Goal: Task Accomplishment & Management: Use online tool/utility

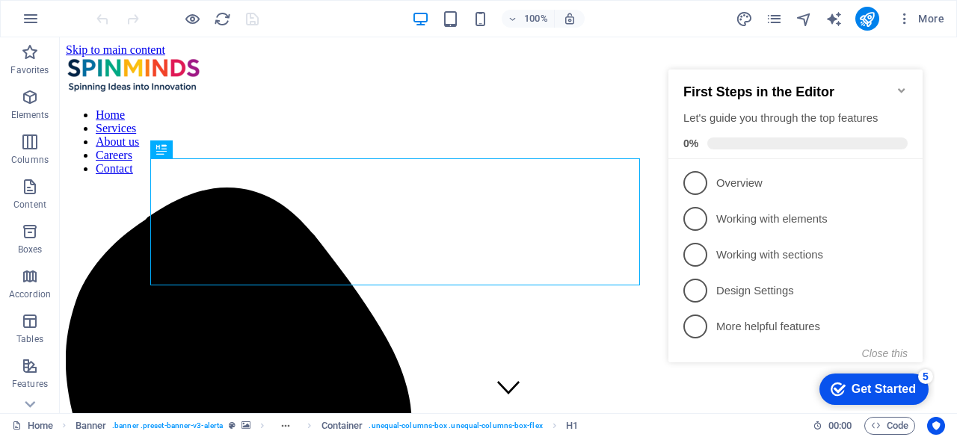
click at [900, 88] on icon "Minimize checklist" at bounding box center [901, 90] width 7 height 4
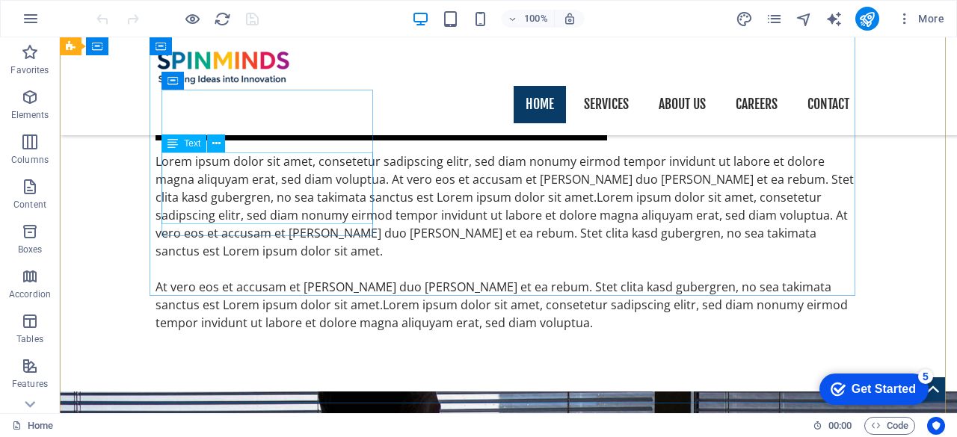
scroll to position [1710, 0]
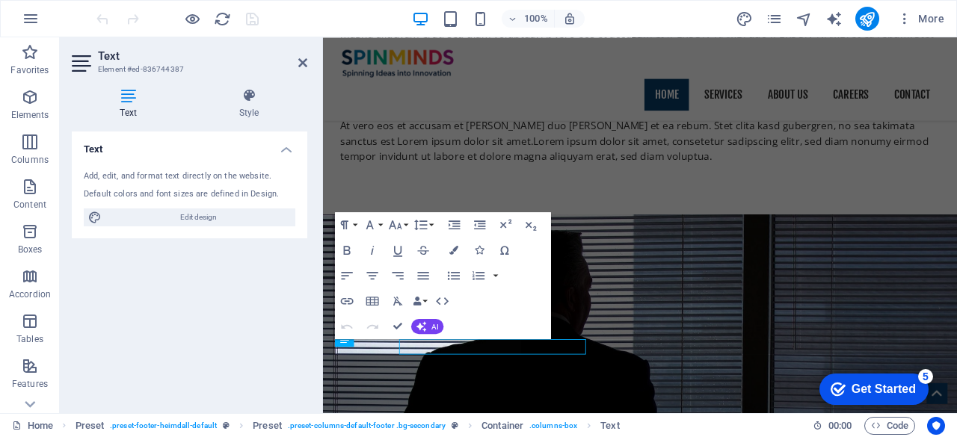
scroll to position [1644, 0]
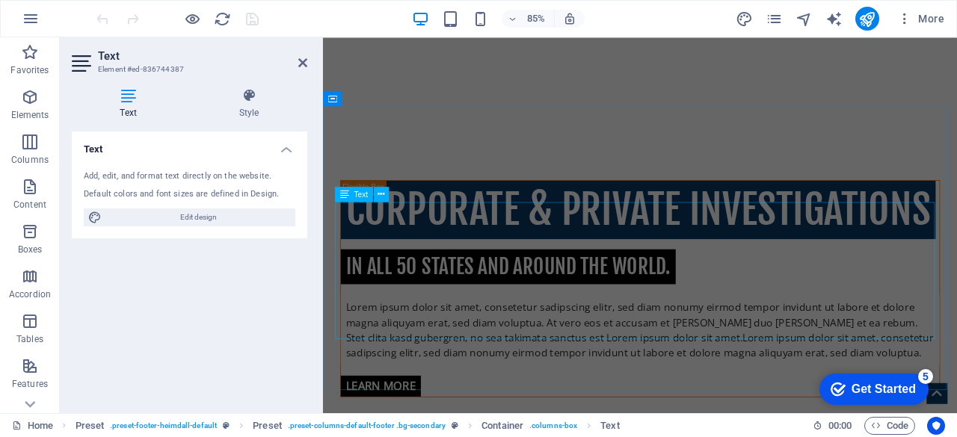
scroll to position [0, 0]
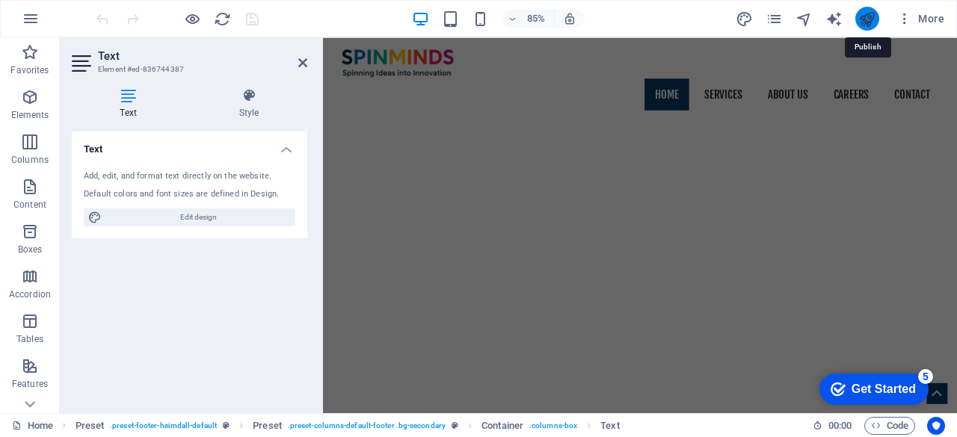
click at [873, 23] on icon "publish" at bounding box center [866, 18] width 17 height 17
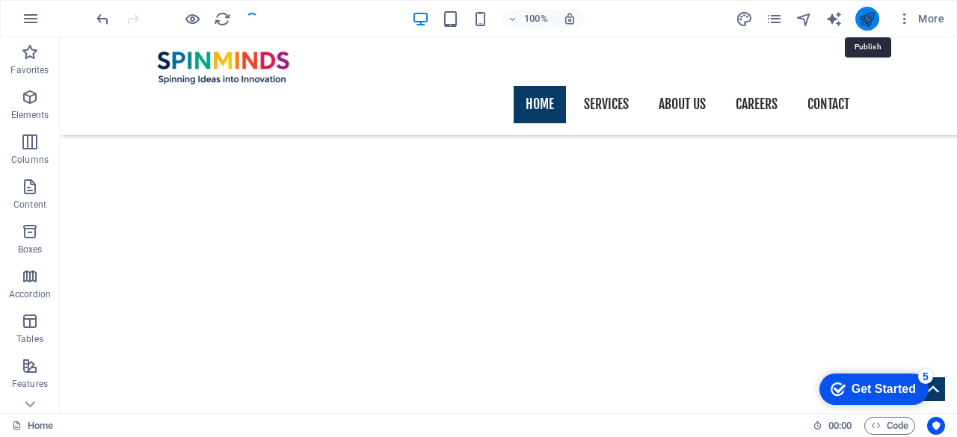
scroll to position [1710, 0]
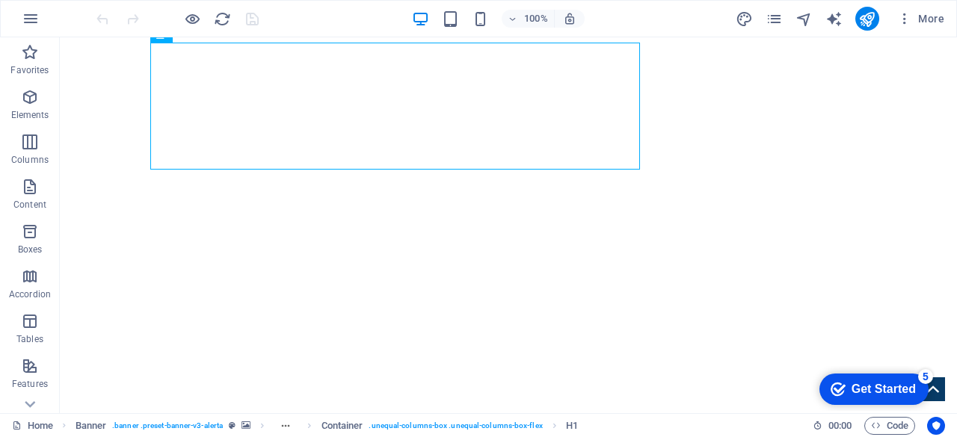
scroll to position [113, 0]
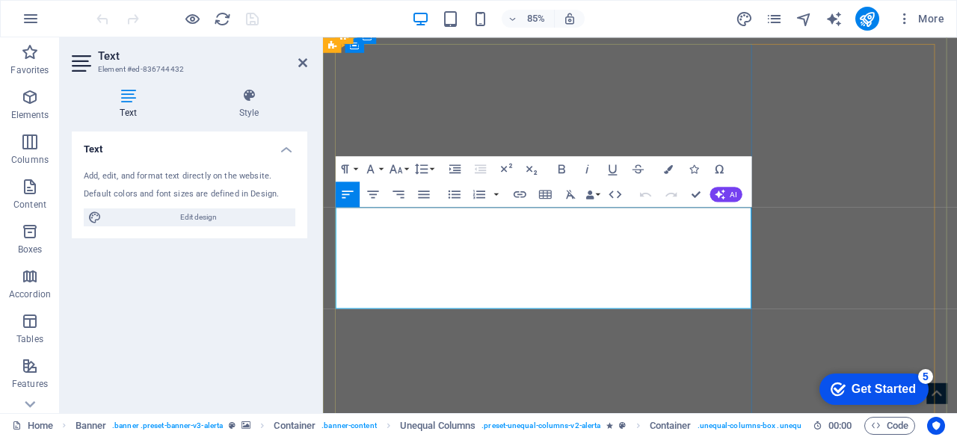
drag, startPoint x: 616, startPoint y: 344, endPoint x: 342, endPoint y: 253, distance: 288.4
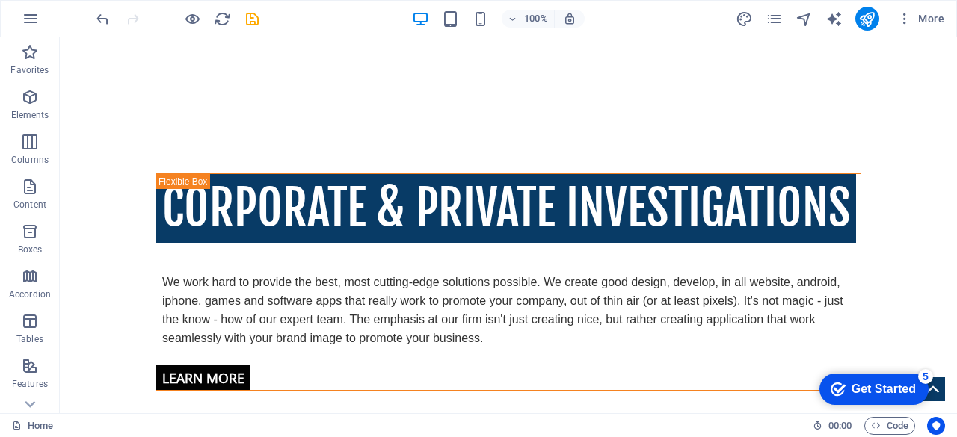
scroll to position [638, 0]
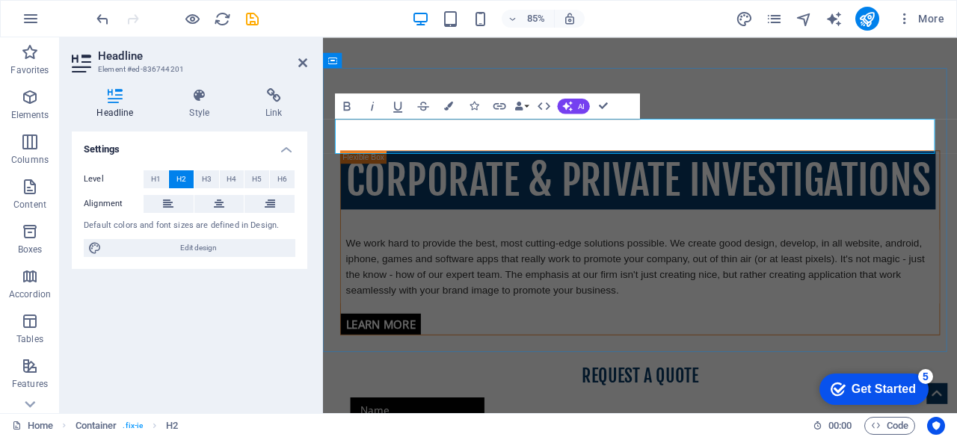
drag, startPoint x: 735, startPoint y: 153, endPoint x: 623, endPoint y: 142, distance: 111.9
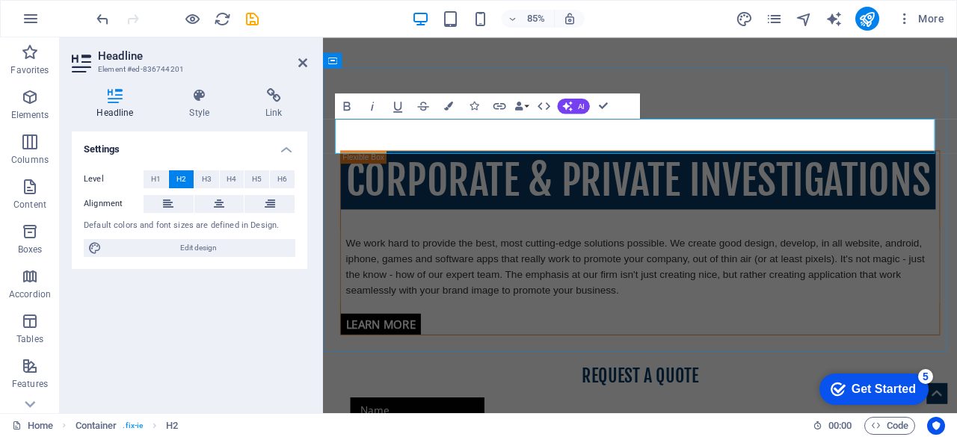
drag, startPoint x: 342, startPoint y: 148, endPoint x: 718, endPoint y: 159, distance: 376.9
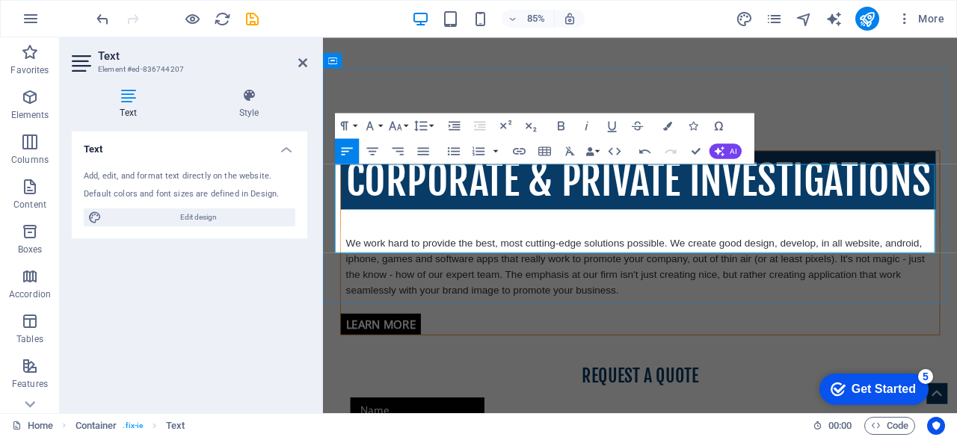
click at [299, 68] on icon at bounding box center [302, 63] width 9 height 12
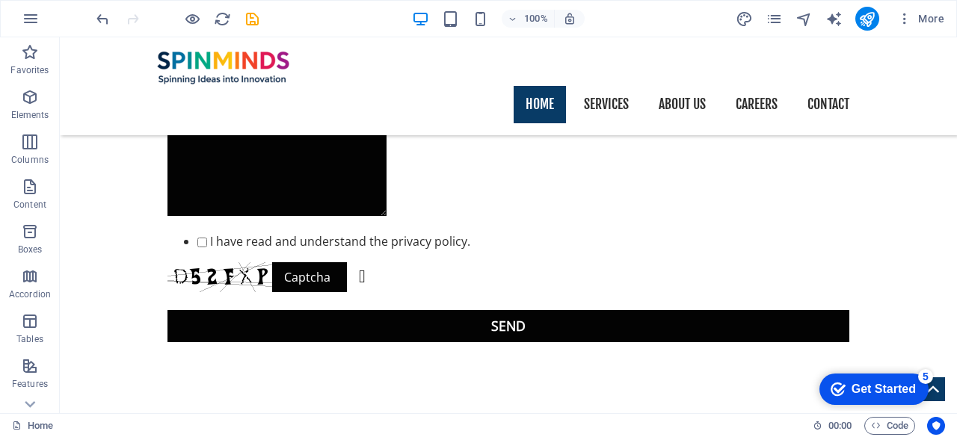
scroll to position [1141, 0]
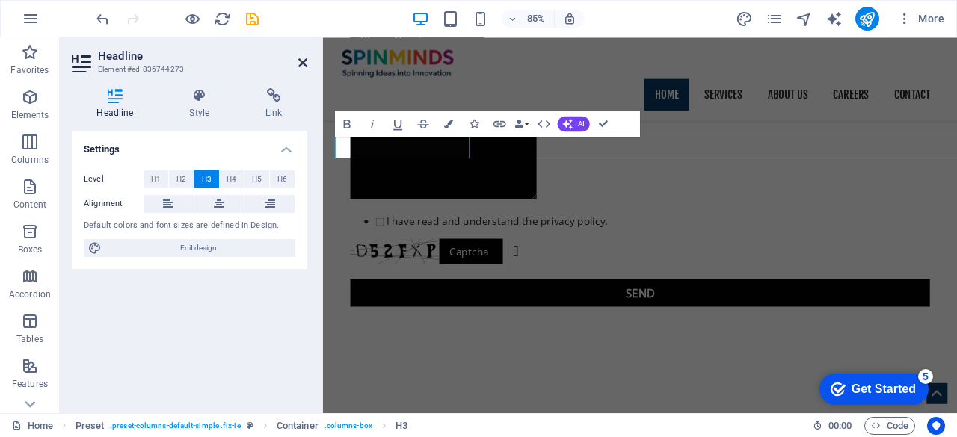
click at [299, 63] on icon at bounding box center [302, 63] width 9 height 12
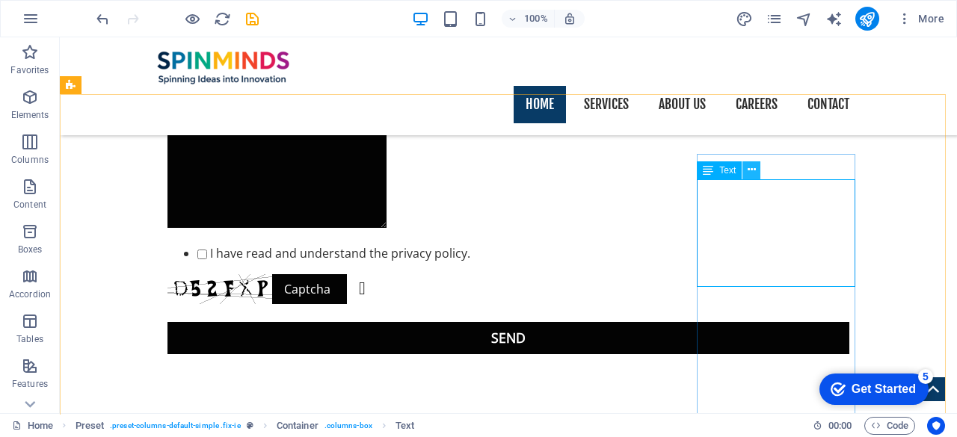
click at [747, 174] on icon at bounding box center [751, 170] width 8 height 16
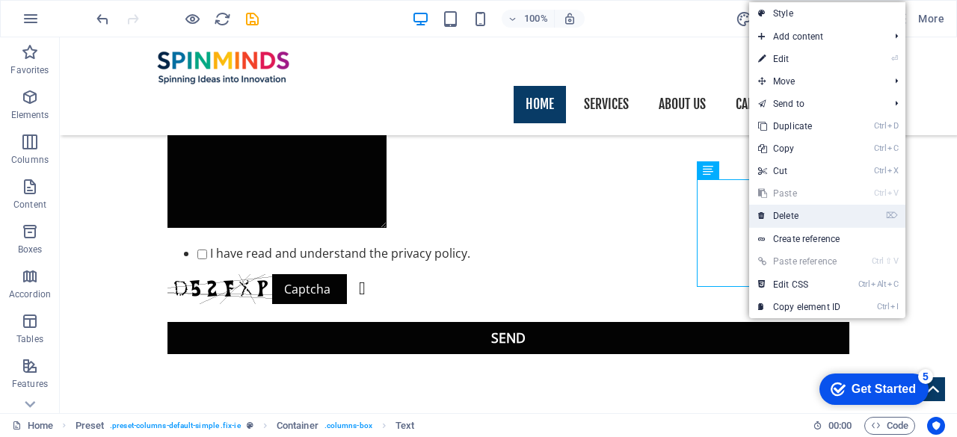
click at [791, 218] on link "⌦ Delete" at bounding box center [799, 216] width 100 height 22
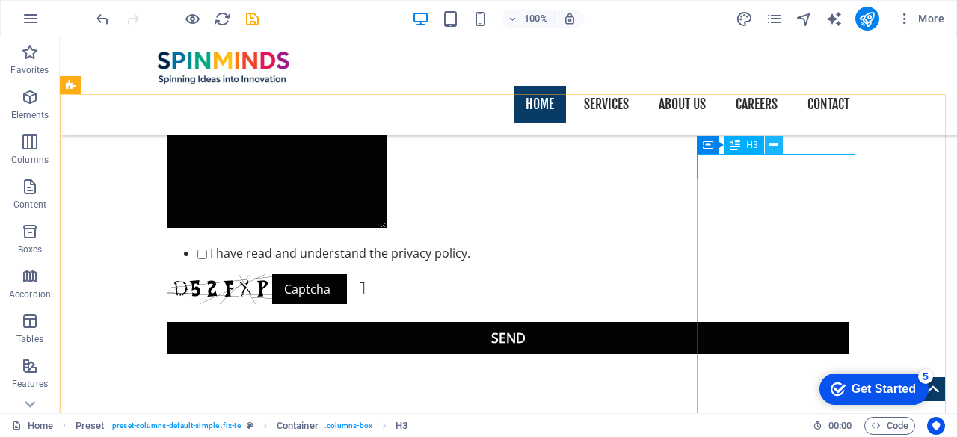
click at [776, 144] on icon at bounding box center [773, 146] width 8 height 16
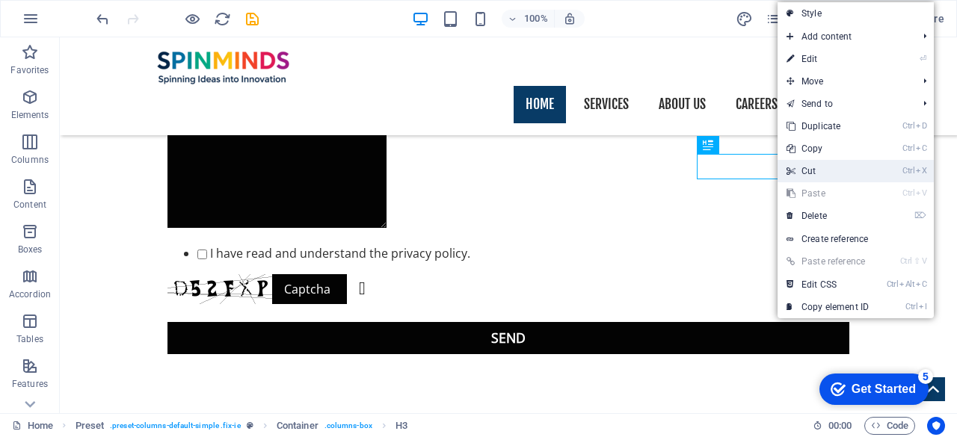
click at [807, 168] on link "Ctrl X Cut" at bounding box center [827, 171] width 100 height 22
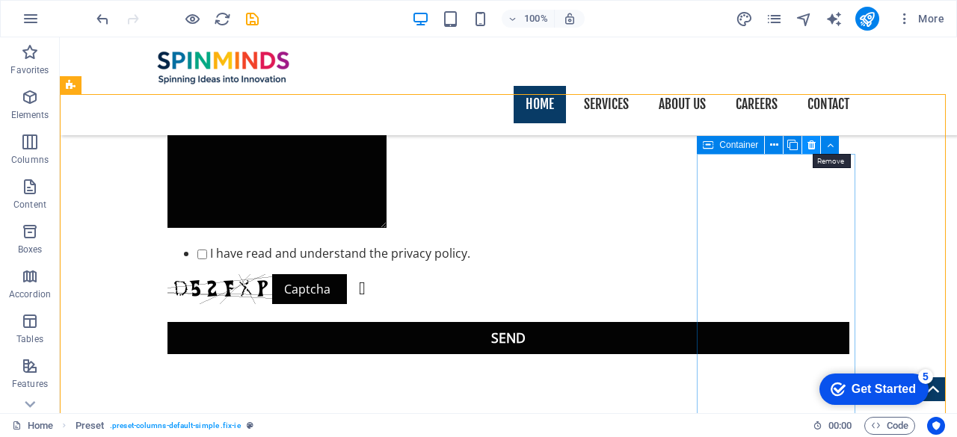
click at [813, 149] on icon at bounding box center [811, 146] width 8 height 16
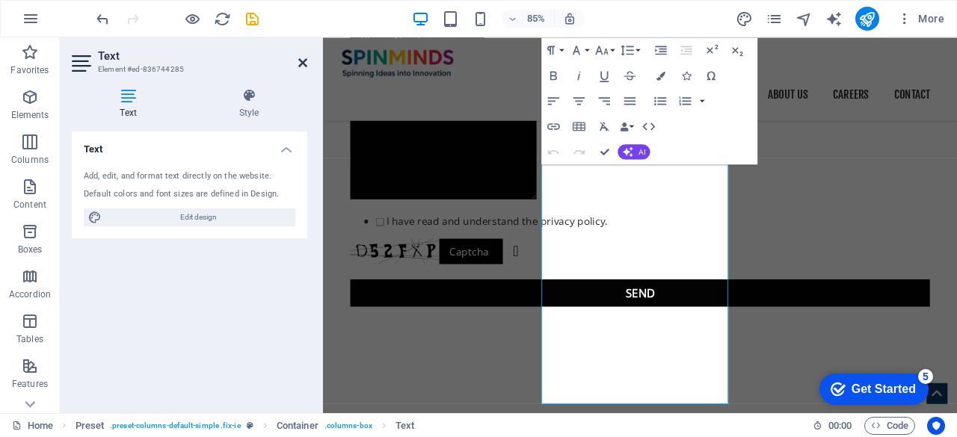
click at [302, 60] on icon at bounding box center [302, 63] width 9 height 12
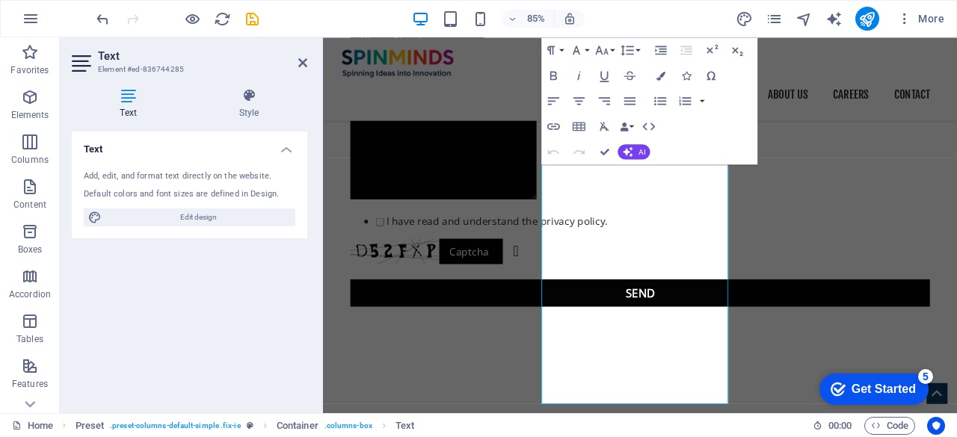
click at [302, 70] on header "Text Element #ed-836744285" at bounding box center [189, 56] width 235 height 39
click at [302, 65] on icon at bounding box center [302, 63] width 9 height 12
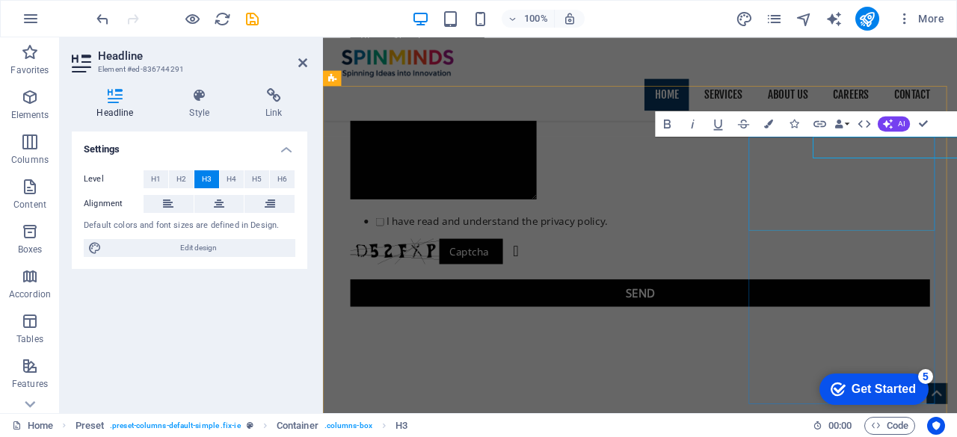
drag, startPoint x: 1022, startPoint y: 161, endPoint x: 836, endPoint y: 183, distance: 187.4
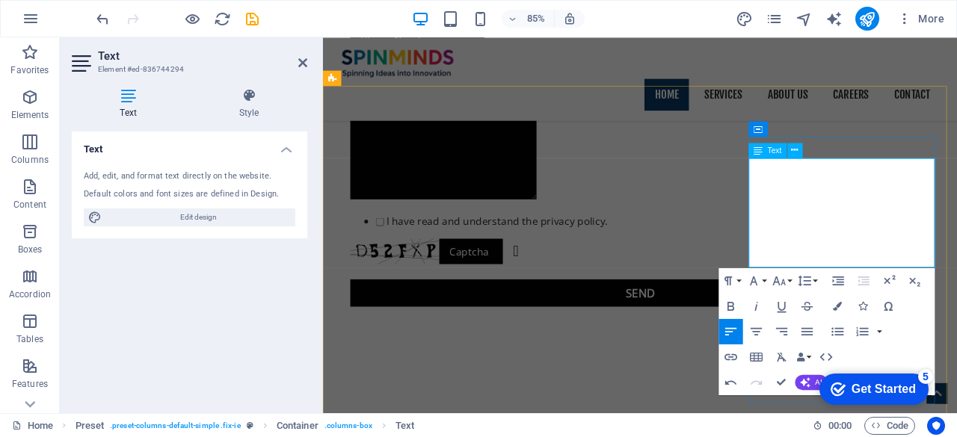
drag, startPoint x: 1005, startPoint y: 299, endPoint x: 869, endPoint y: 303, distance: 136.1
drag, startPoint x: 869, startPoint y: 303, endPoint x: 920, endPoint y: 294, distance: 52.3
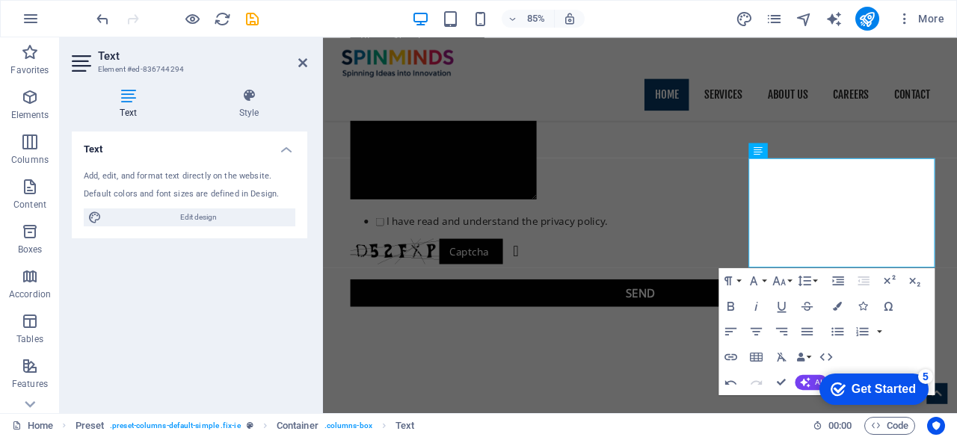
click at [307, 71] on aside "Text Element #ed-836744294 Text Style Text Add, edit, and format text directly …" at bounding box center [191, 225] width 263 height 376
click at [306, 66] on icon at bounding box center [302, 63] width 9 height 12
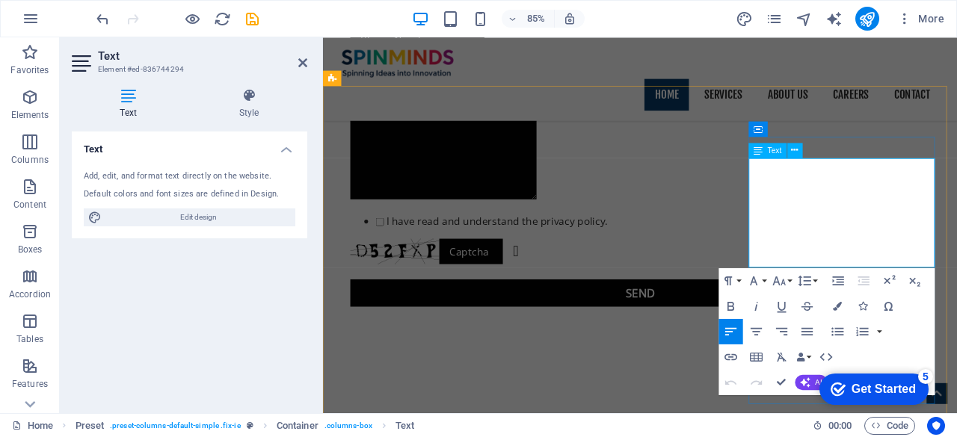
drag, startPoint x: 995, startPoint y: 299, endPoint x: 860, endPoint y: 300, distance: 134.5
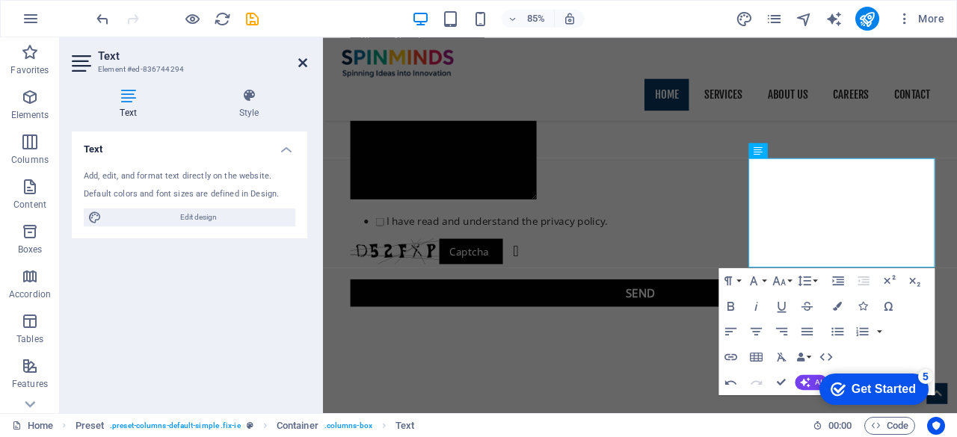
click at [300, 64] on icon at bounding box center [302, 63] width 9 height 12
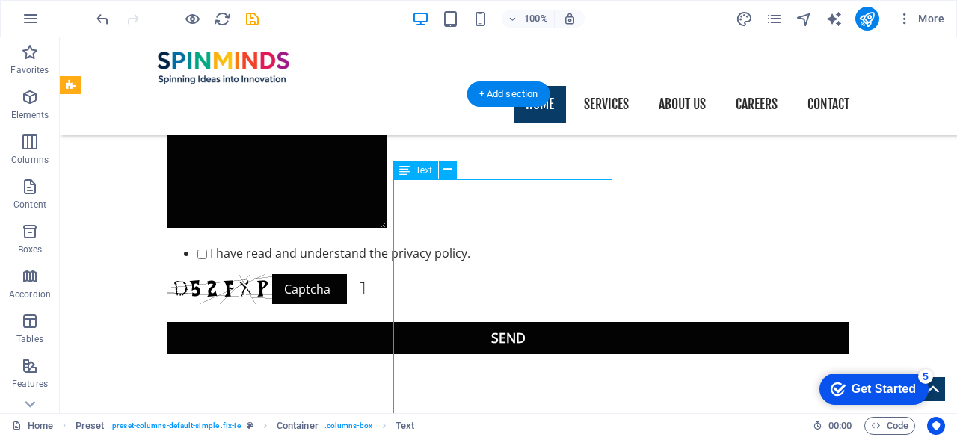
drag, startPoint x: 493, startPoint y: 210, endPoint x: 260, endPoint y: 241, distance: 235.2
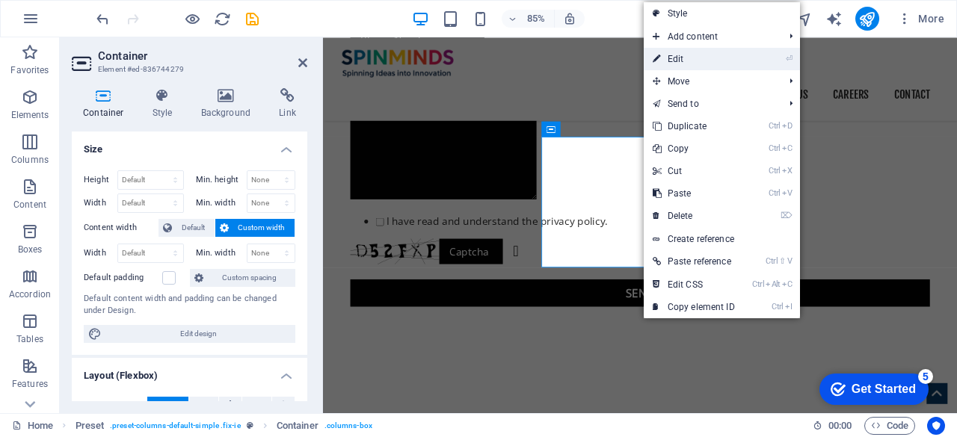
click at [681, 49] on link "⏎ Edit" at bounding box center [694, 59] width 100 height 22
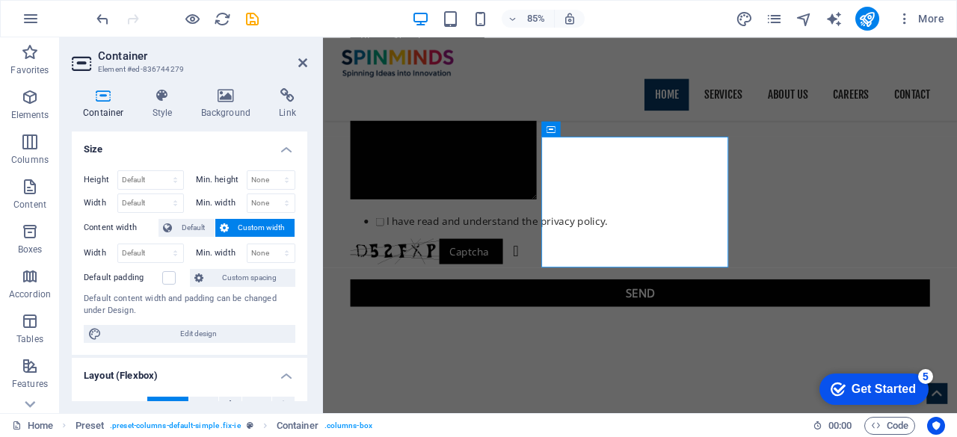
click at [303, 70] on header "Container Element #ed-836744279" at bounding box center [189, 56] width 235 height 39
click at [302, 64] on icon at bounding box center [302, 63] width 9 height 12
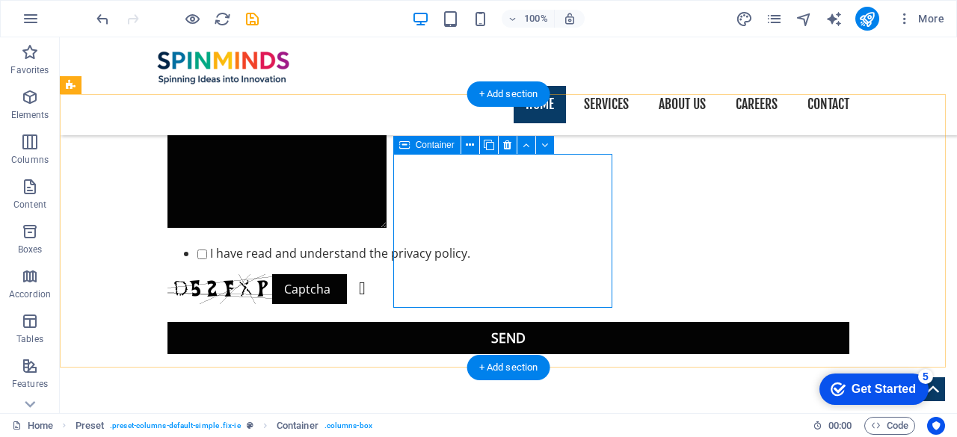
drag, startPoint x: 514, startPoint y: 213, endPoint x: 285, endPoint y: 244, distance: 231.6
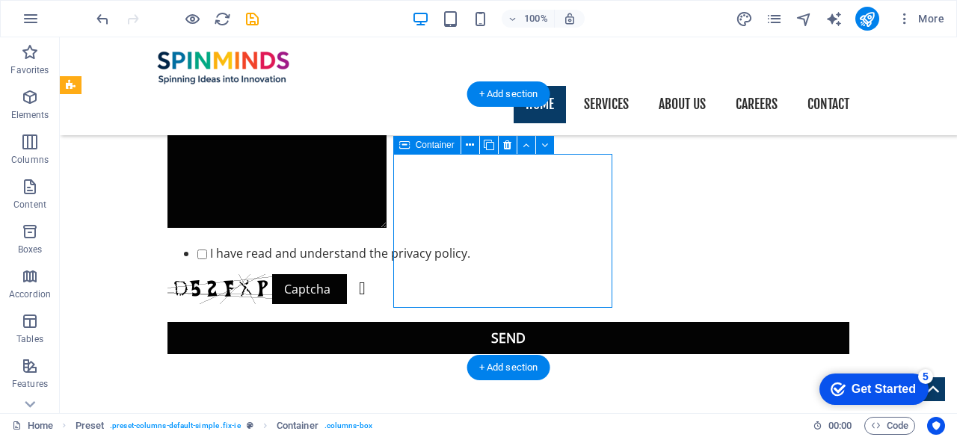
drag, startPoint x: 285, startPoint y: 244, endPoint x: 514, endPoint y: 213, distance: 231.6
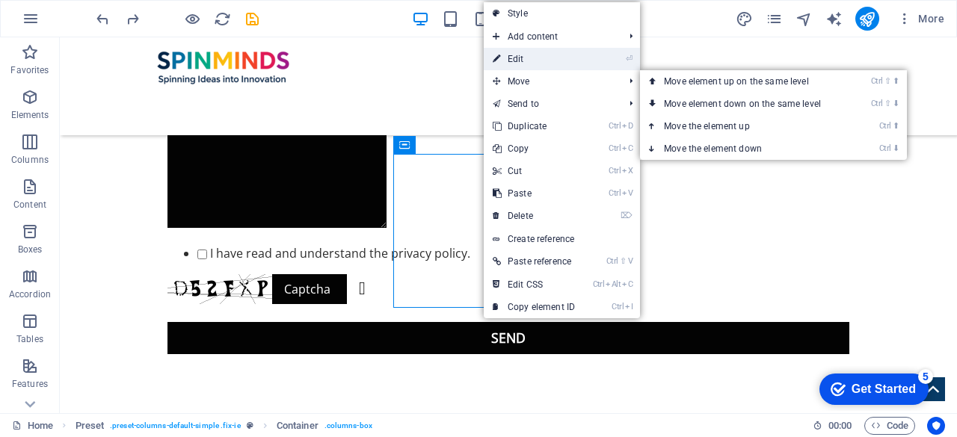
click at [524, 67] on link "⏎ Edit" at bounding box center [534, 59] width 100 height 22
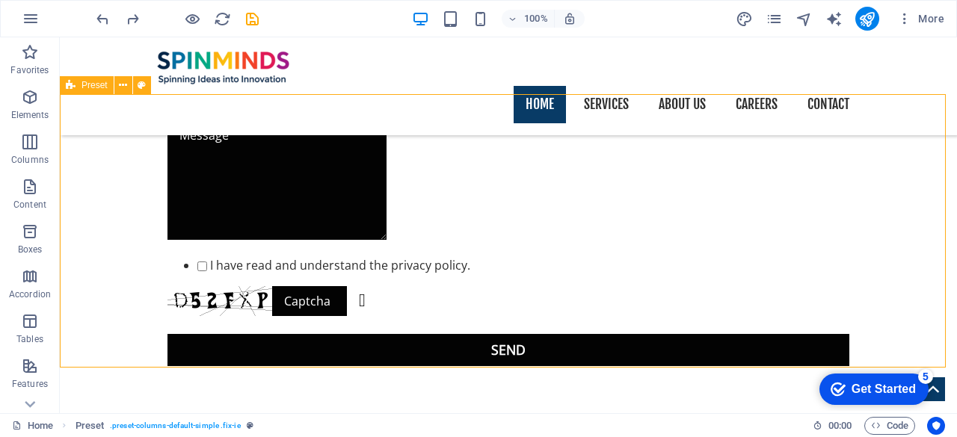
scroll to position [1111, 0]
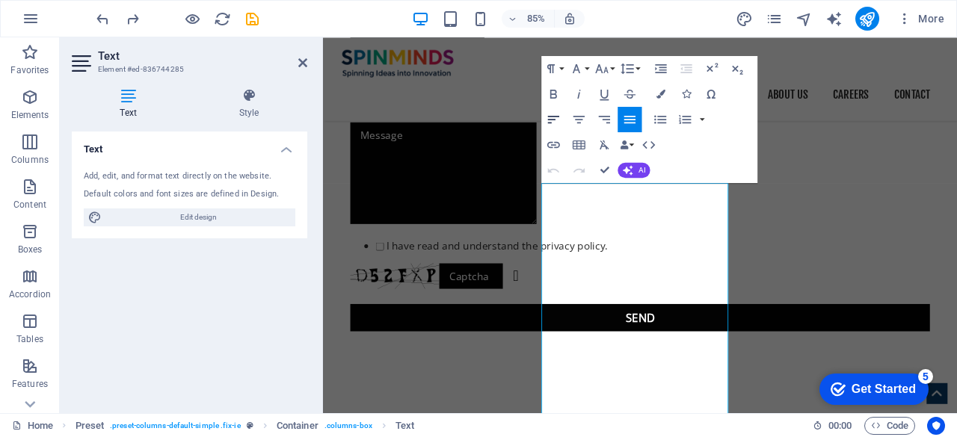
click at [555, 123] on icon "button" at bounding box center [553, 118] width 15 height 15
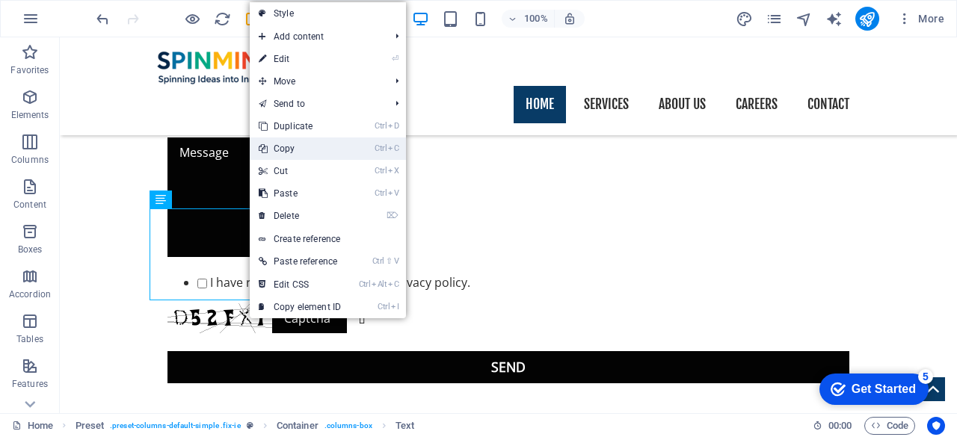
click at [291, 150] on link "Ctrl C Copy" at bounding box center [300, 149] width 100 height 22
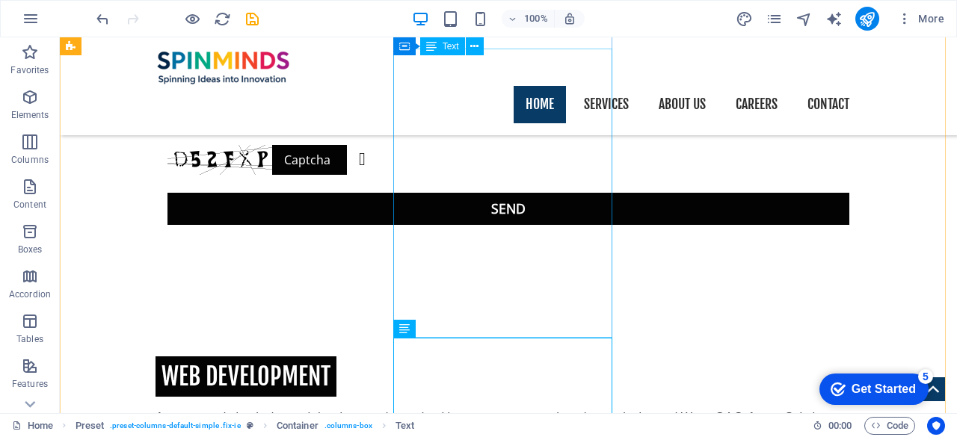
scroll to position [1266, 0]
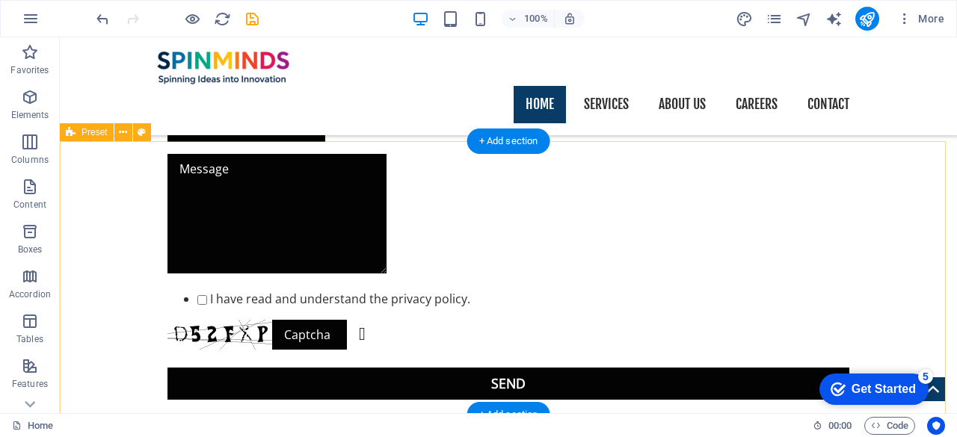
scroll to position [1093, 0]
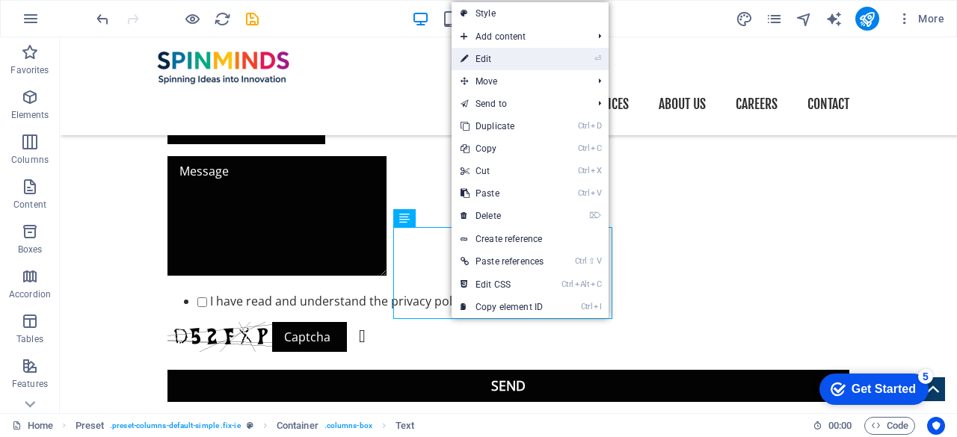
click at [492, 65] on link "⏎ Edit" at bounding box center [501, 59] width 101 height 22
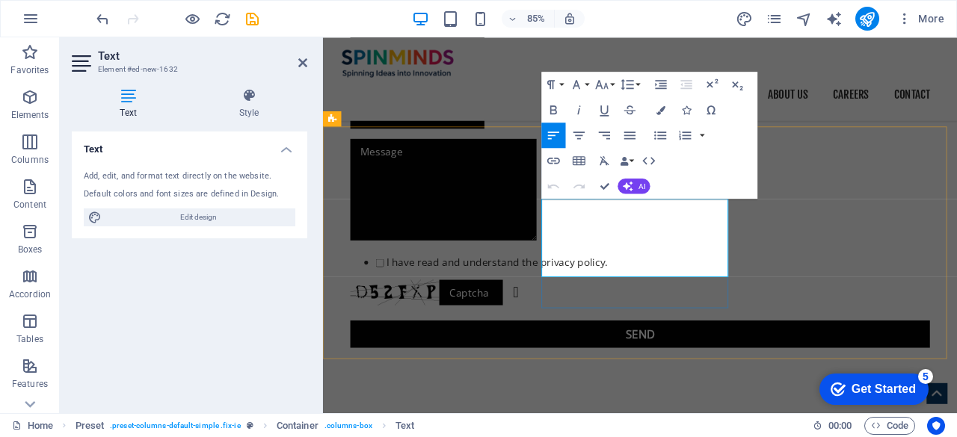
drag, startPoint x: 781, startPoint y: 312, endPoint x: 584, endPoint y: 237, distance: 211.0
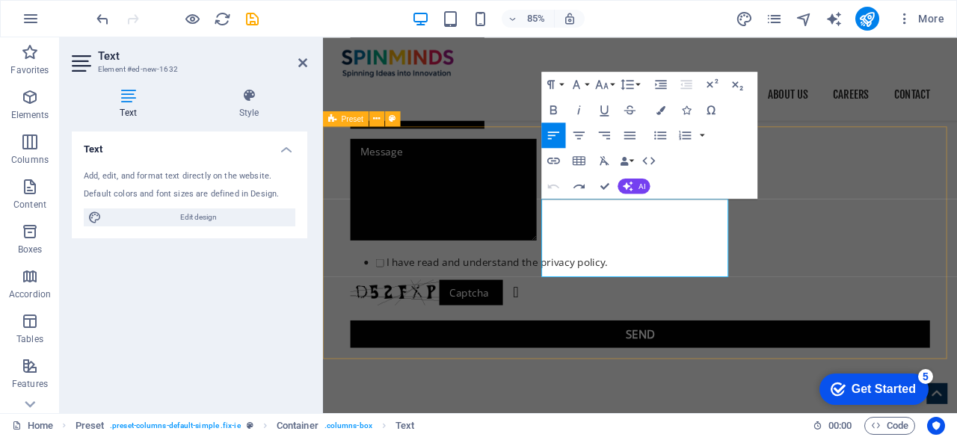
drag, startPoint x: 584, startPoint y: 237, endPoint x: 531, endPoint y: 387, distance: 159.3
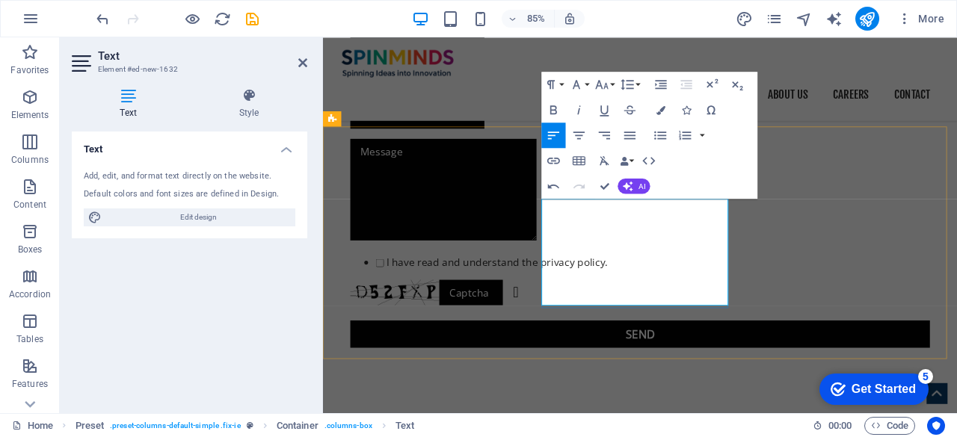
scroll to position [2671, 1]
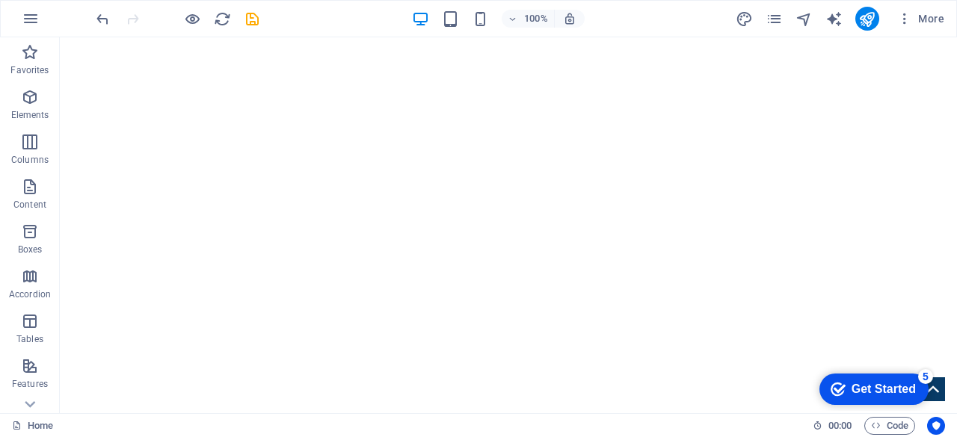
scroll to position [0, 0]
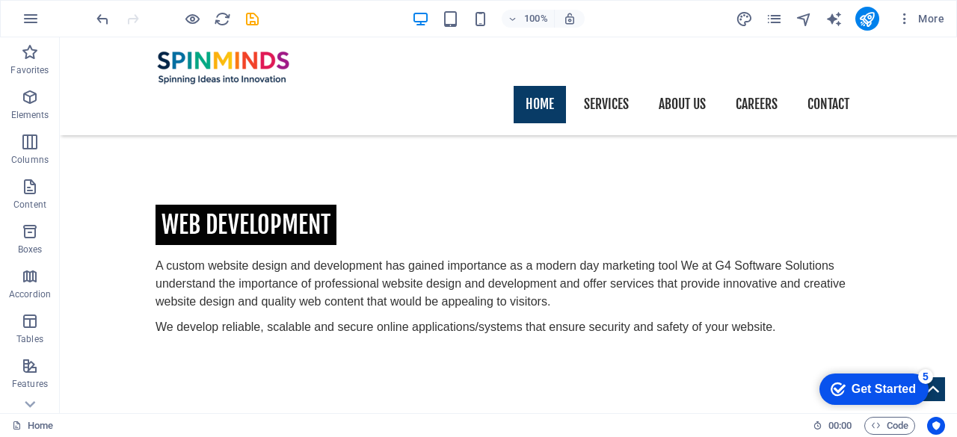
scroll to position [1434, 0]
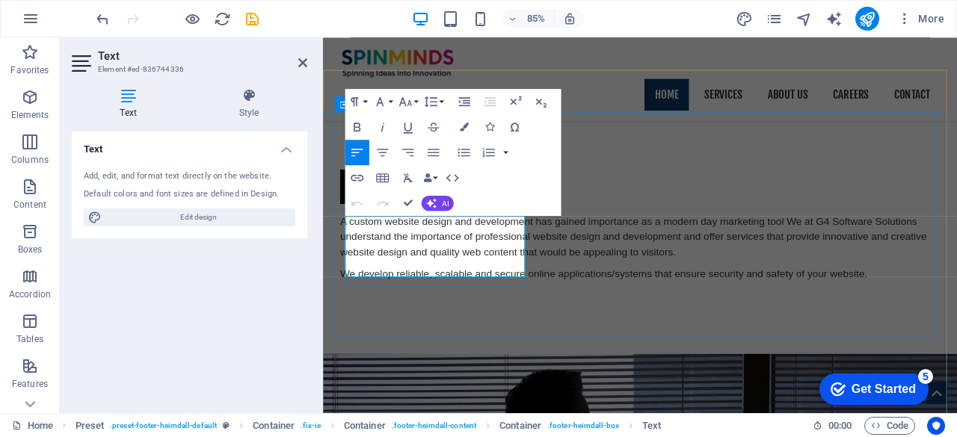
drag, startPoint x: 518, startPoint y: 312, endPoint x: 352, endPoint y: 248, distance: 177.7
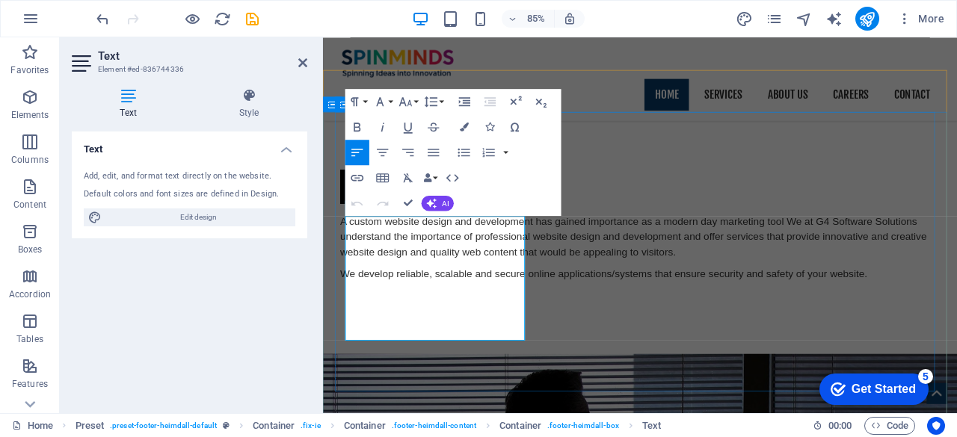
drag, startPoint x: 439, startPoint y: 259, endPoint x: 354, endPoint y: 255, distance: 85.3
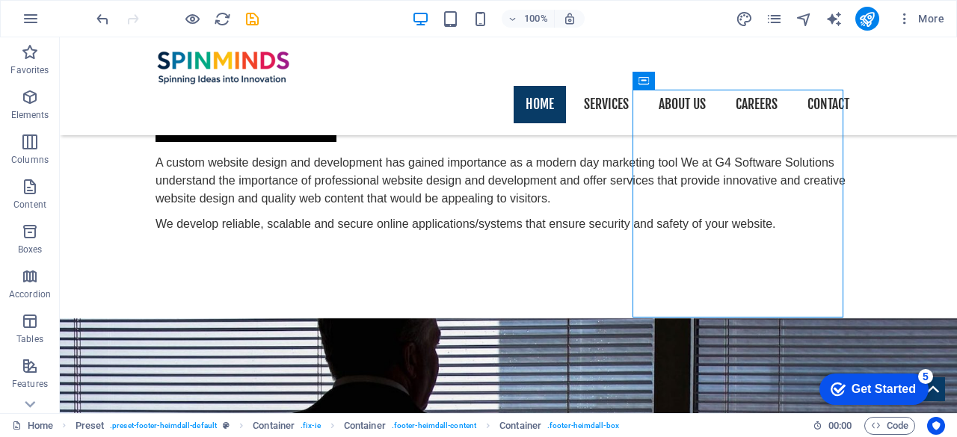
scroll to position [1516, 0]
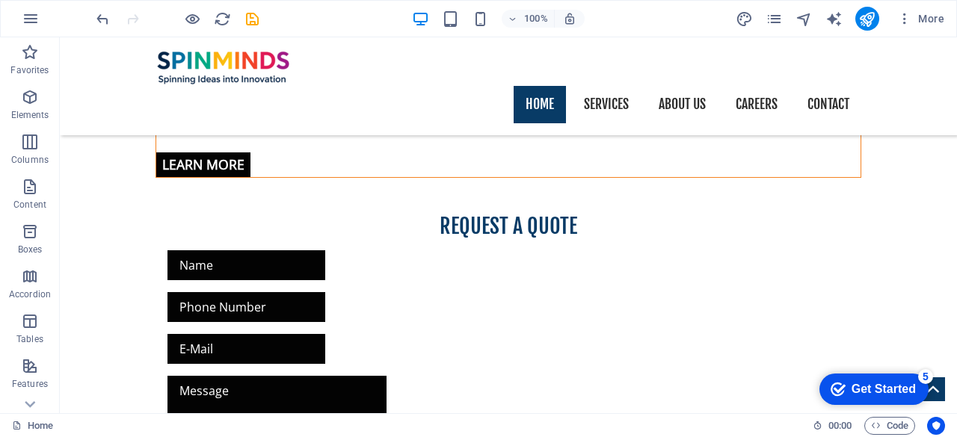
scroll to position [889, 0]
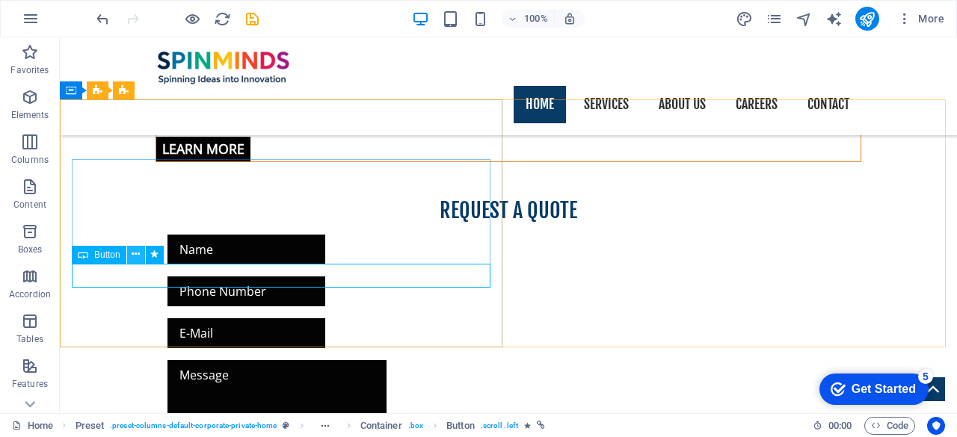
click at [138, 256] on icon at bounding box center [136, 255] width 8 height 16
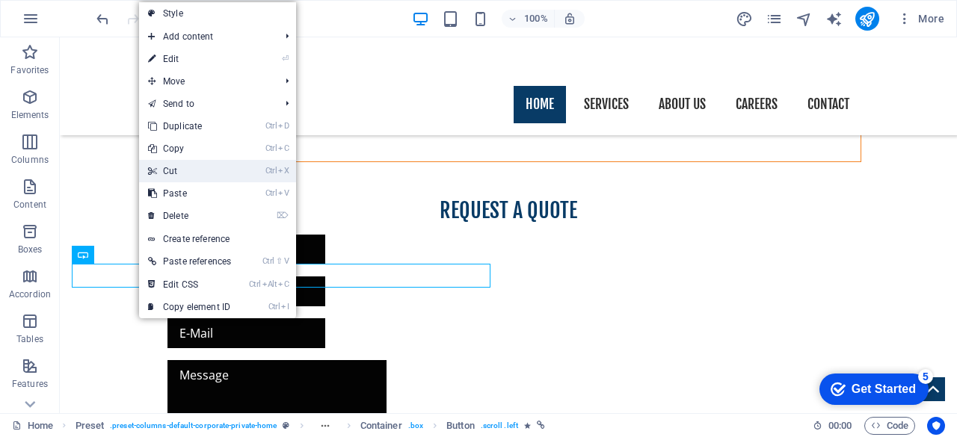
click at [194, 169] on link "Ctrl X Cut" at bounding box center [189, 171] width 101 height 22
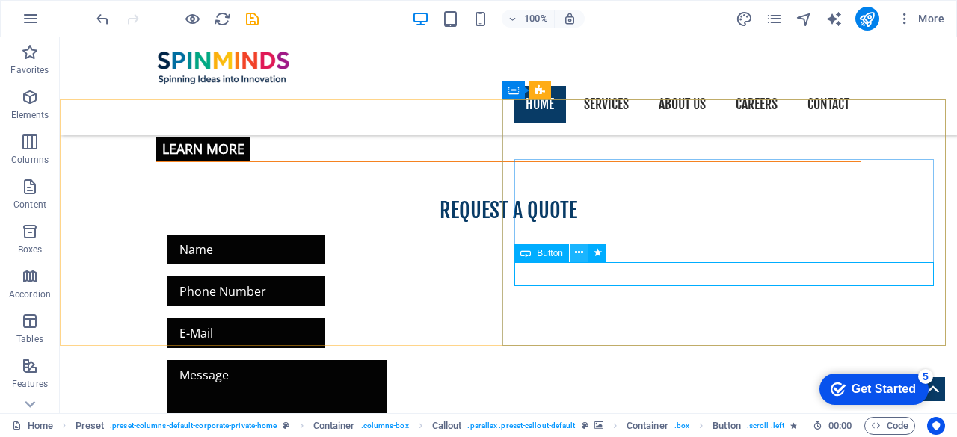
click at [579, 249] on icon at bounding box center [579, 253] width 8 height 16
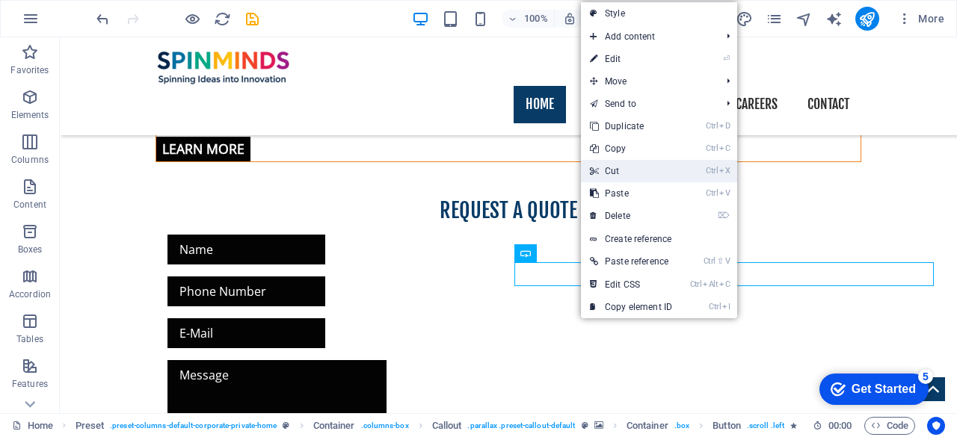
click at [632, 170] on link "Ctrl X Cut" at bounding box center [631, 171] width 100 height 22
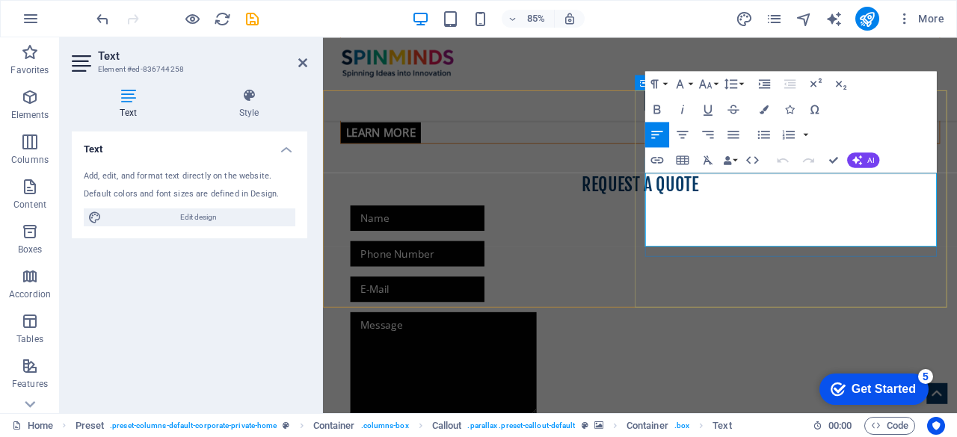
drag, startPoint x: 793, startPoint y: 250, endPoint x: 706, endPoint y: 192, distance: 104.1
copy p "We are a leading iPhone App Development Company in [GEOGRAPHIC_DATA] serving di…"
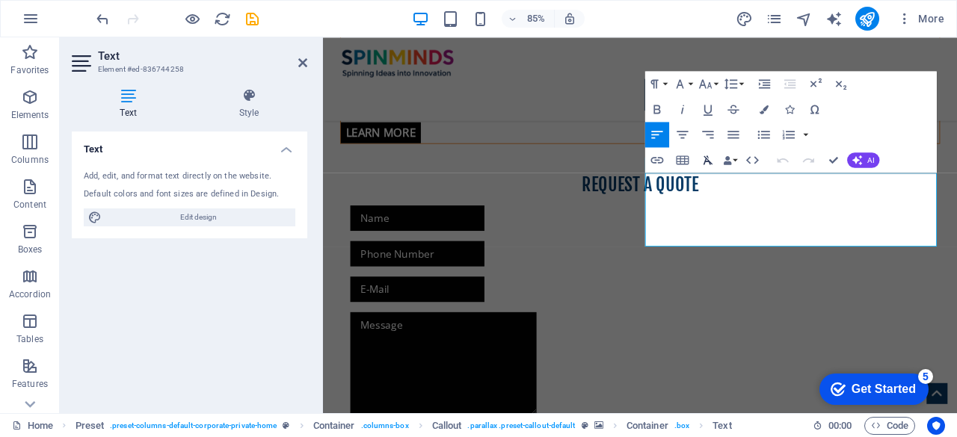
click at [706, 160] on icon "button" at bounding box center [707, 159] width 9 height 9
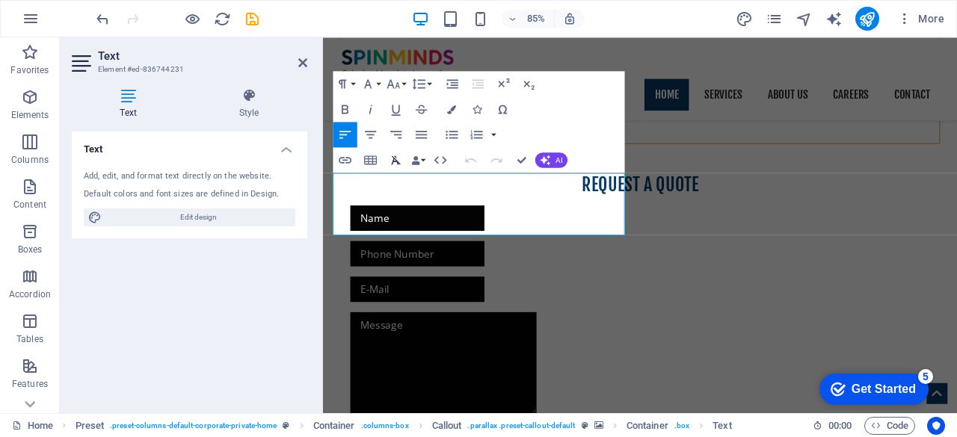
click at [392, 158] on icon "button" at bounding box center [396, 159] width 15 height 15
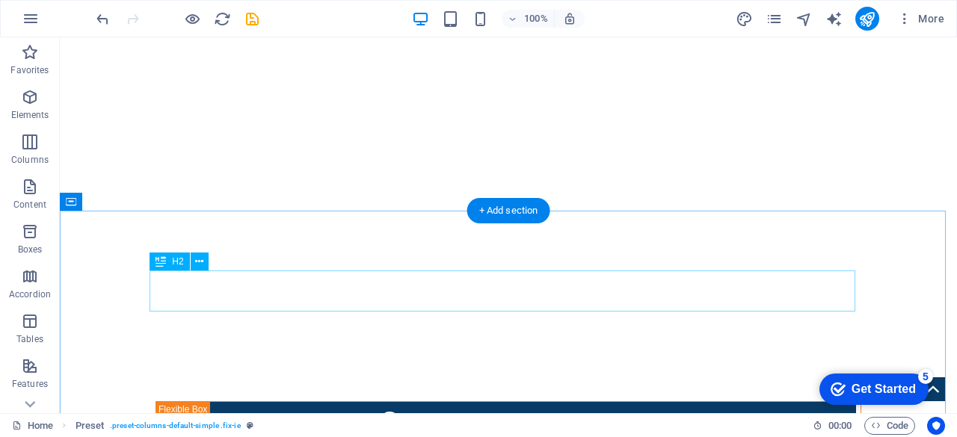
scroll to position [454, 0]
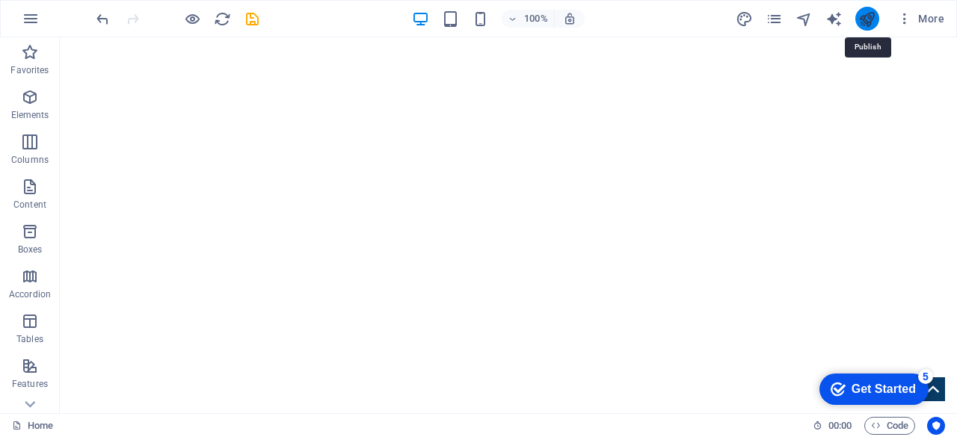
click at [863, 20] on icon "publish" at bounding box center [866, 18] width 17 height 17
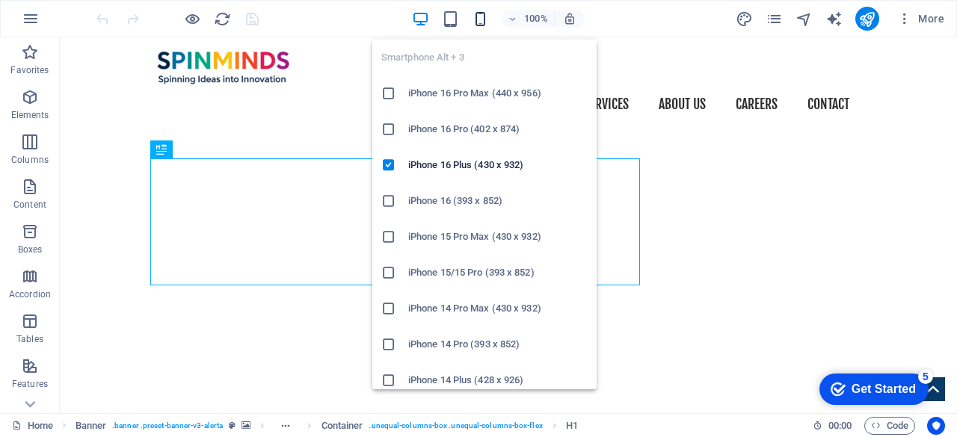
click at [474, 10] on icon "button" at bounding box center [480, 18] width 17 height 17
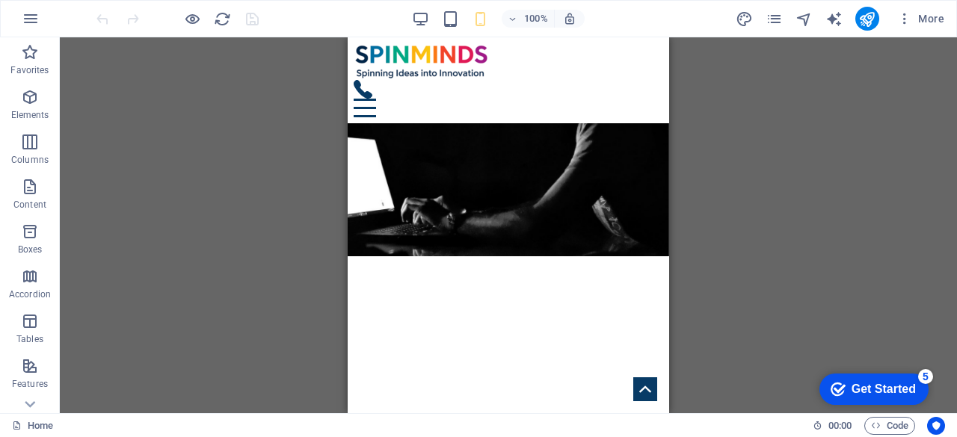
scroll to position [2913, 0]
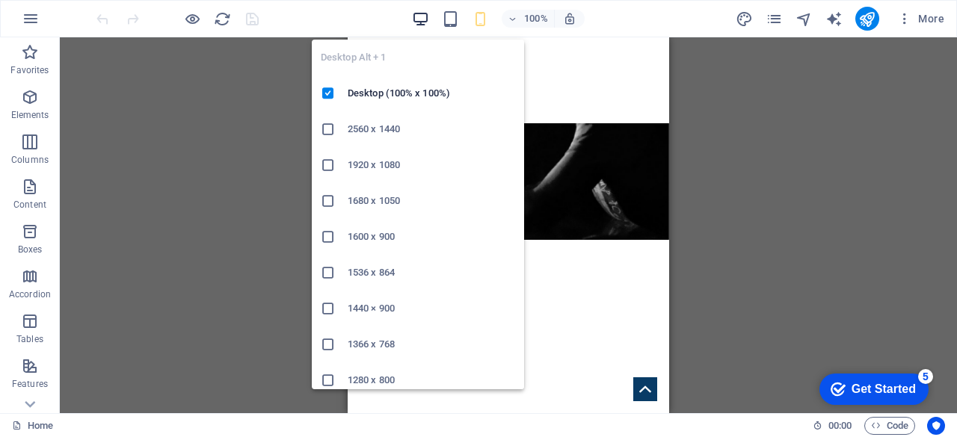
click at [422, 24] on icon "button" at bounding box center [420, 18] width 17 height 17
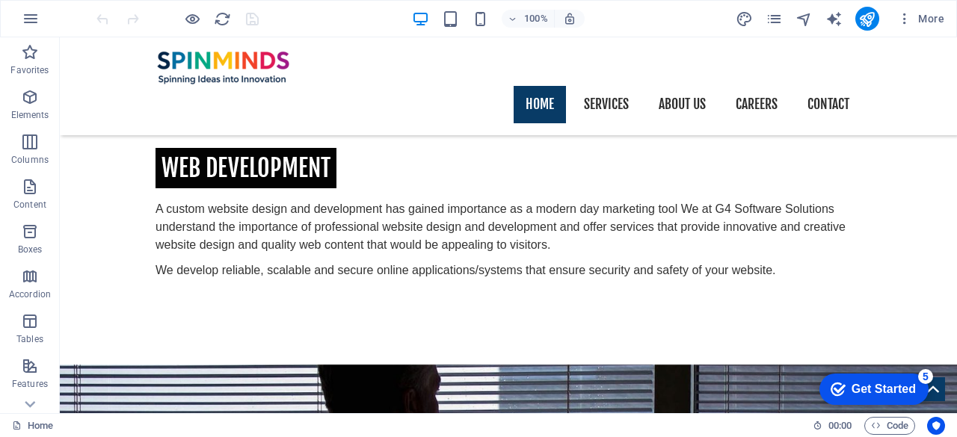
scroll to position [1475, 0]
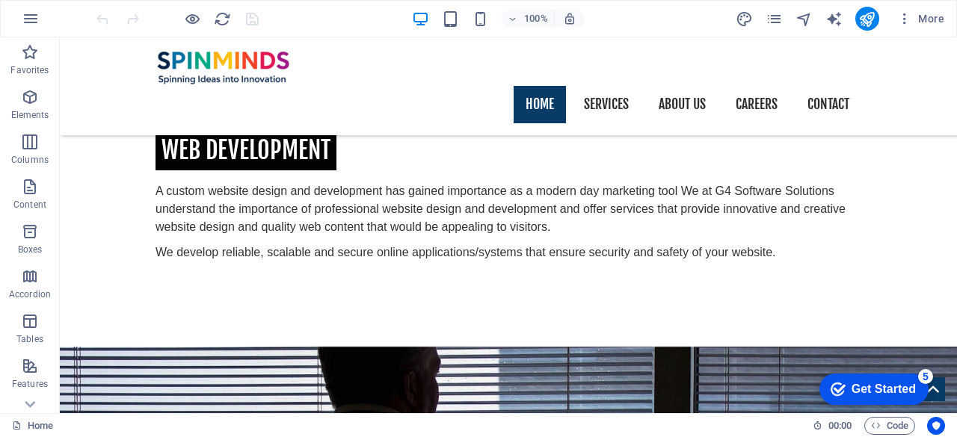
scroll to position [1503, 0]
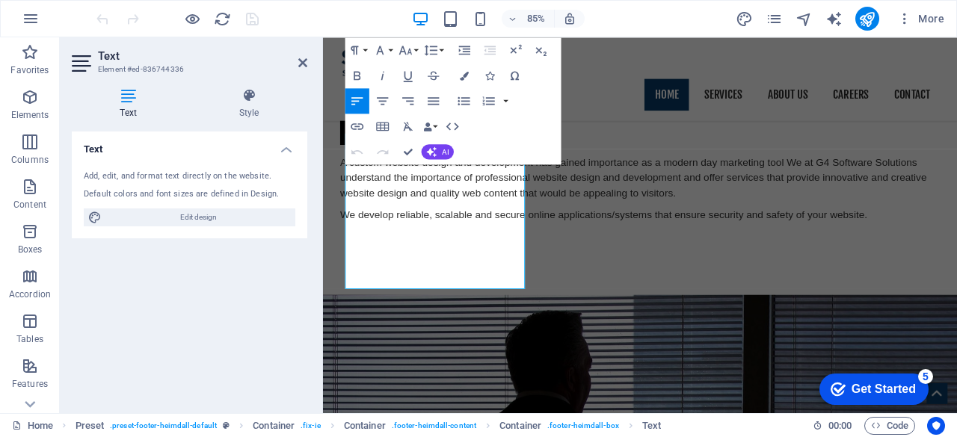
scroll to position [1521, 0]
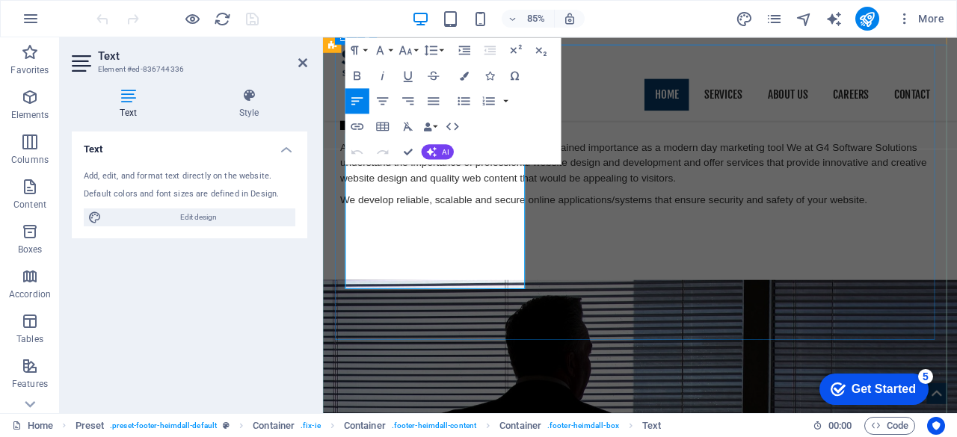
drag, startPoint x: 515, startPoint y: 325, endPoint x: 332, endPoint y: 179, distance: 234.0
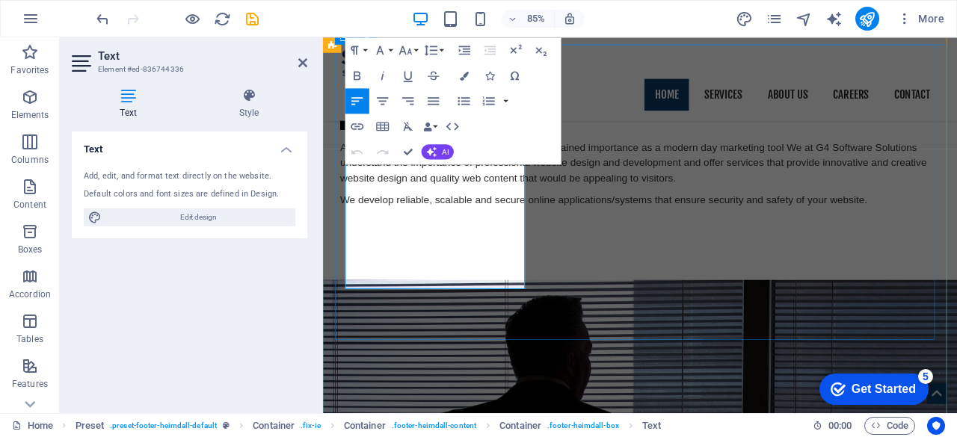
copy span "Spinminds Solution Pvt Ltd was established in [DATE] and based in [GEOGRAPHIC_D…"
click at [304, 61] on icon at bounding box center [302, 63] width 9 height 12
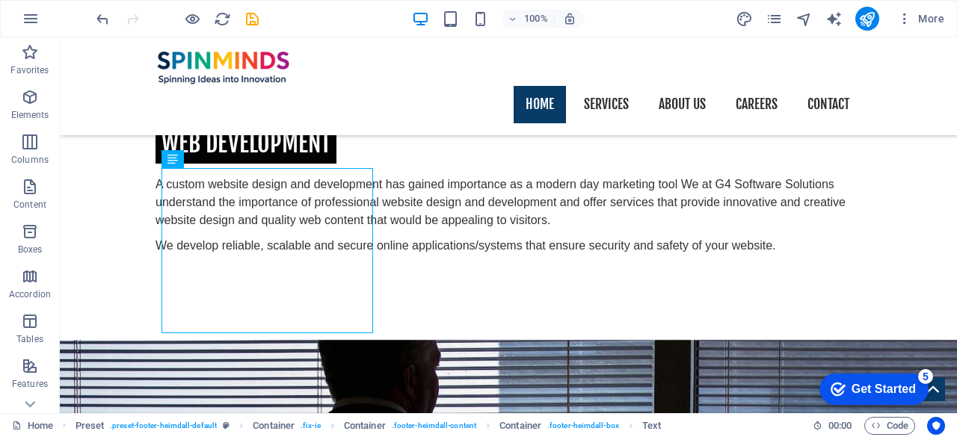
scroll to position [1747, 0]
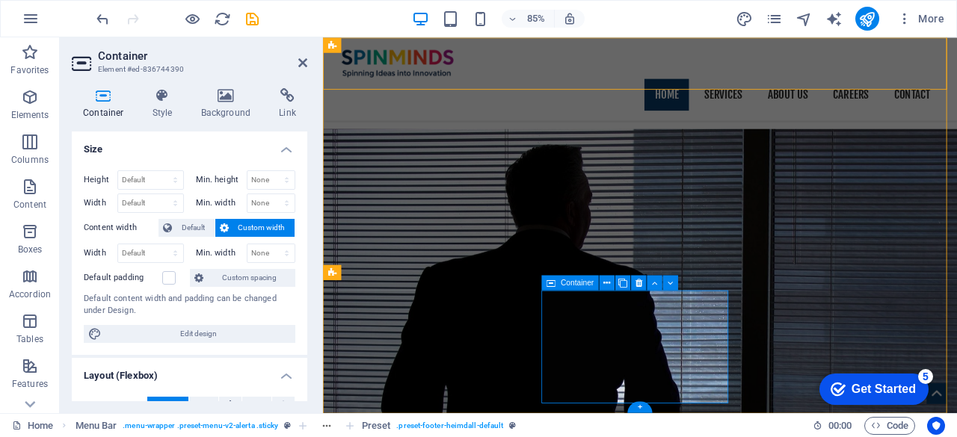
scroll to position [1747, 0]
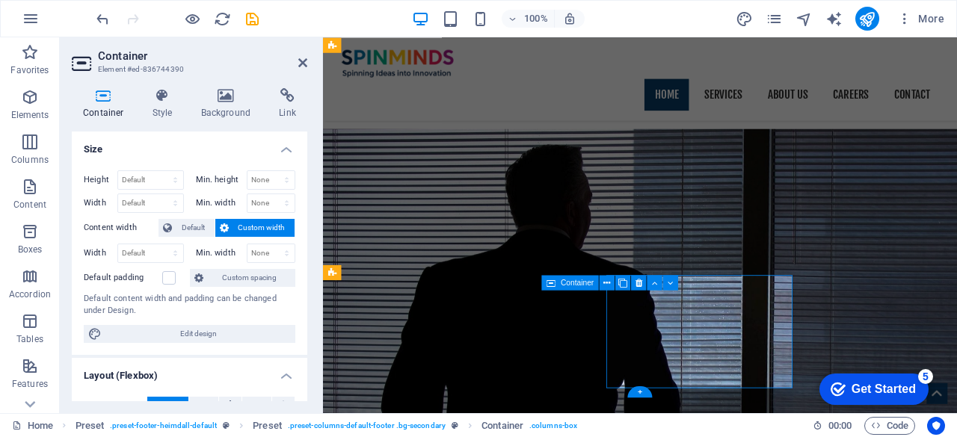
drag, startPoint x: 812, startPoint y: 296, endPoint x: 589, endPoint y: 342, distance: 228.1
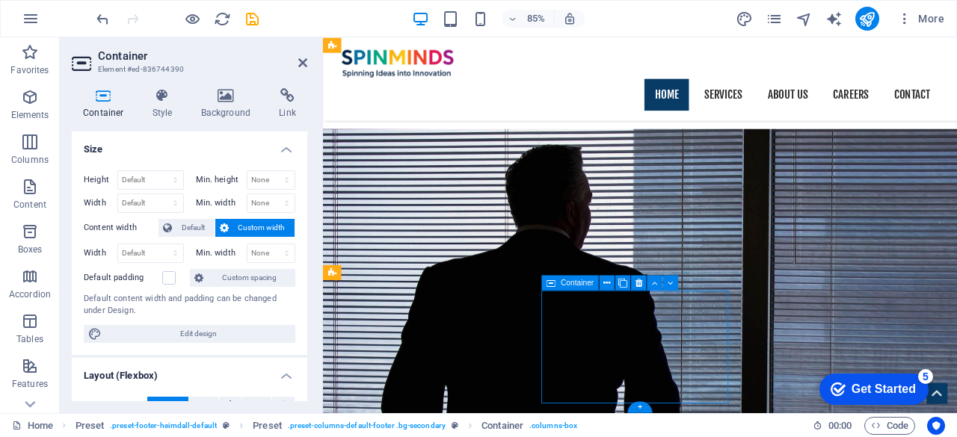
drag, startPoint x: 765, startPoint y: 409, endPoint x: 680, endPoint y: 375, distance: 91.6
click at [637, 285] on icon at bounding box center [638, 283] width 7 height 13
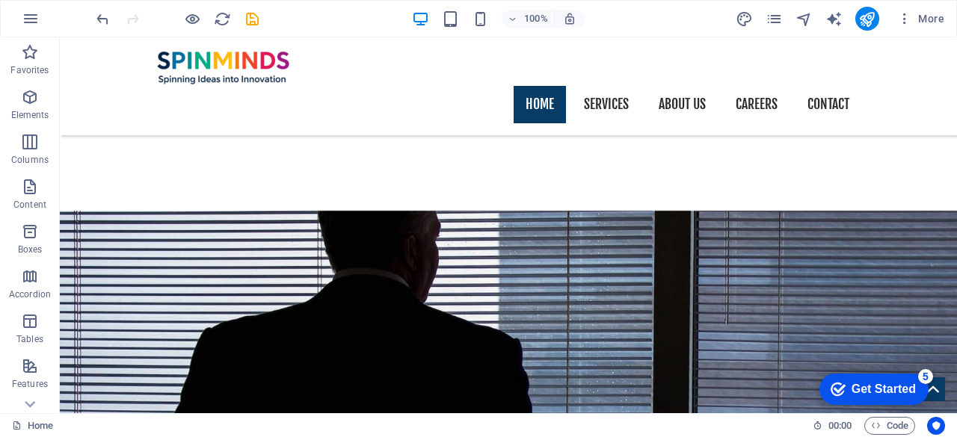
drag, startPoint x: 952, startPoint y: 351, endPoint x: 180, endPoint y: 73, distance: 820.6
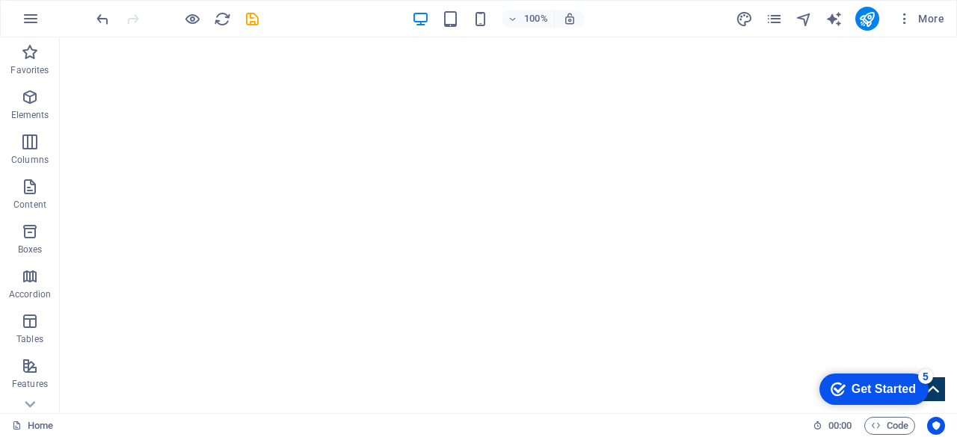
scroll to position [0, 0]
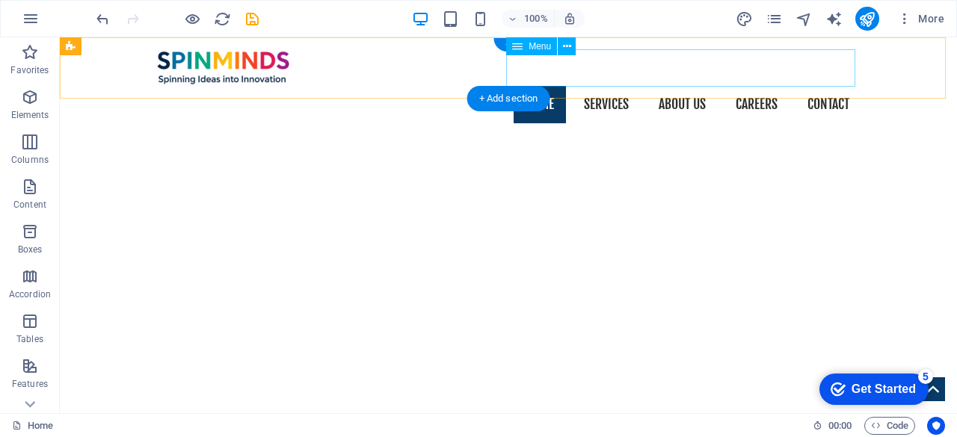
click at [600, 86] on nav "Home Services About us Careers Contact" at bounding box center [508, 104] width 706 height 37
click at [601, 86] on nav "Home Services About us Careers Contact" at bounding box center [508, 104] width 706 height 37
select select
select select "1"
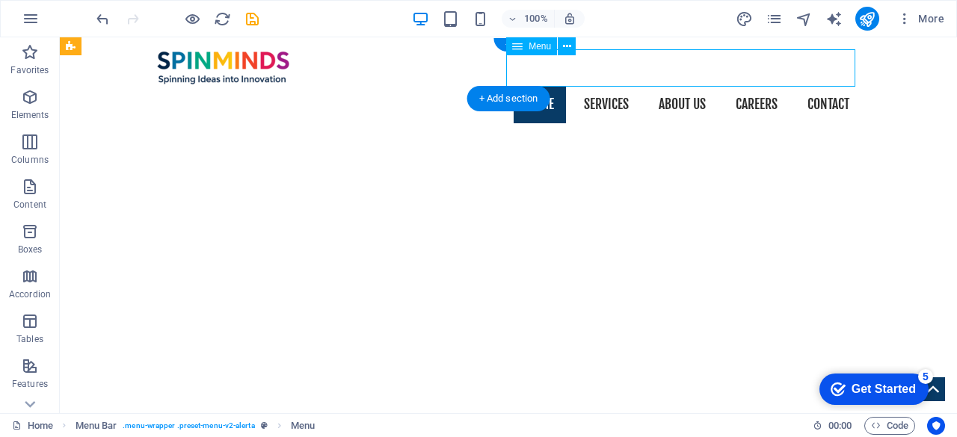
select select
select select "2"
select select
select select "4"
select select
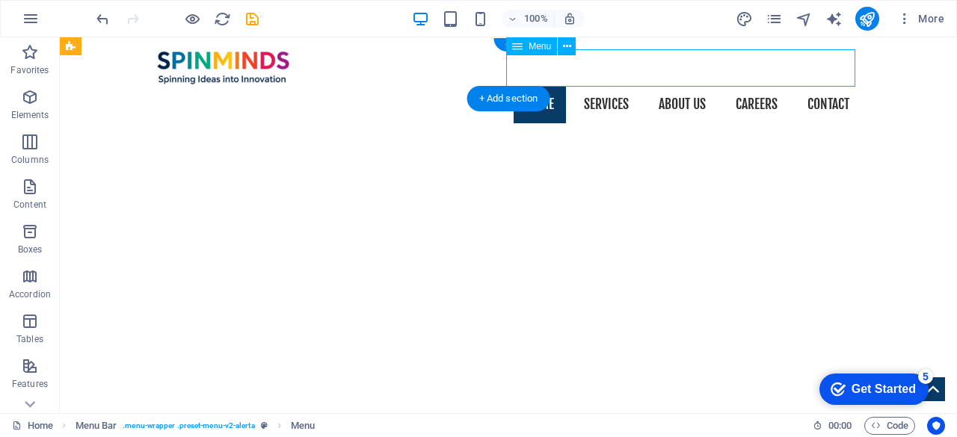
select select "5"
select select
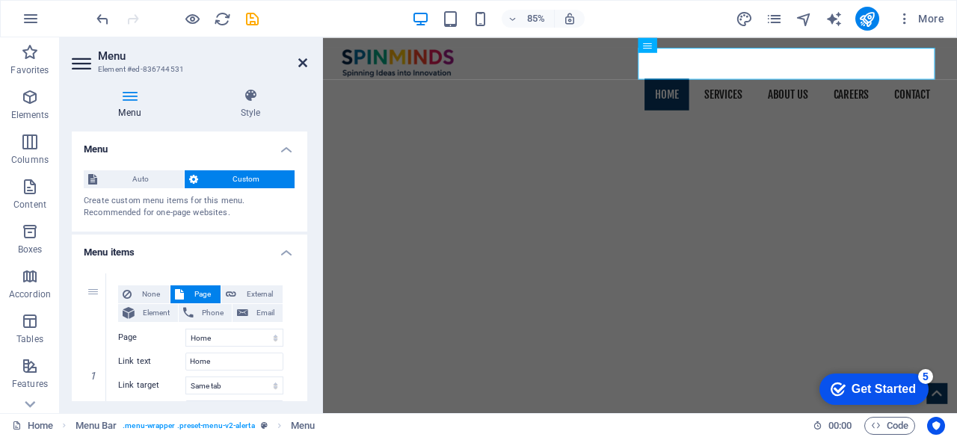
click at [300, 64] on icon at bounding box center [302, 63] width 9 height 12
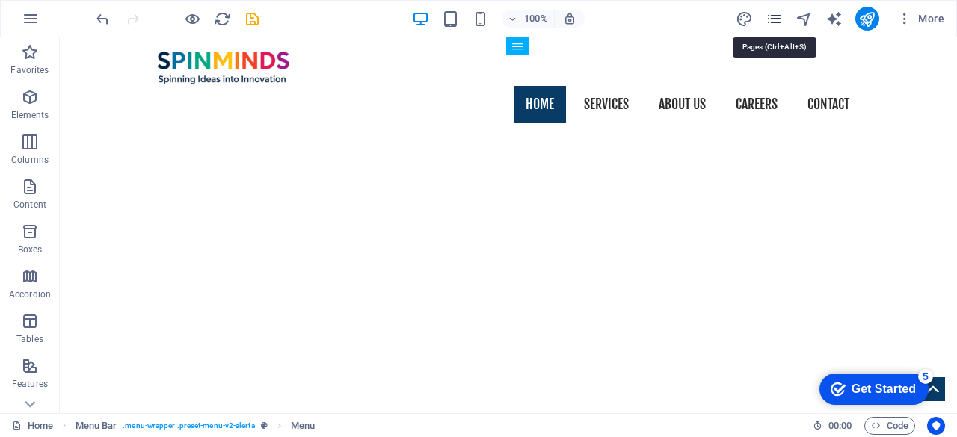
click at [775, 21] on icon "pages" at bounding box center [773, 18] width 17 height 17
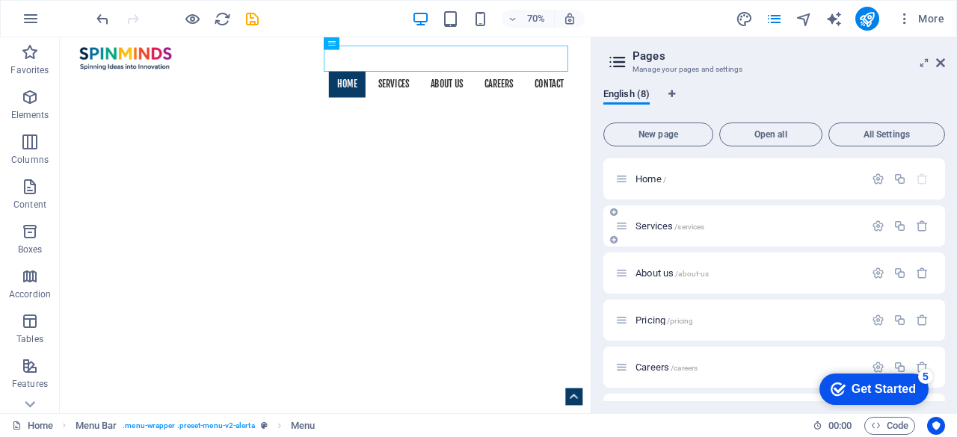
click at [621, 226] on icon at bounding box center [621, 226] width 13 height 13
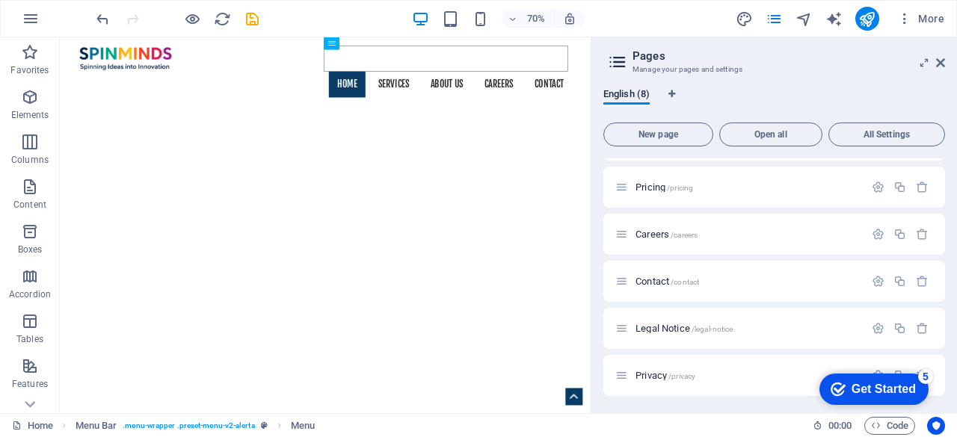
click at [945, 64] on aside "Pages Manage your pages and settings English (8) New page Open all All Settings…" at bounding box center [773, 225] width 366 height 376
click at [939, 61] on icon at bounding box center [940, 63] width 9 height 12
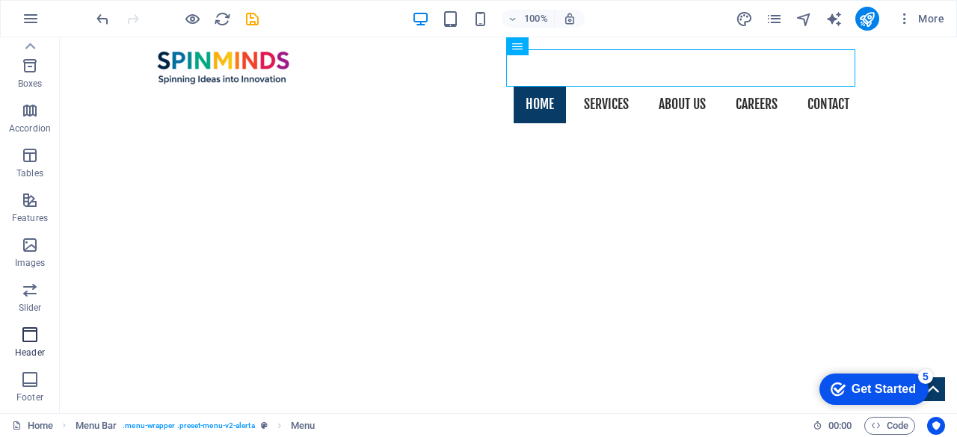
scroll to position [161, 0]
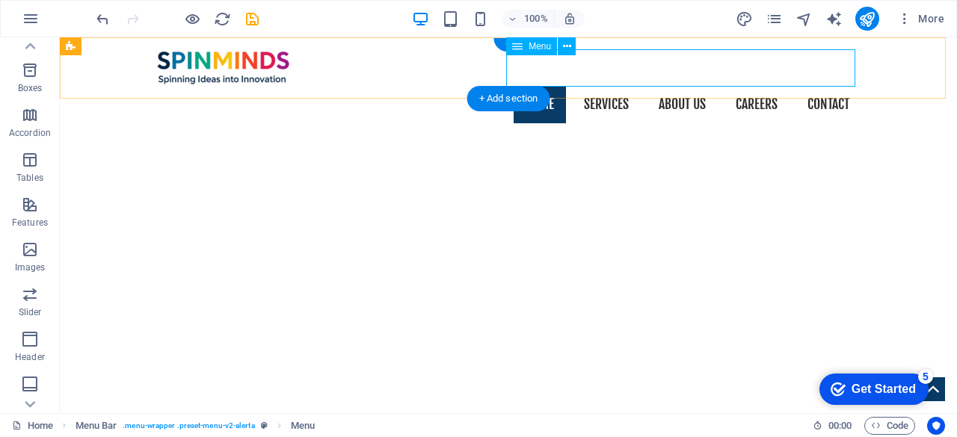
click at [585, 86] on nav "Home Services About us Careers Contact" at bounding box center [508, 104] width 706 height 37
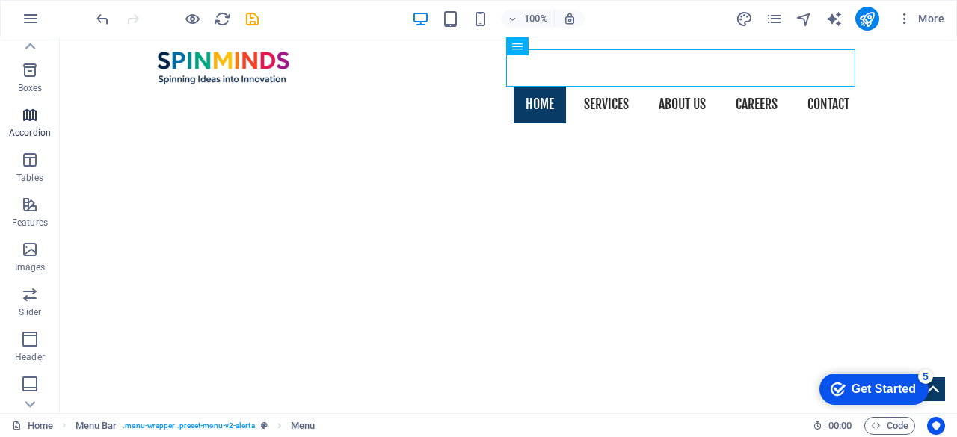
scroll to position [0, 0]
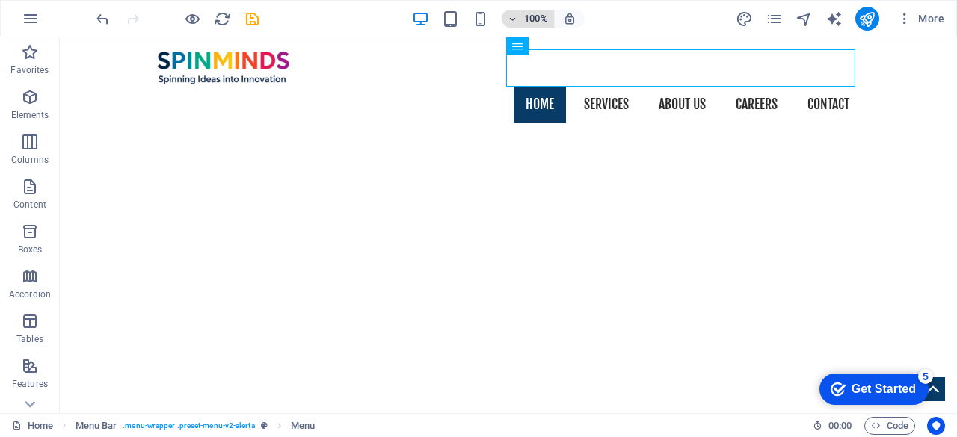
click at [513, 16] on icon "button" at bounding box center [513, 19] width 10 height 10
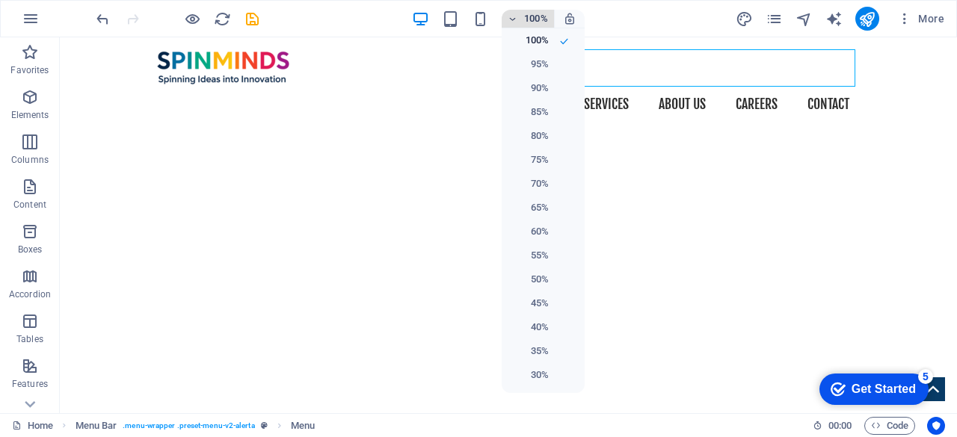
click at [513, 16] on div at bounding box center [478, 218] width 957 height 437
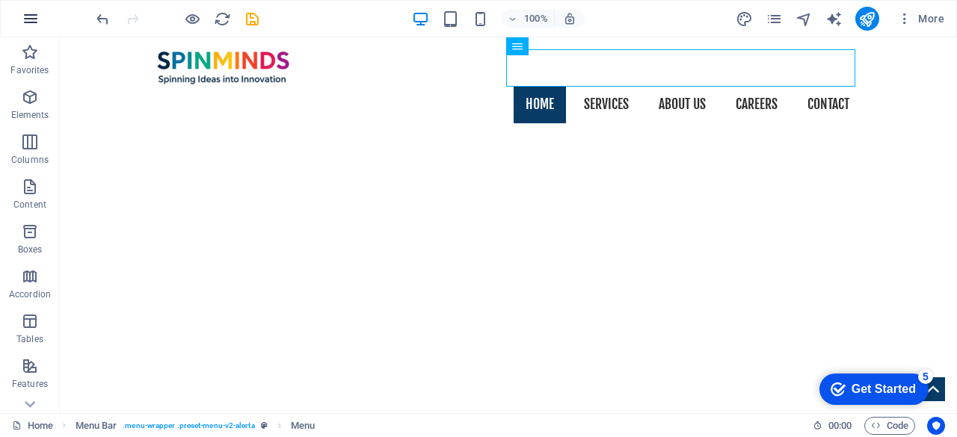
click at [31, 20] on icon "button" at bounding box center [31, 19] width 18 height 18
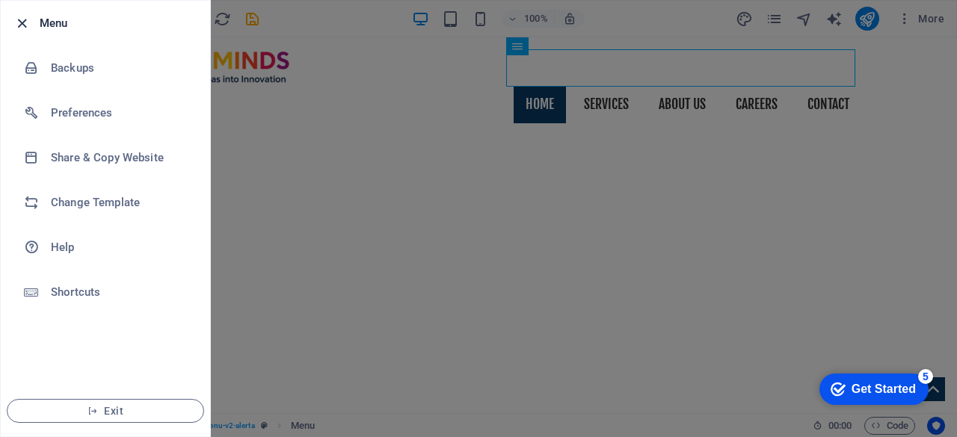
click at [27, 20] on icon "button" at bounding box center [21, 23] width 17 height 17
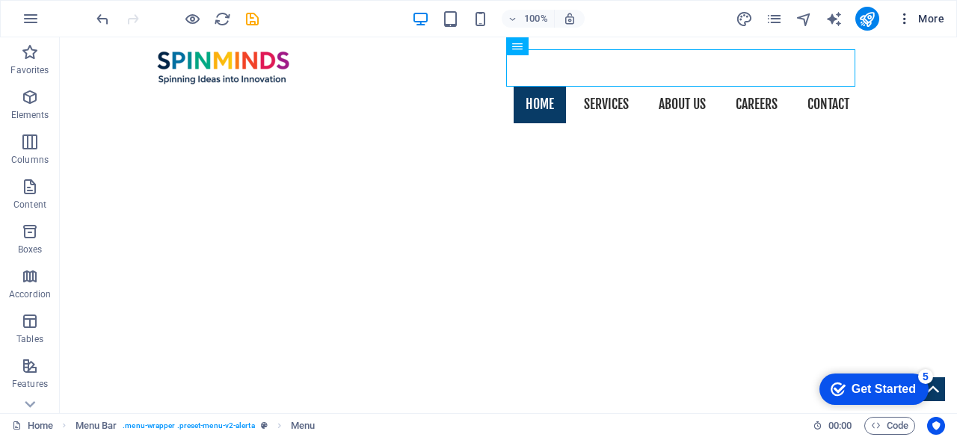
click at [904, 17] on icon "button" at bounding box center [904, 18] width 15 height 15
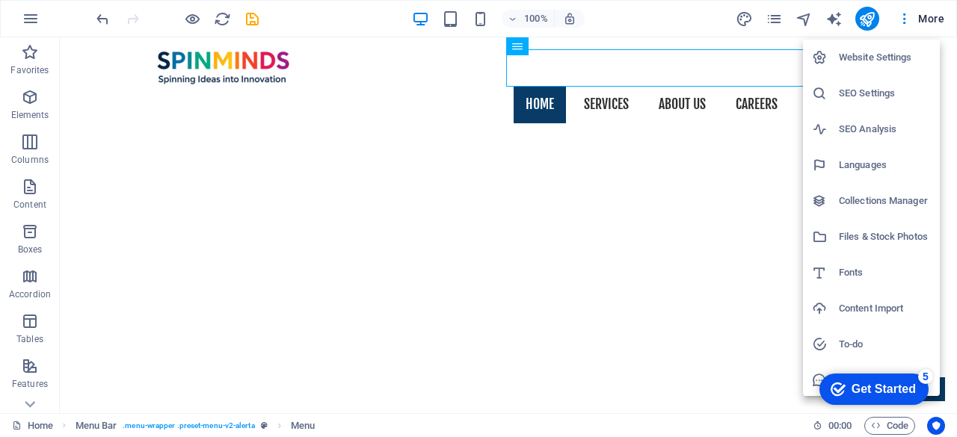
click at [869, 56] on h6 "Website Settings" at bounding box center [885, 58] width 92 height 18
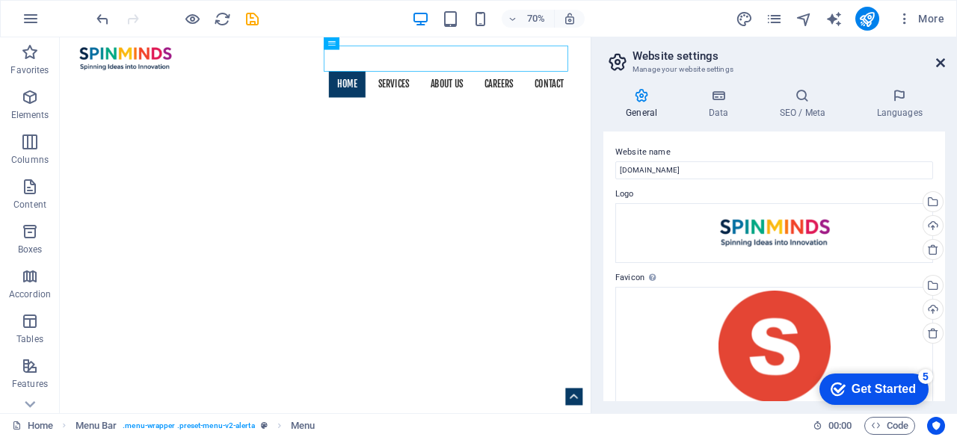
click at [941, 66] on icon at bounding box center [940, 63] width 9 height 12
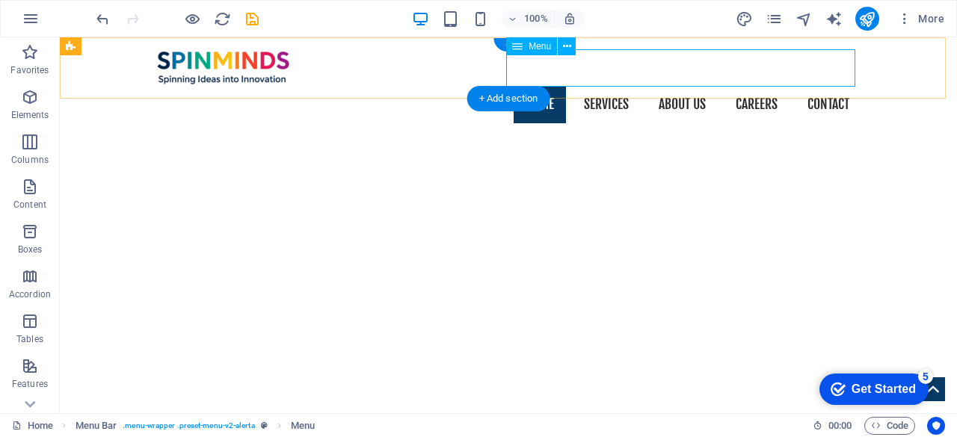
click at [529, 86] on nav "Home Services About us Careers Contact" at bounding box center [508, 104] width 706 height 37
click at [531, 46] on span "Menu" at bounding box center [539, 46] width 22 height 9
click at [574, 46] on button at bounding box center [567, 46] width 18 height 18
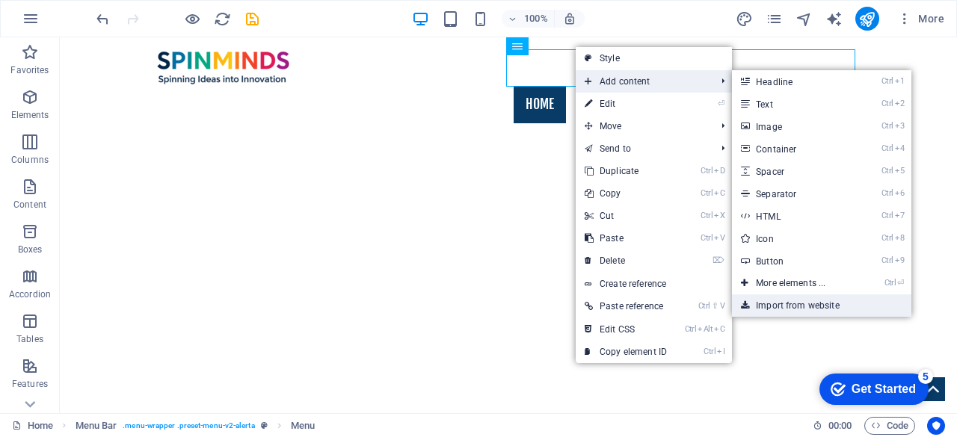
click at [777, 298] on link "Import from website" at bounding box center [821, 305] width 179 height 22
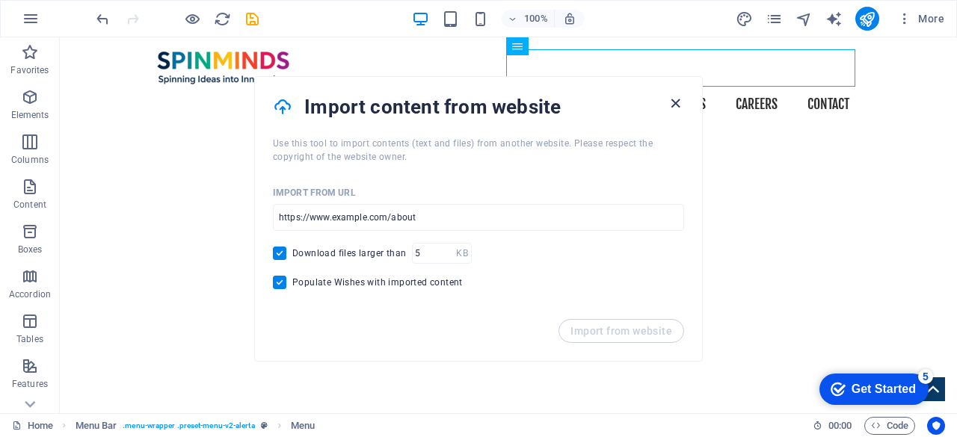
click at [672, 108] on icon "button" at bounding box center [675, 103] width 17 height 17
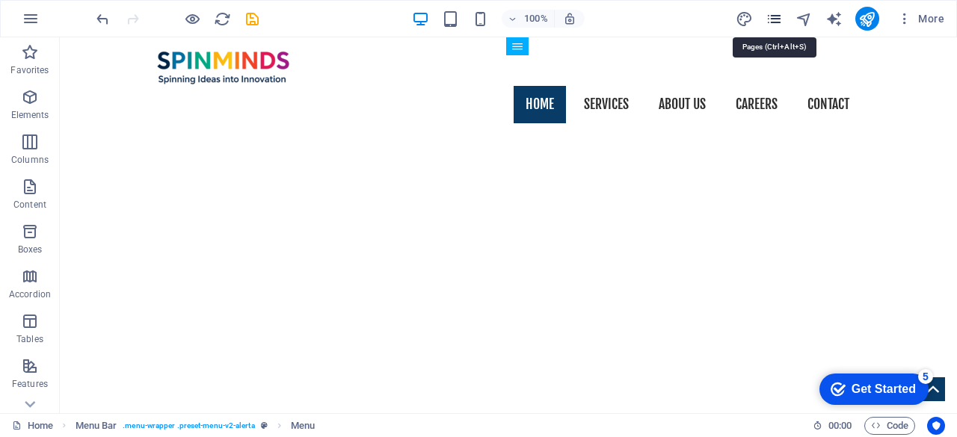
click at [773, 16] on icon "pages" at bounding box center [773, 18] width 17 height 17
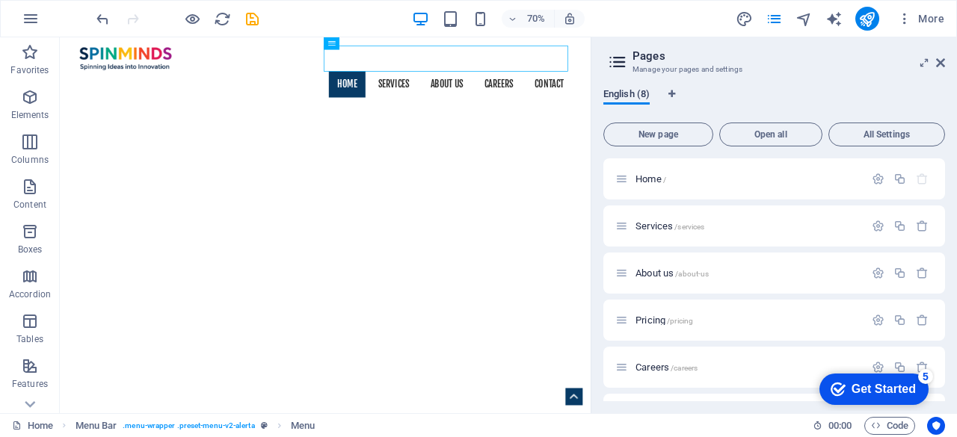
click at [617, 98] on span "English (8)" at bounding box center [626, 95] width 46 height 21
click at [614, 65] on icon at bounding box center [617, 62] width 22 height 21
click at [629, 224] on div "Services /services" at bounding box center [739, 226] width 249 height 17
click at [874, 229] on icon "button" at bounding box center [878, 226] width 13 height 13
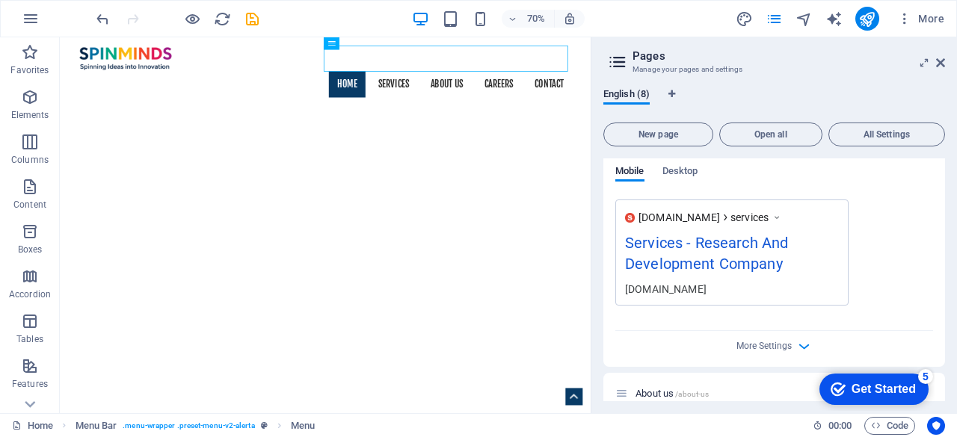
scroll to position [457, 0]
click at [784, 348] on span "More Settings" at bounding box center [763, 347] width 55 height 10
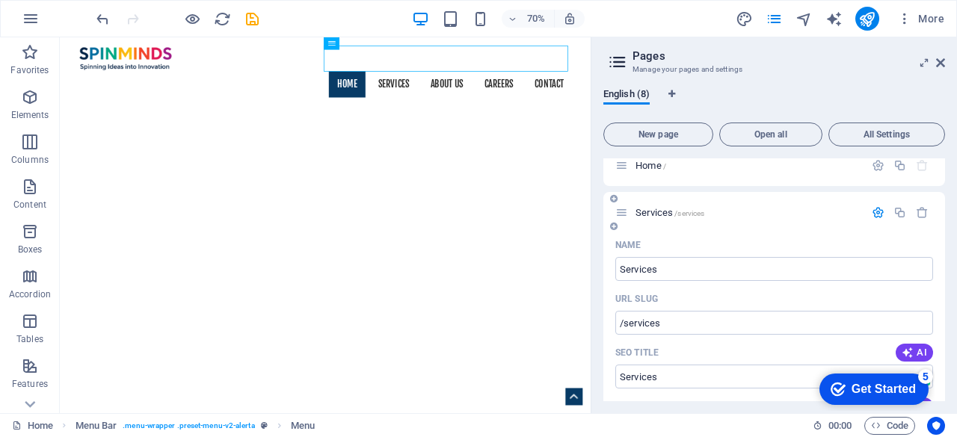
scroll to position [0, 0]
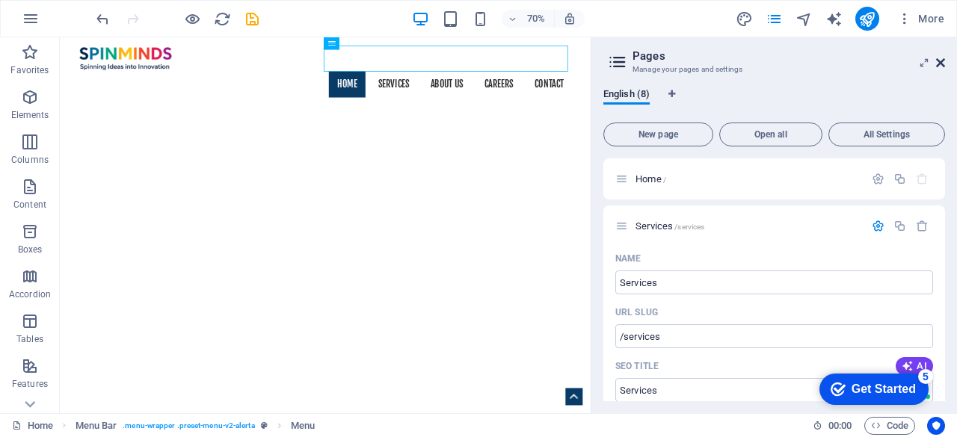
click at [941, 62] on icon at bounding box center [940, 63] width 9 height 12
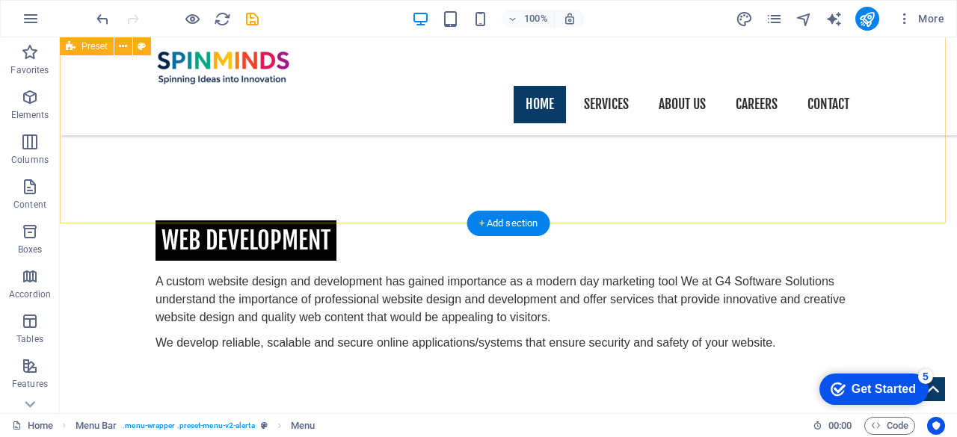
scroll to position [1632, 0]
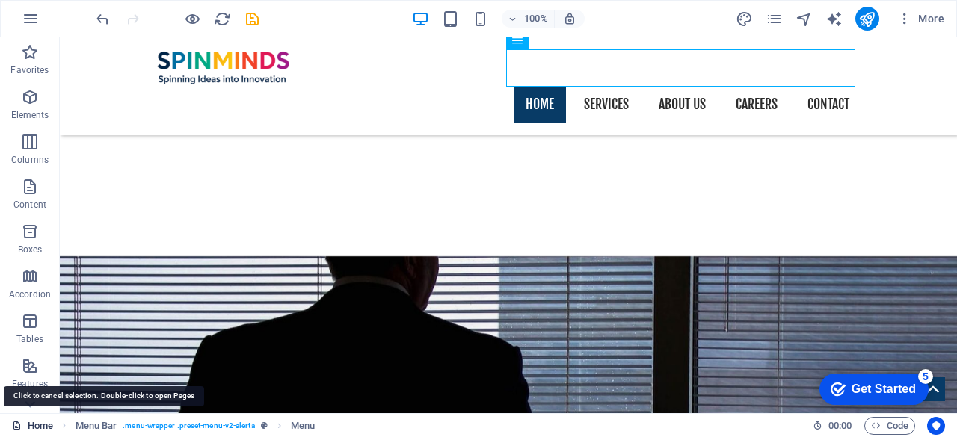
click at [30, 427] on link "Home" at bounding box center [32, 426] width 41 height 18
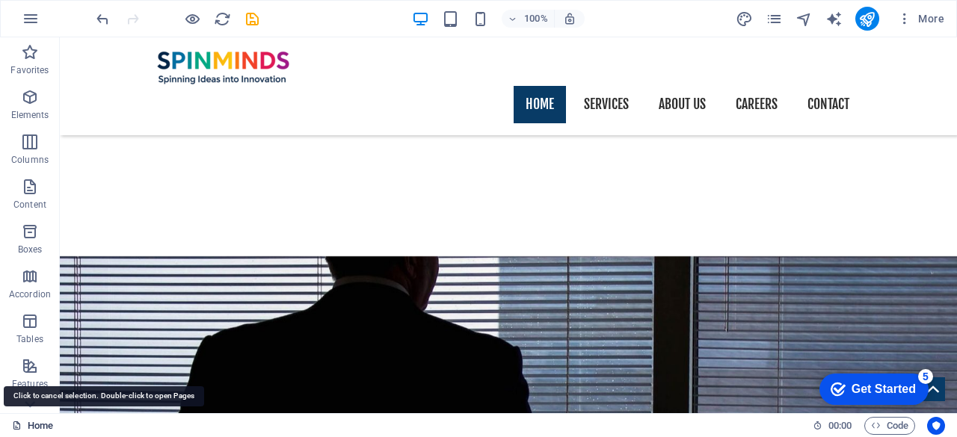
click at [30, 427] on link "Home" at bounding box center [32, 426] width 41 height 18
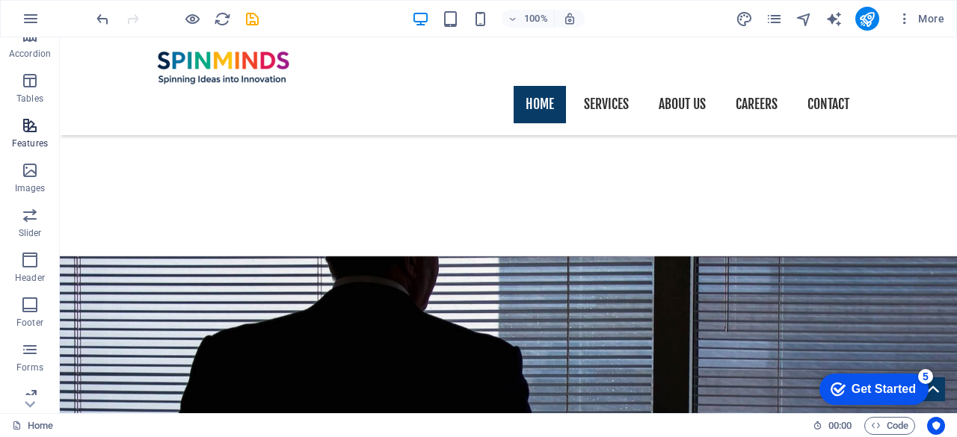
scroll to position [296, 0]
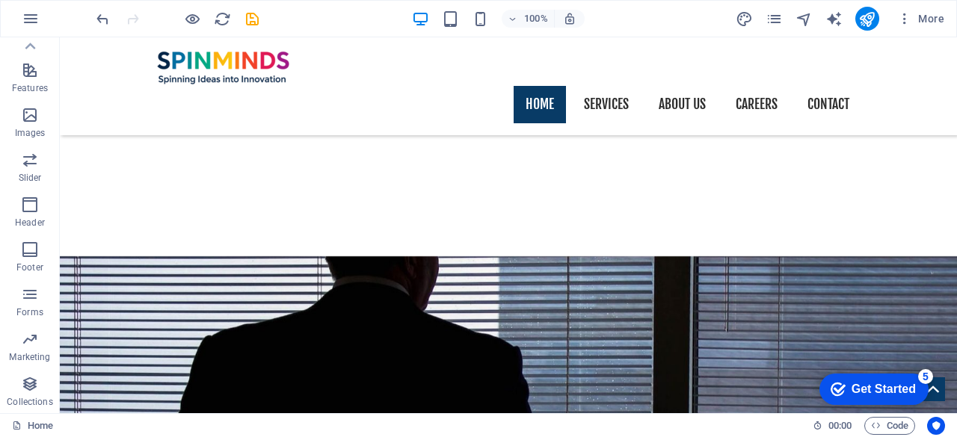
click at [882, 386] on div "Get Started" at bounding box center [883, 389] width 64 height 13
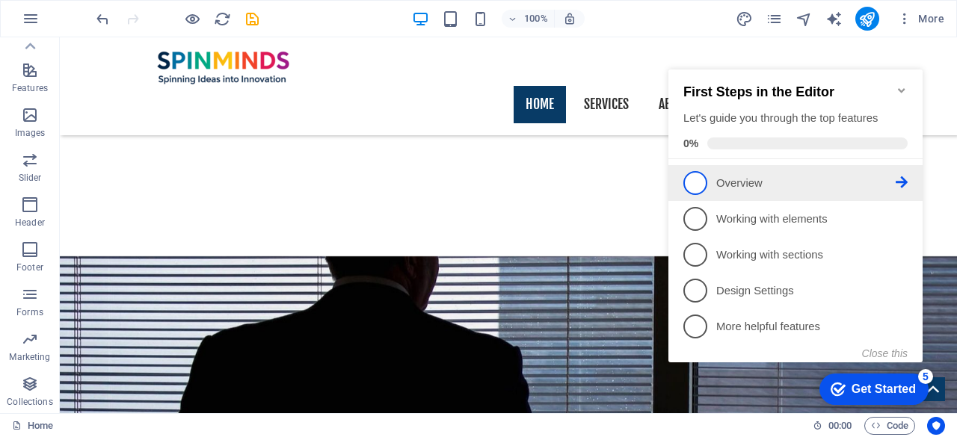
click at [771, 176] on p "Overview - incomplete" at bounding box center [805, 184] width 179 height 16
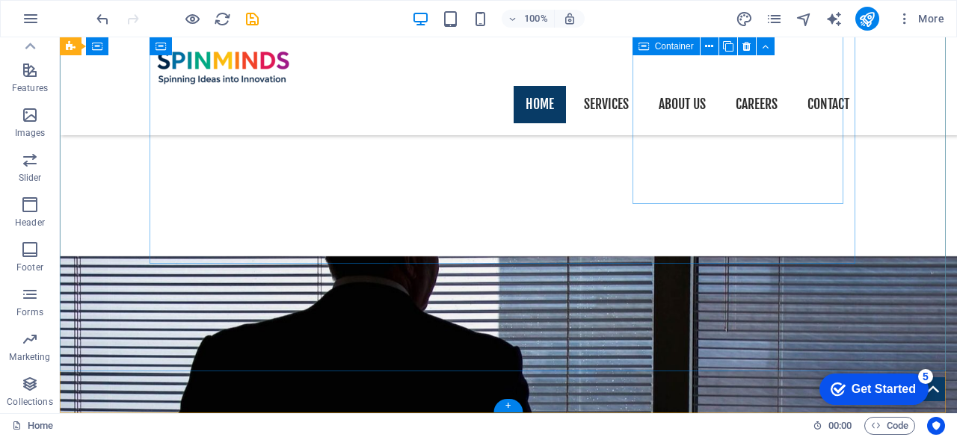
scroll to position [0, 0]
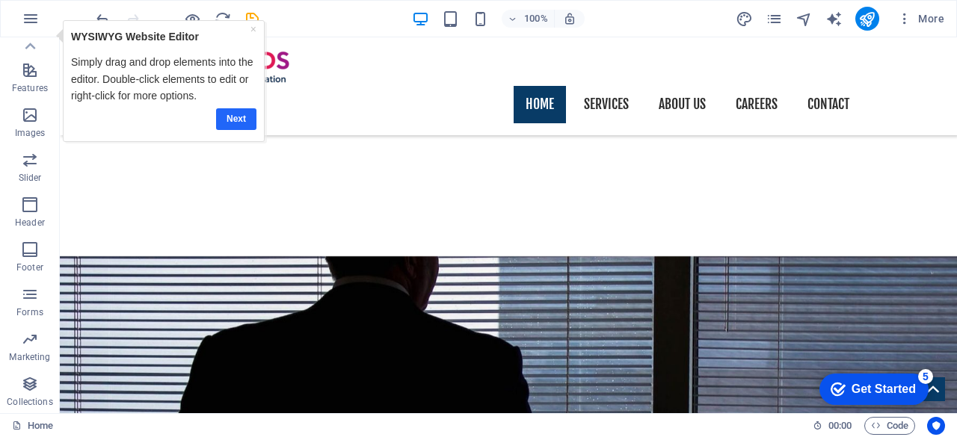
click at [238, 114] on link "Next" at bounding box center [236, 119] width 40 height 22
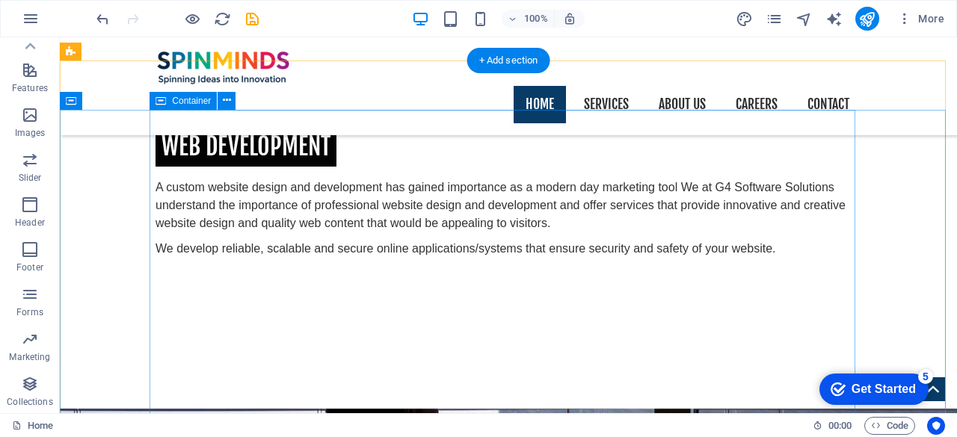
scroll to position [1438, 0]
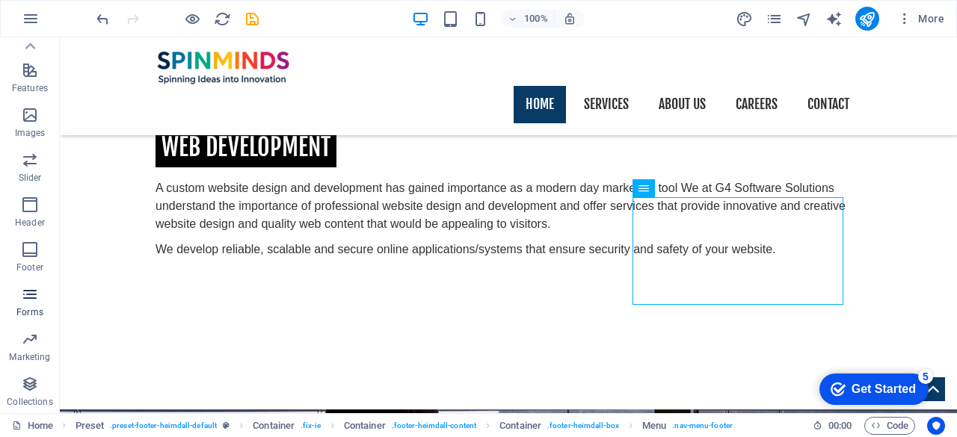
click at [36, 289] on icon "button" at bounding box center [30, 295] width 18 height 18
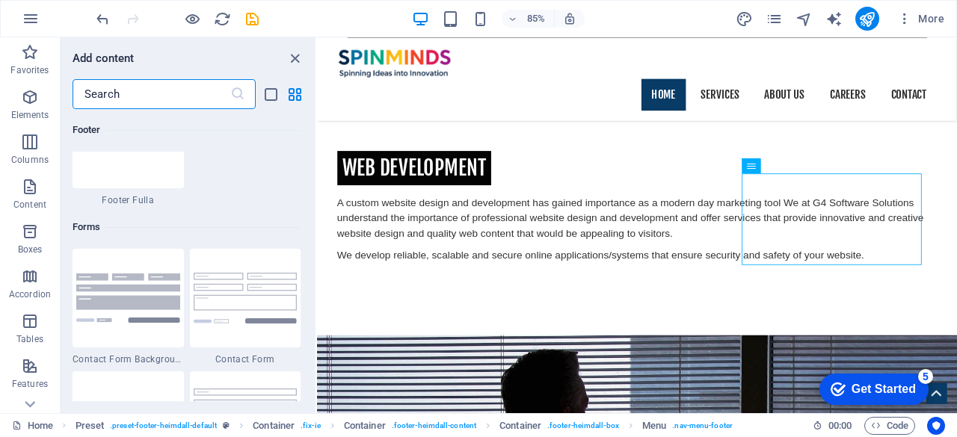
scroll to position [10711, 0]
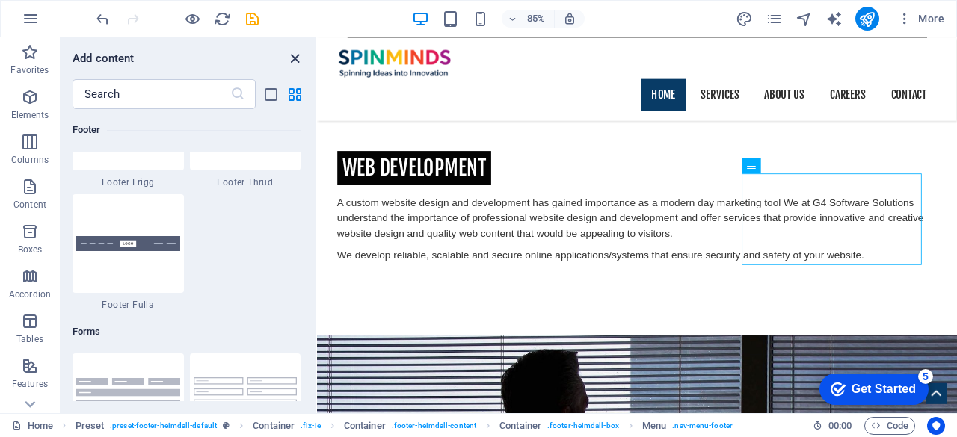
click at [291, 52] on icon "close panel" at bounding box center [294, 58] width 17 height 17
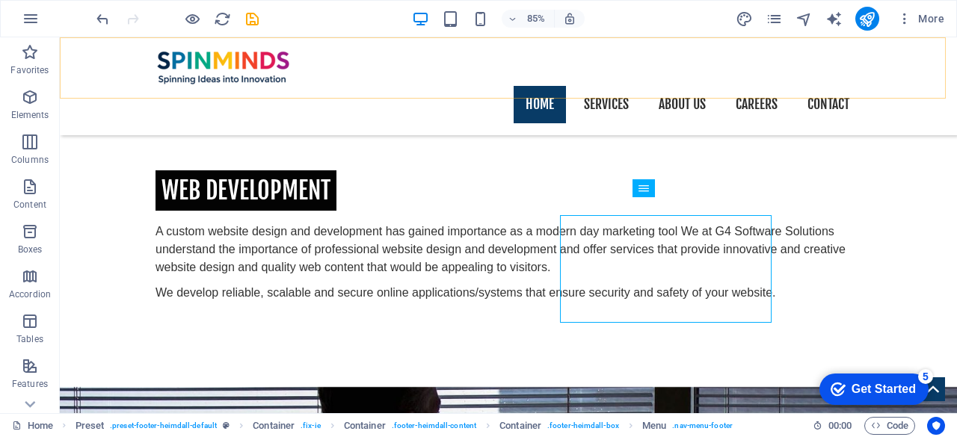
scroll to position [1438, 0]
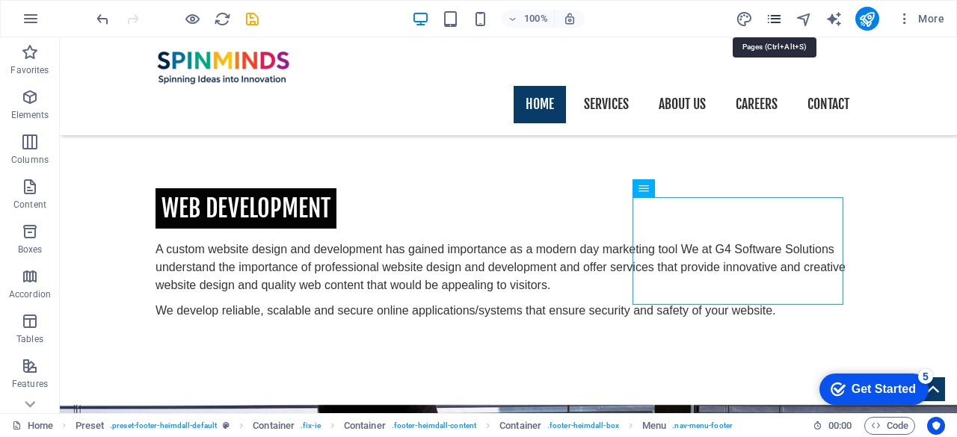
click at [775, 15] on icon "pages" at bounding box center [773, 18] width 17 height 17
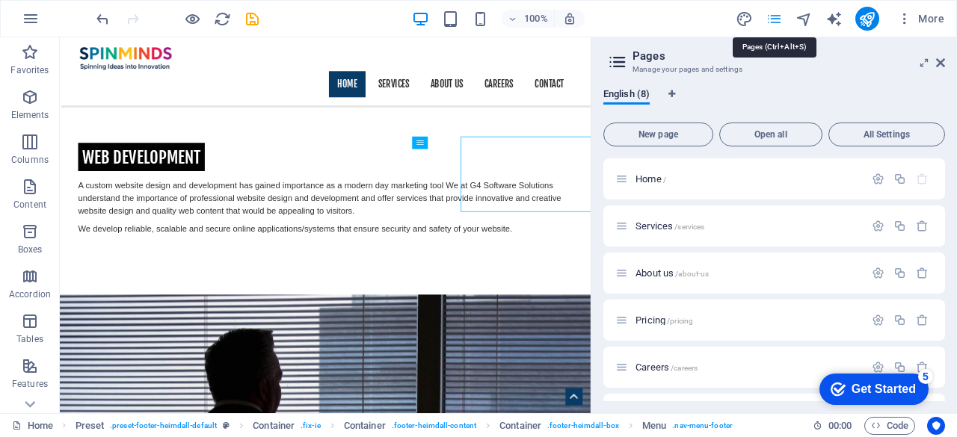
scroll to position [1456, 0]
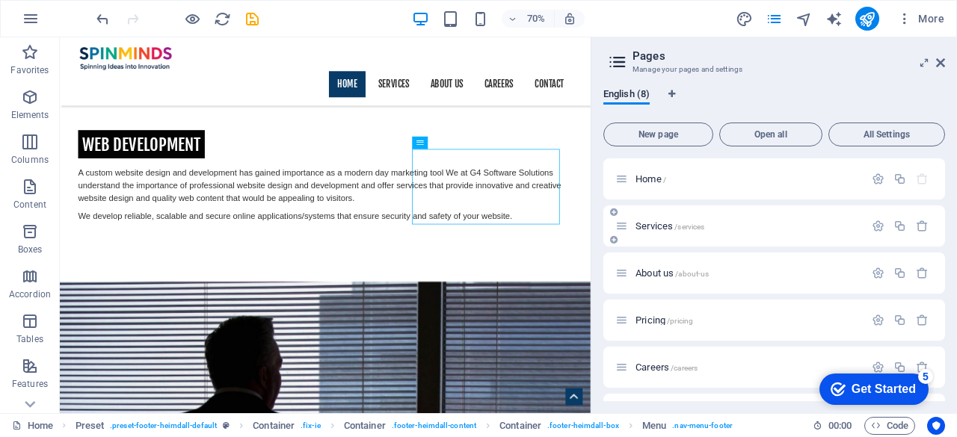
click at [650, 227] on span "Services /services" at bounding box center [669, 225] width 69 height 11
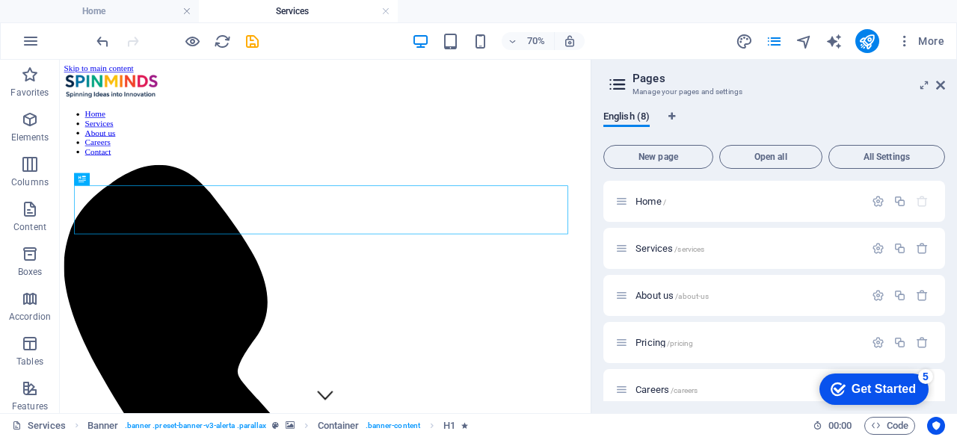
scroll to position [0, 0]
click at [937, 84] on icon at bounding box center [940, 85] width 9 height 12
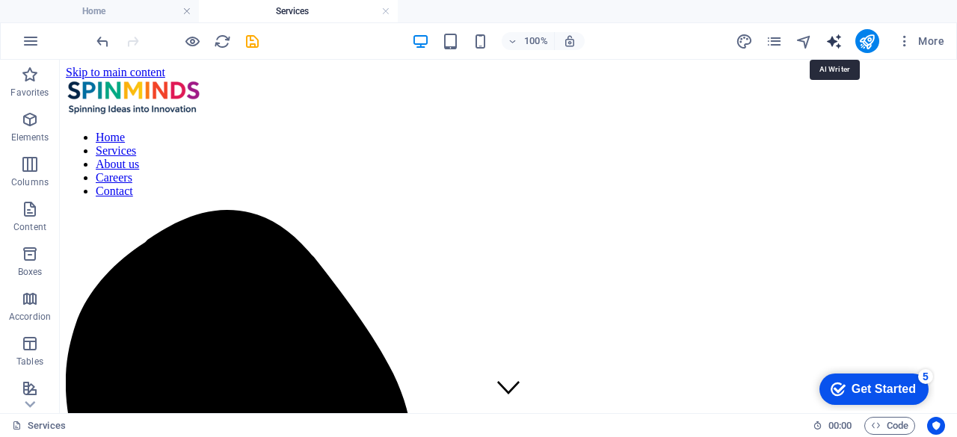
click at [832, 40] on icon "text_generator" at bounding box center [833, 41] width 17 height 17
select select "English"
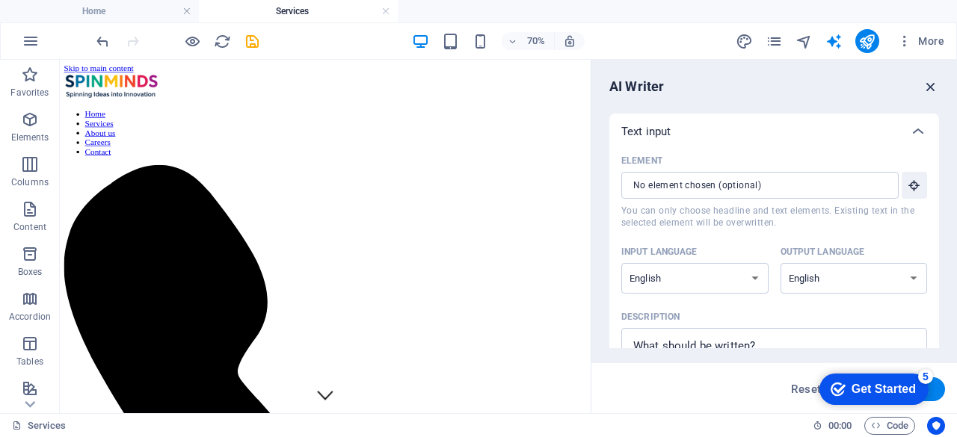
click at [931, 87] on icon "button" at bounding box center [930, 86] width 16 height 16
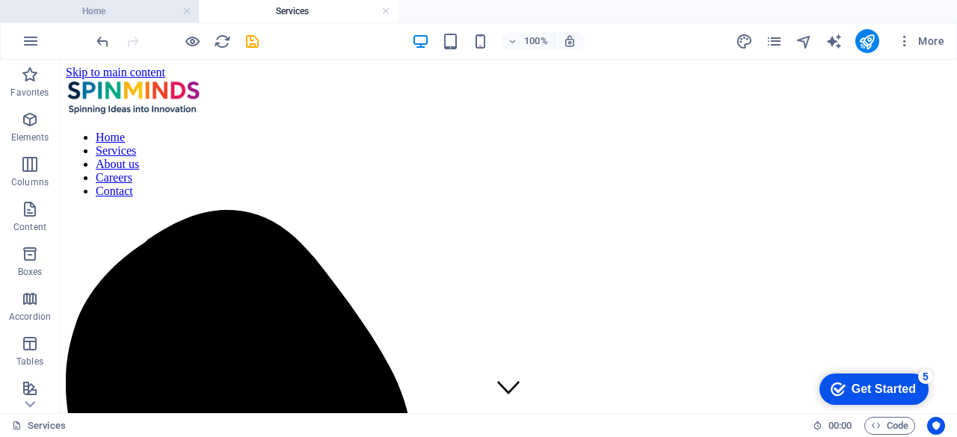
click at [120, 10] on h4 "Home" at bounding box center [99, 11] width 199 height 16
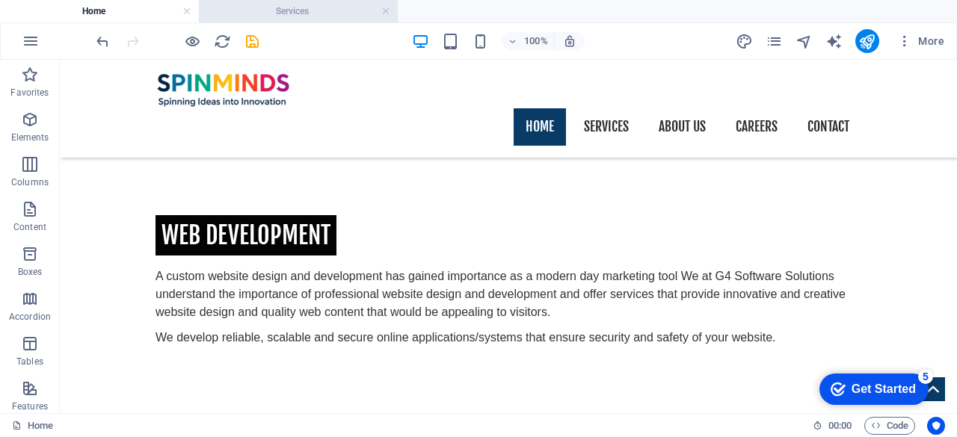
click at [262, 10] on h4 "Services" at bounding box center [298, 11] width 199 height 16
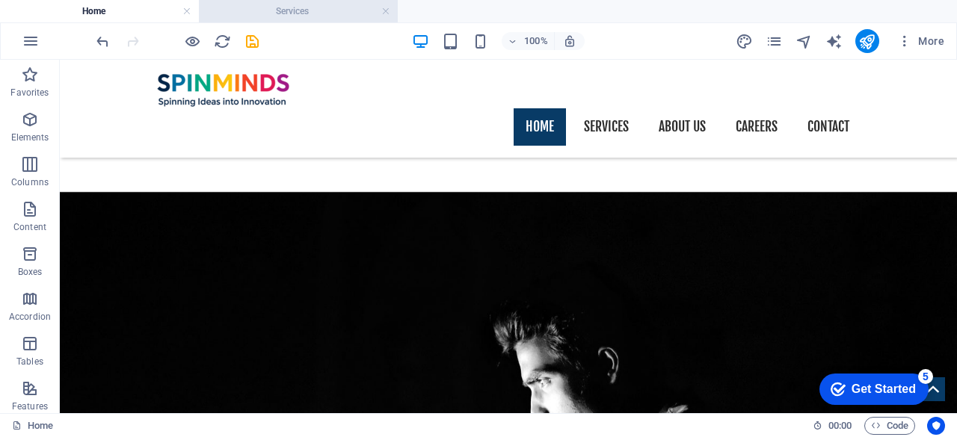
scroll to position [0, 0]
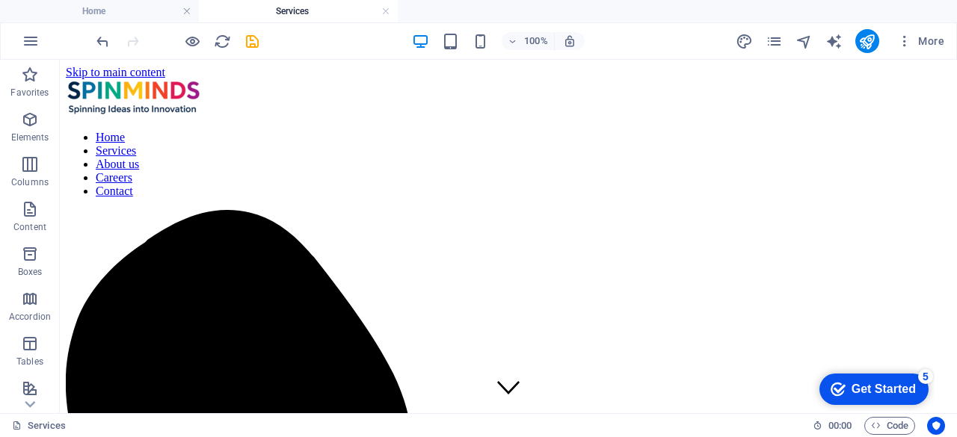
click at [269, 7] on h4 "Services" at bounding box center [298, 11] width 199 height 16
click at [117, 16] on h4 "Home" at bounding box center [99, 11] width 199 height 16
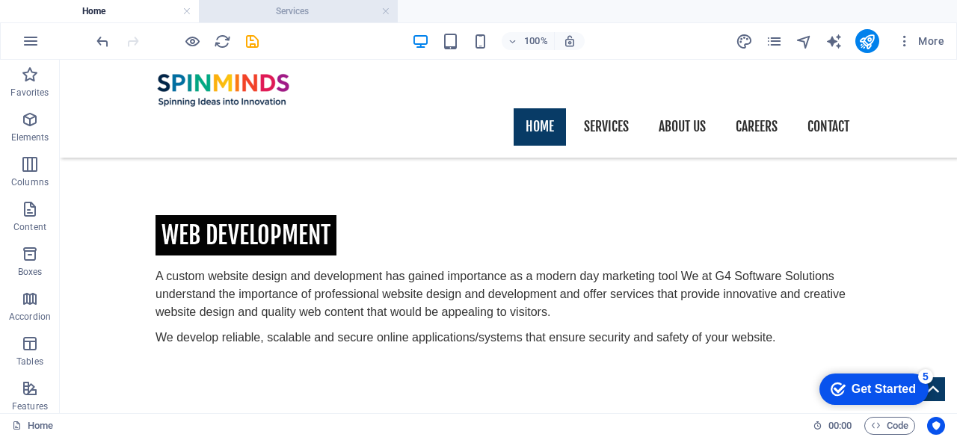
click at [291, 10] on h4 "Services" at bounding box center [298, 11] width 199 height 16
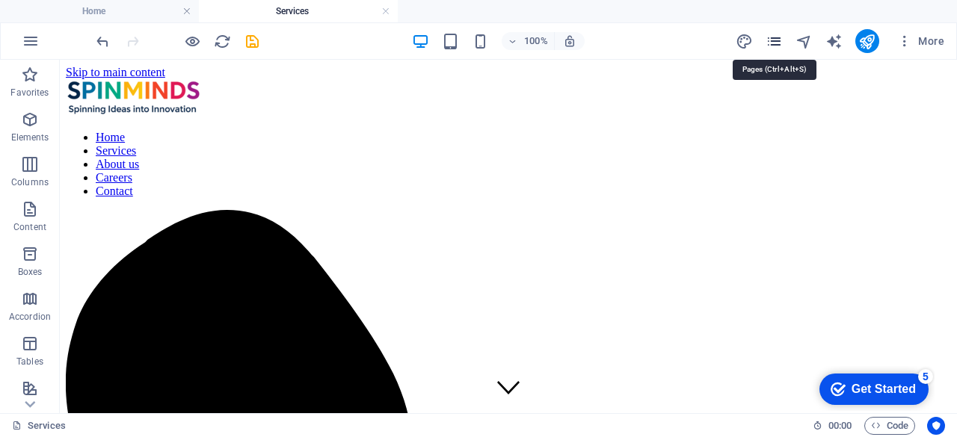
click at [768, 39] on icon "pages" at bounding box center [773, 41] width 17 height 17
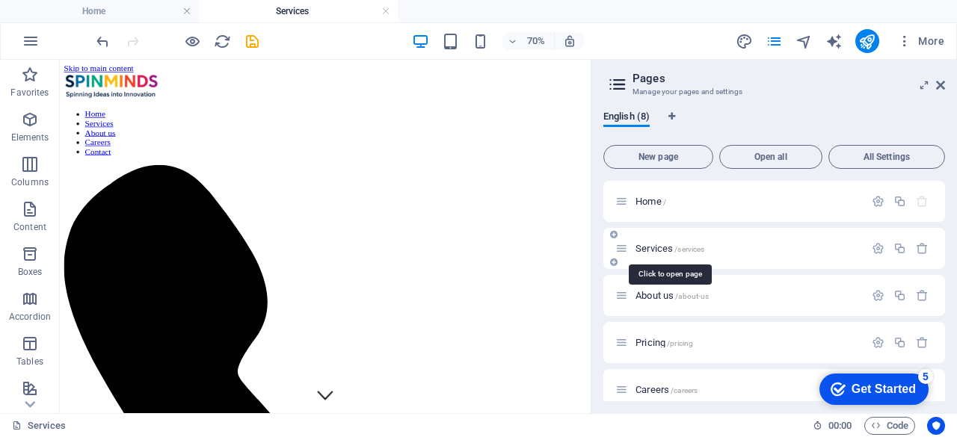
click at [670, 243] on span "Services /services" at bounding box center [669, 248] width 69 height 11
click at [726, 246] on p "Services /services" at bounding box center [747, 249] width 224 height 10
click at [795, 246] on p "Services /services" at bounding box center [747, 249] width 224 height 10
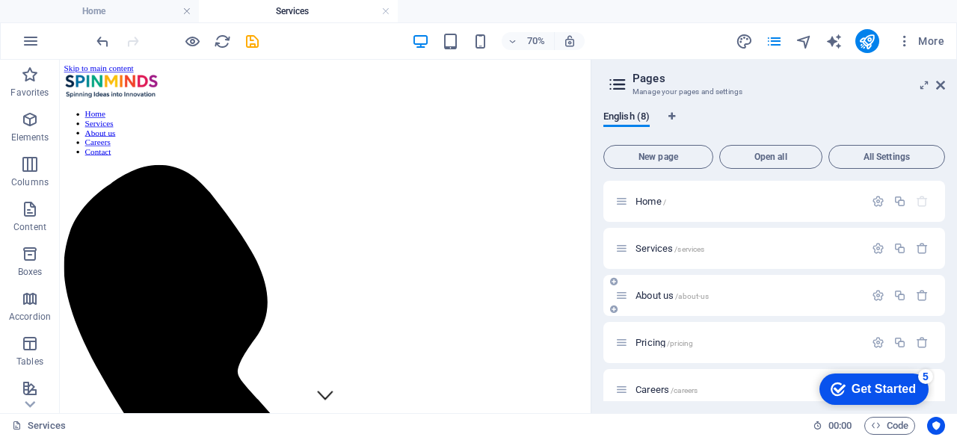
click at [715, 303] on div "About us /about-us" at bounding box center [739, 295] width 249 height 17
click at [706, 297] on span "/about-us" at bounding box center [692, 296] width 34 height 8
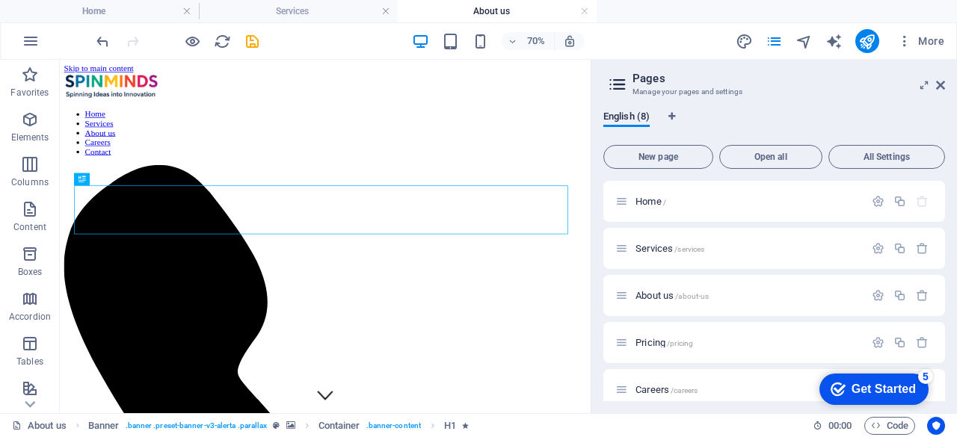
drag, startPoint x: 706, startPoint y: 297, endPoint x: 653, endPoint y: 23, distance: 278.7
click at [653, 23] on div "70% More" at bounding box center [478, 41] width 955 height 36
click at [703, 342] on p "Pricing /pricing" at bounding box center [747, 343] width 224 height 10
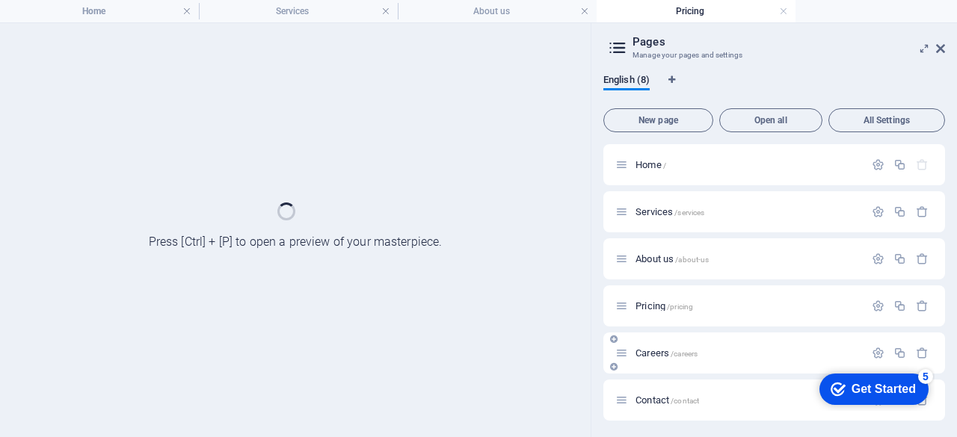
click at [703, 342] on div "Careers /careers" at bounding box center [774, 353] width 342 height 41
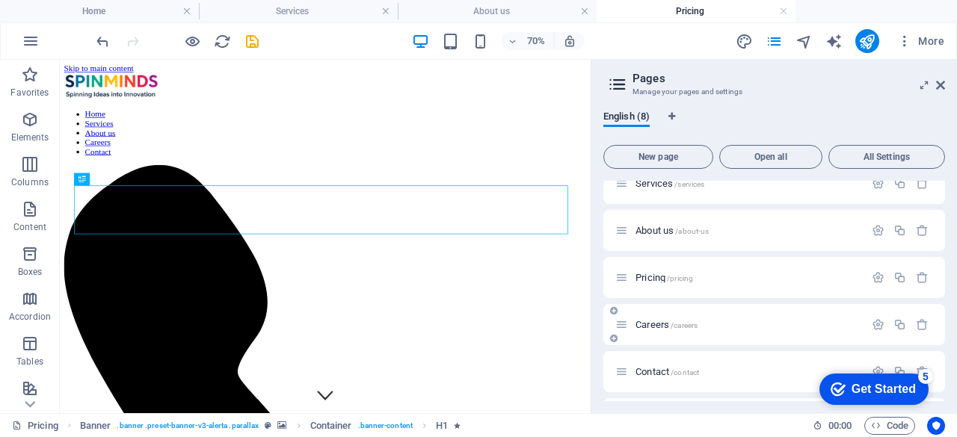
click at [691, 324] on span "/careers" at bounding box center [683, 325] width 27 height 8
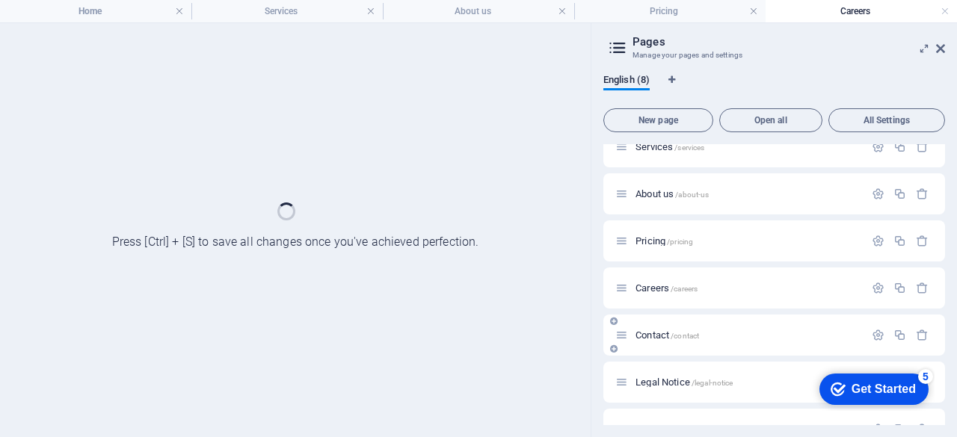
click at [691, 324] on div "Contact /contact" at bounding box center [774, 335] width 342 height 41
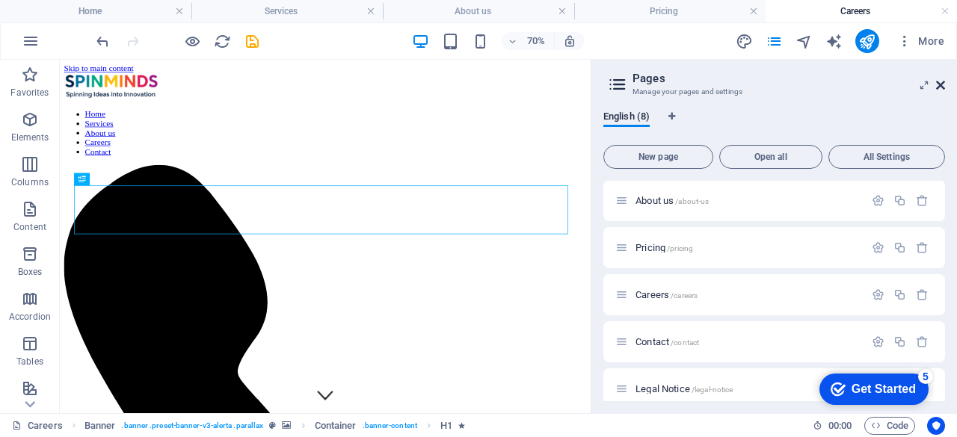
drag, startPoint x: 940, startPoint y: 83, endPoint x: 572, endPoint y: 80, distance: 368.5
click at [940, 83] on icon at bounding box center [940, 85] width 9 height 12
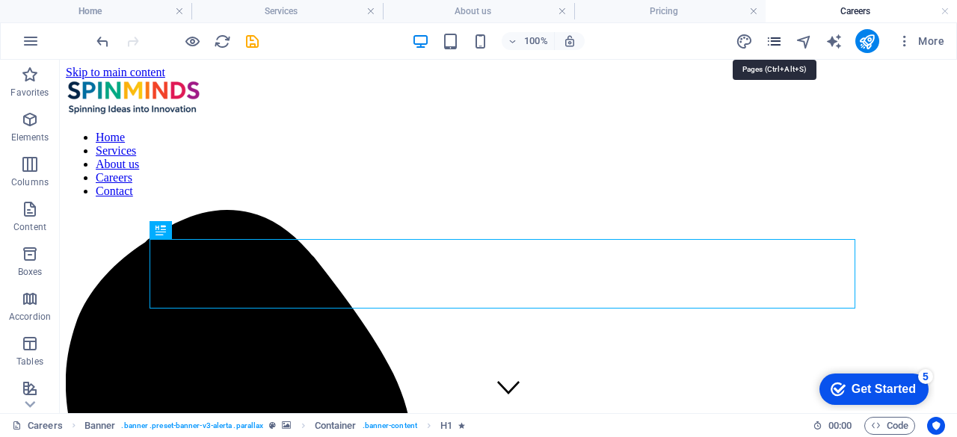
click at [772, 43] on icon "pages" at bounding box center [773, 41] width 17 height 17
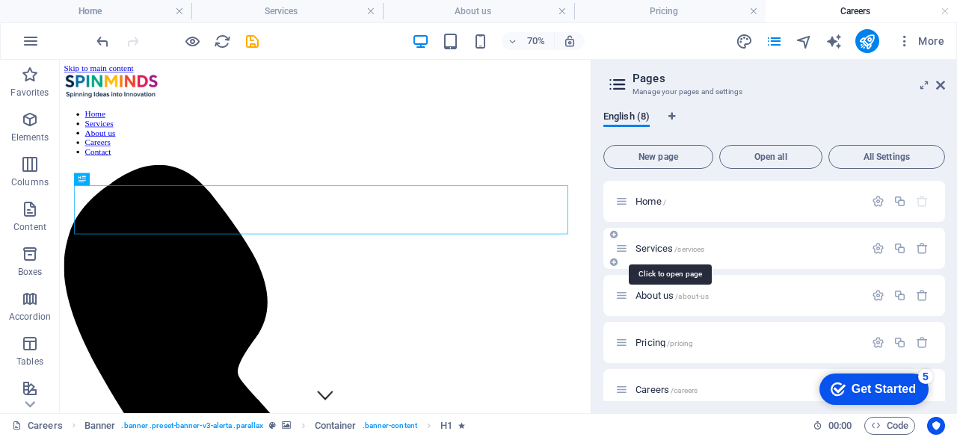
click at [650, 247] on span "Services /services" at bounding box center [669, 248] width 69 height 11
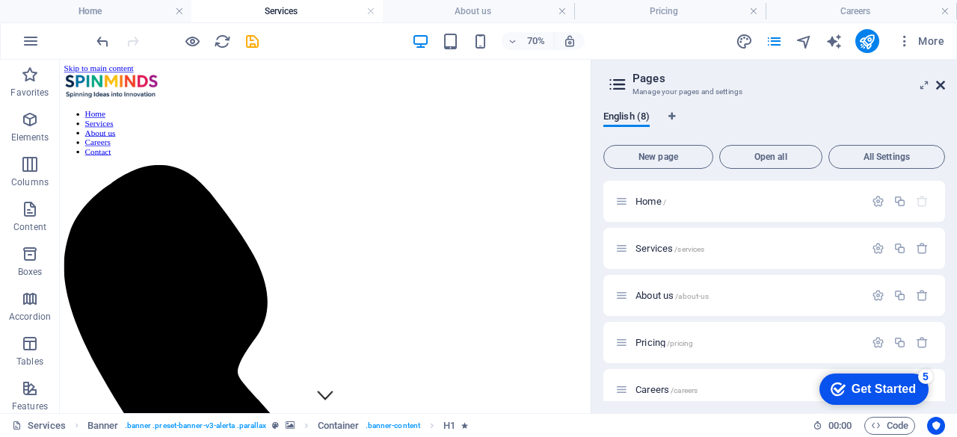
click at [942, 88] on icon at bounding box center [940, 85] width 9 height 12
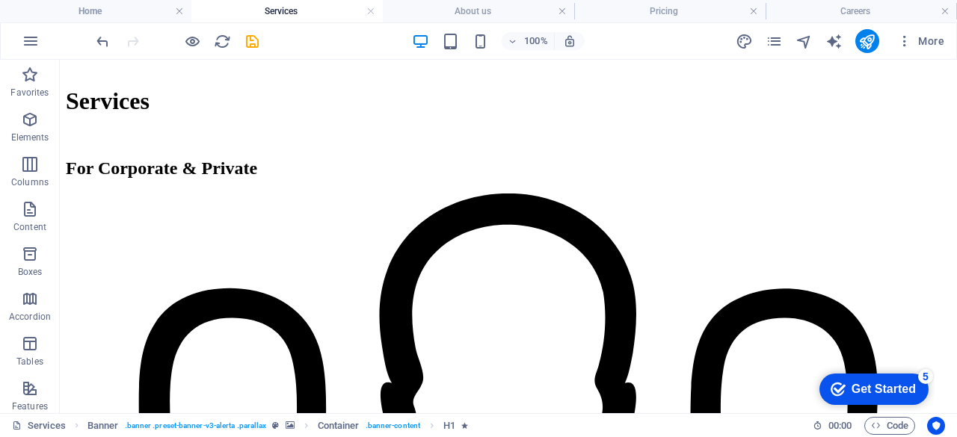
scroll to position [586, 0]
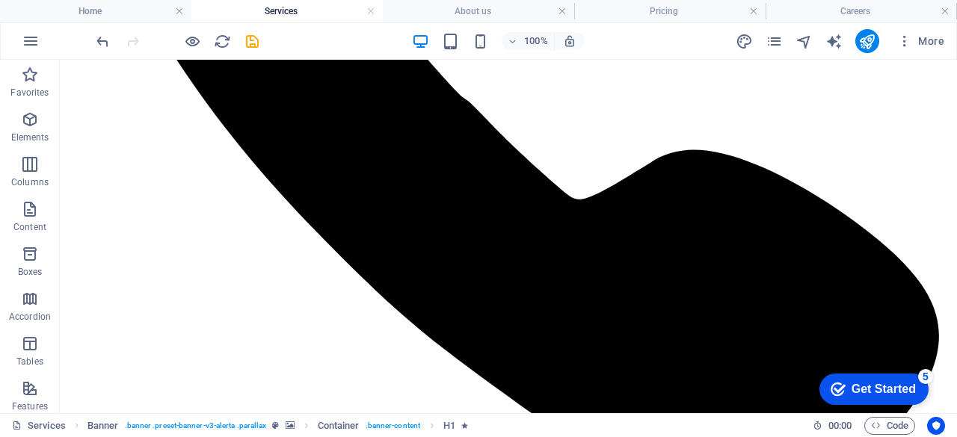
drag, startPoint x: 952, startPoint y: 201, endPoint x: 90, endPoint y: 90, distance: 869.6
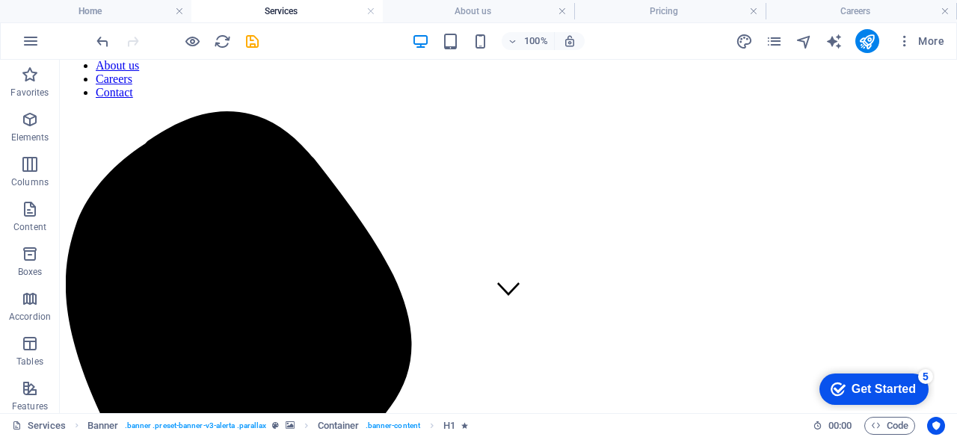
scroll to position [102, 0]
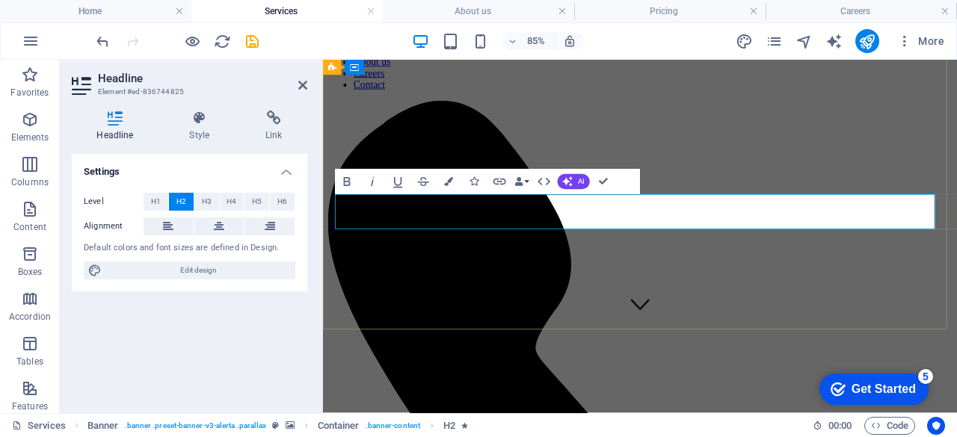
scroll to position [43, 0]
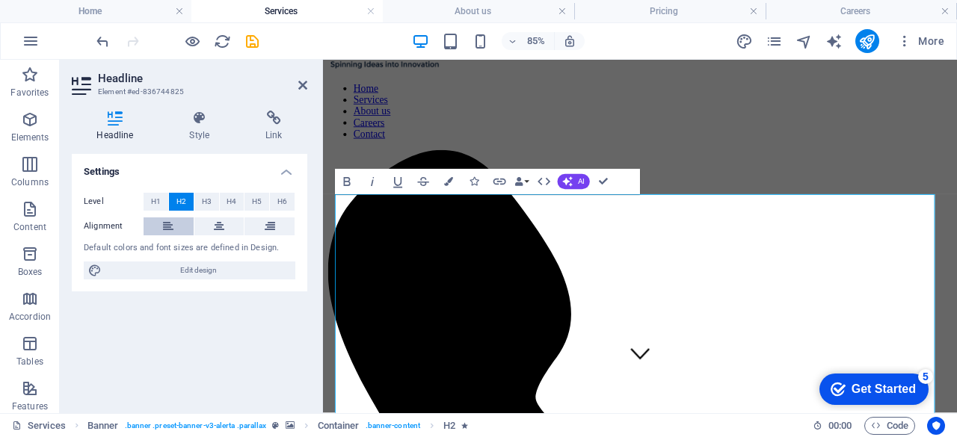
click at [175, 228] on button at bounding box center [169, 227] width 50 height 18
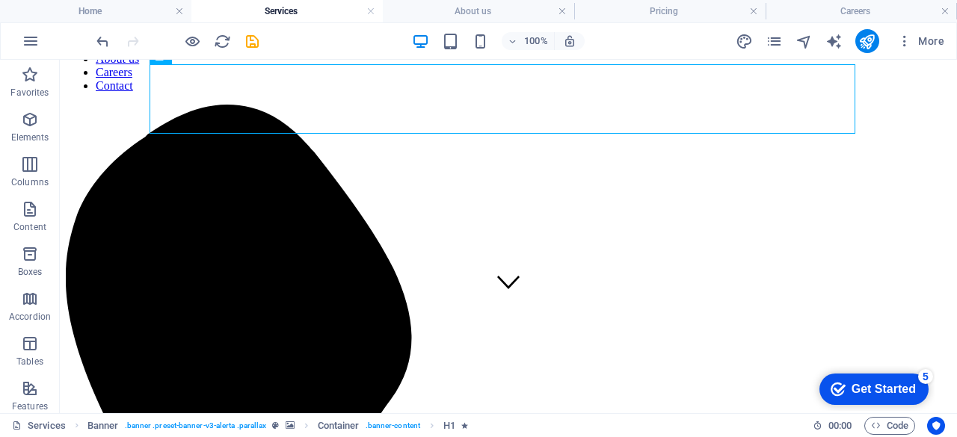
scroll to position [120, 0]
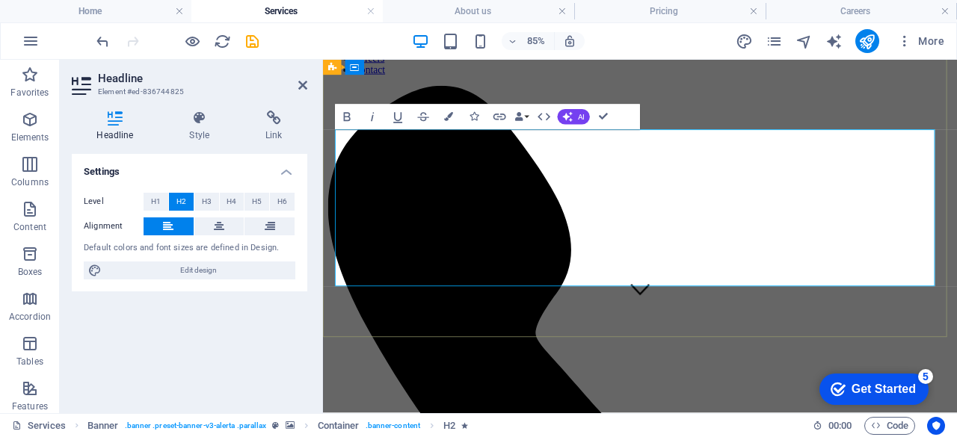
drag, startPoint x: 426, startPoint y: 155, endPoint x: 348, endPoint y: 153, distance: 78.5
click at [304, 87] on icon at bounding box center [302, 85] width 9 height 12
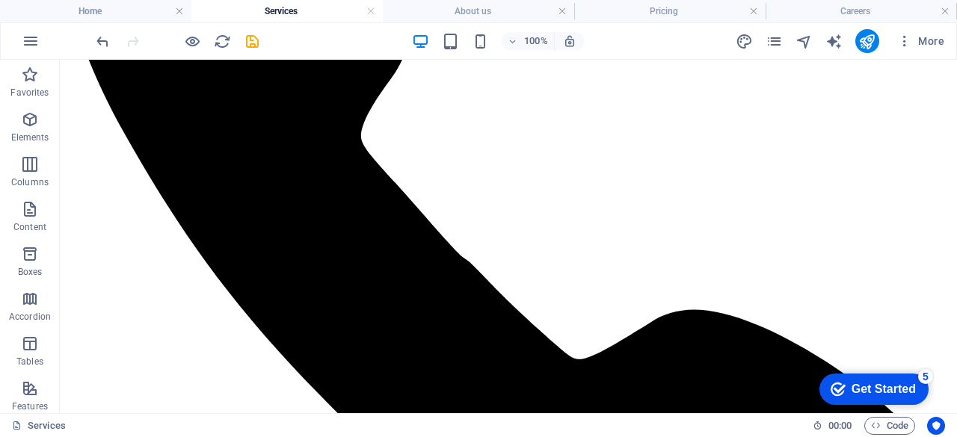
scroll to position [419, 0]
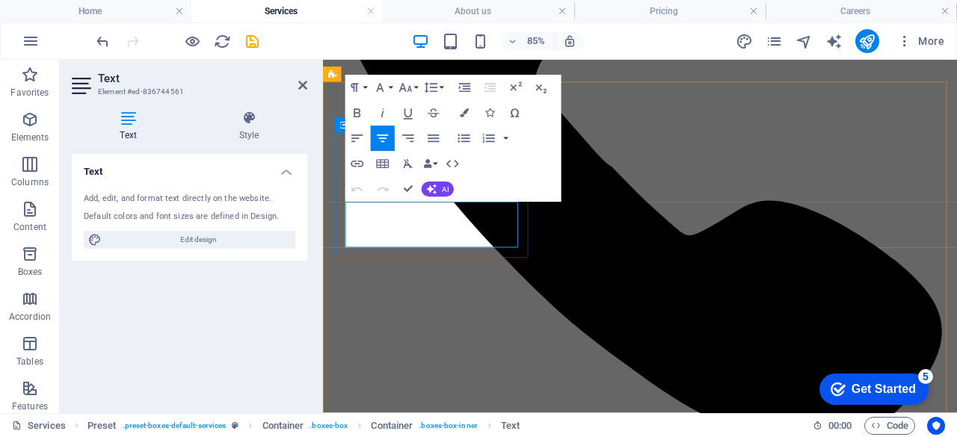
drag, startPoint x: 508, startPoint y: 270, endPoint x: 352, endPoint y: 223, distance: 162.4
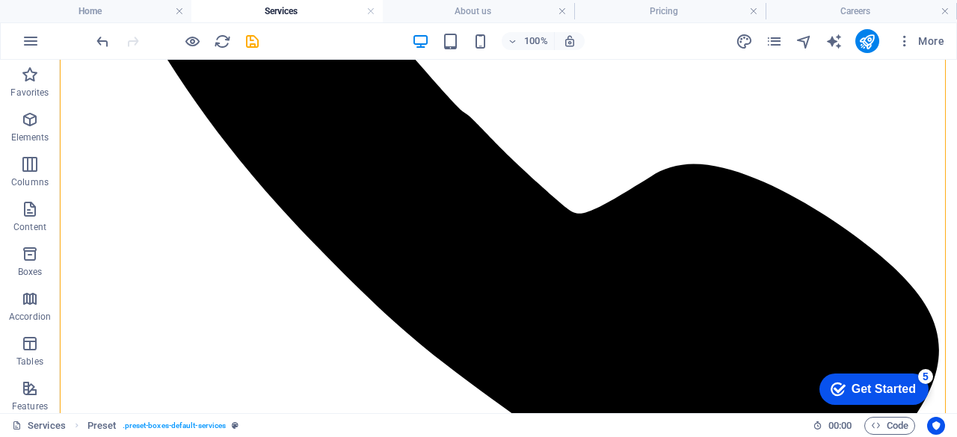
scroll to position [558, 0]
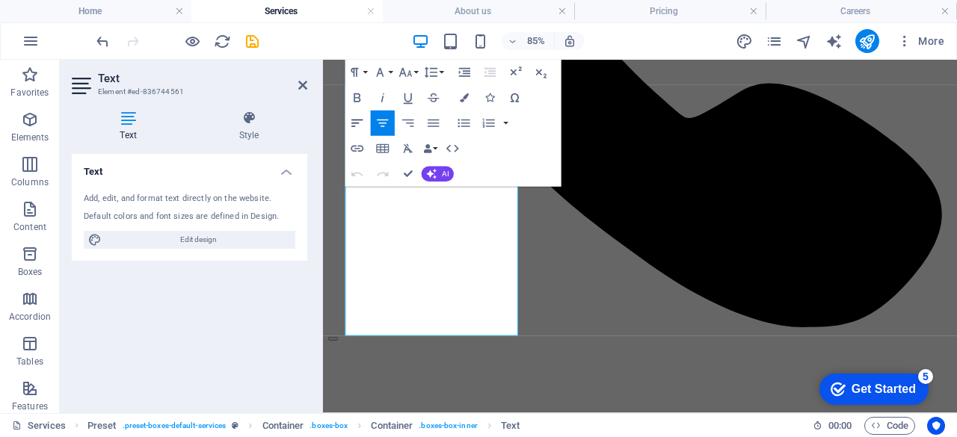
click at [357, 126] on icon "button" at bounding box center [357, 123] width 15 height 15
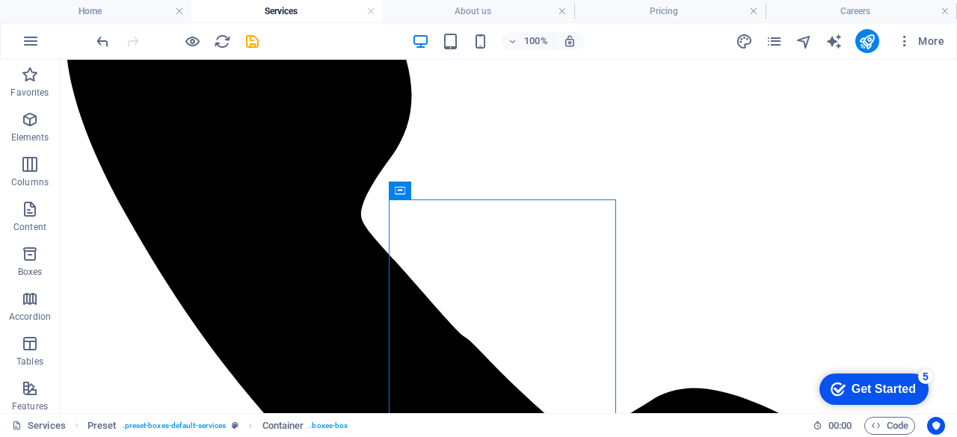
scroll to position [369, 0]
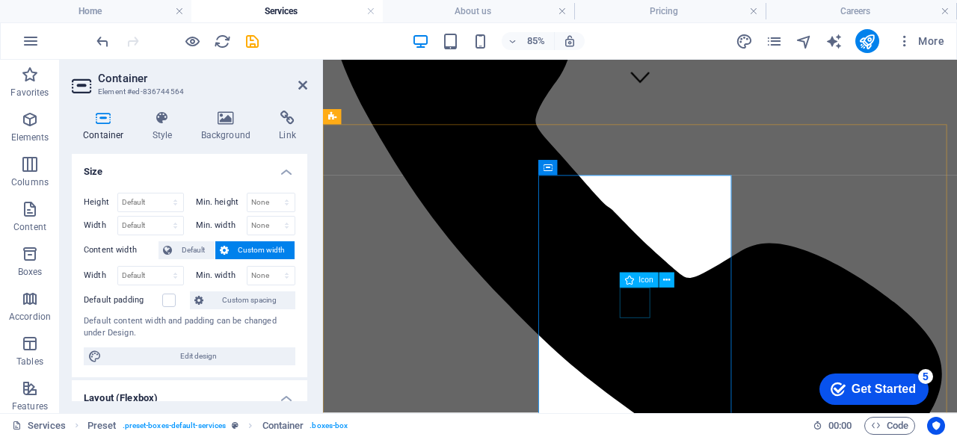
select select "xMidYMid"
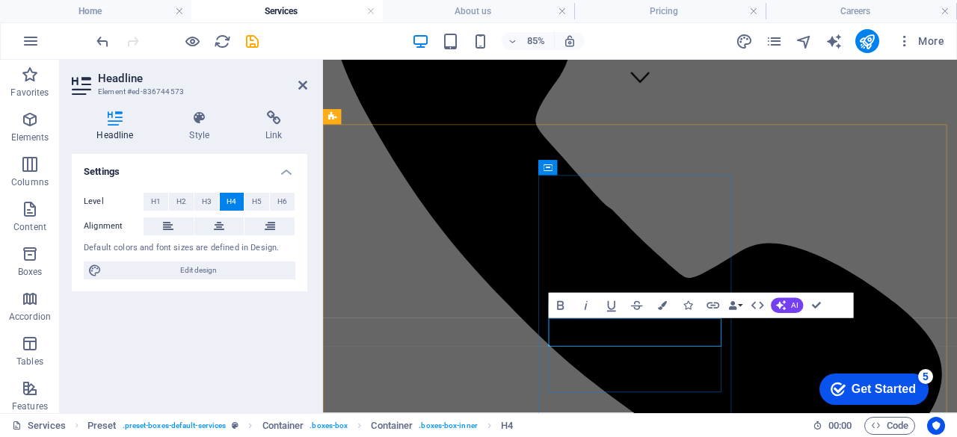
scroll to position [359, 0]
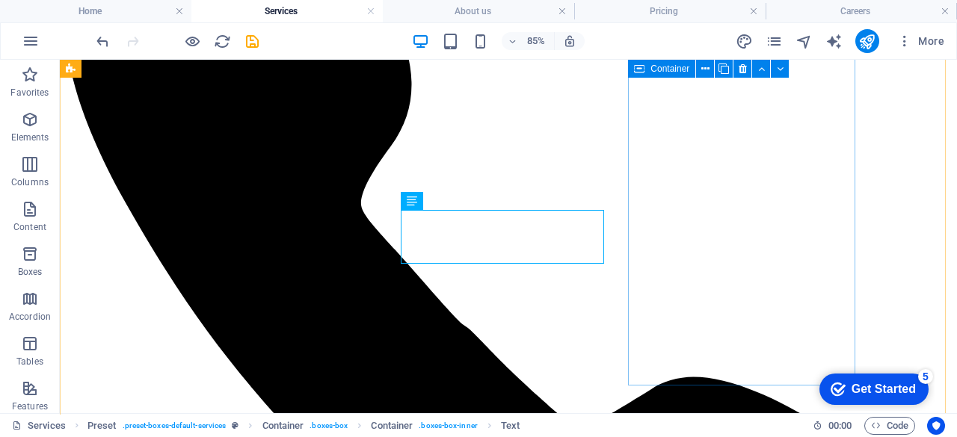
scroll to position [568, 0]
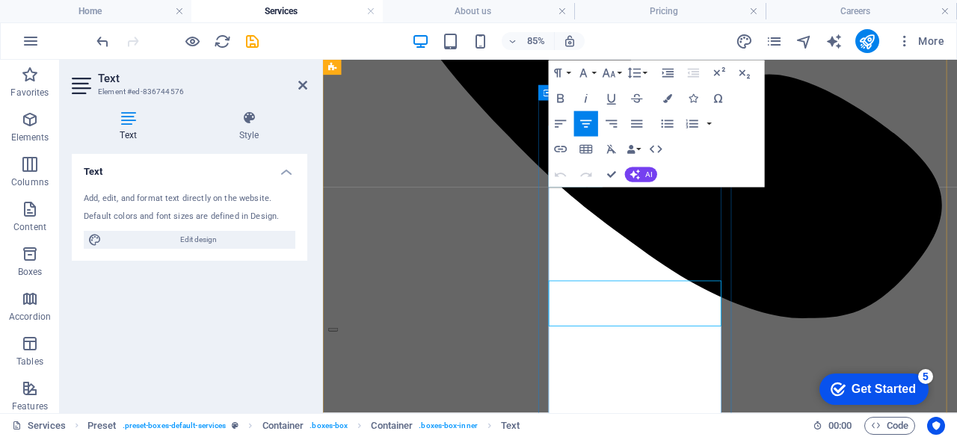
scroll to position [458, 0]
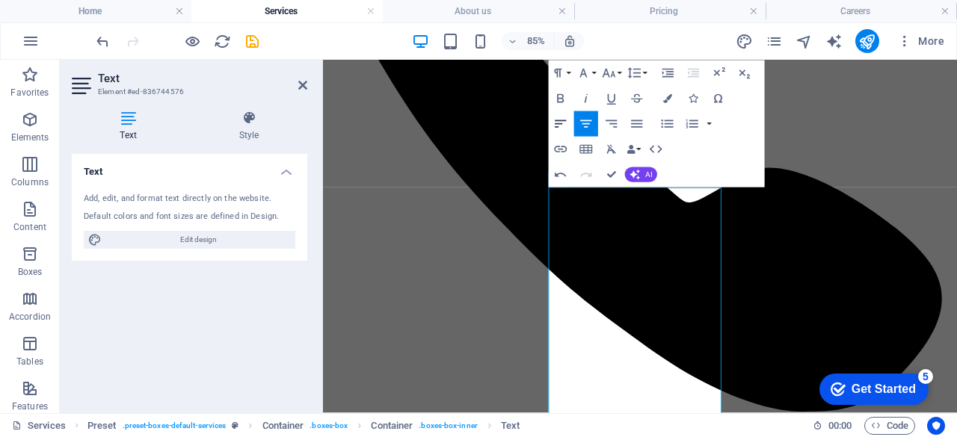
click at [563, 126] on icon "button" at bounding box center [560, 124] width 15 height 15
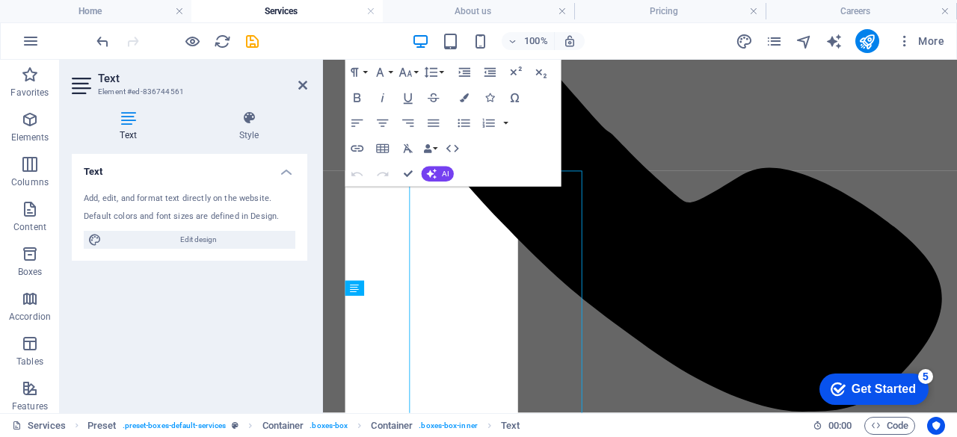
click at [201, 200] on div "Add, edit, and format text directly on the website." at bounding box center [190, 199] width 212 height 13
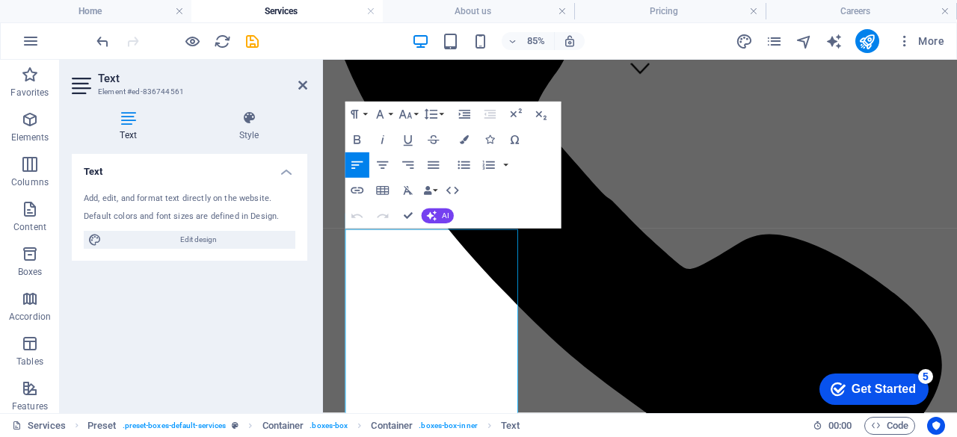
scroll to position [389, 0]
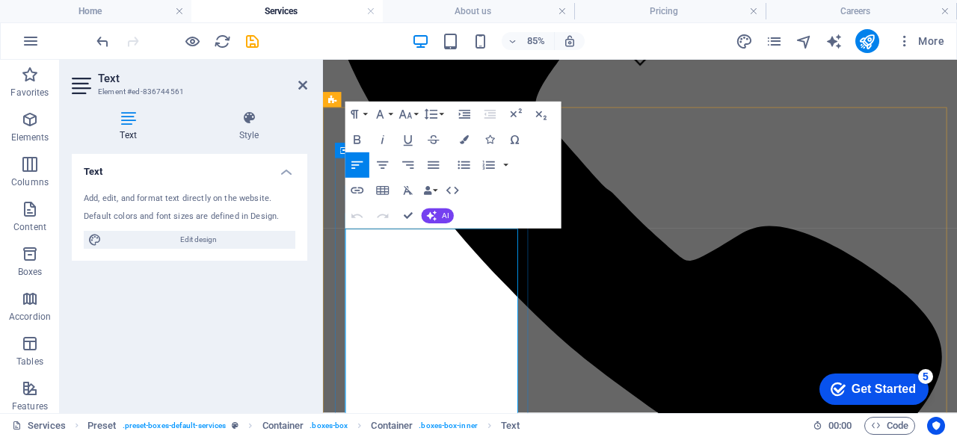
drag, startPoint x: 385, startPoint y: 272, endPoint x: 351, endPoint y: 265, distance: 35.0
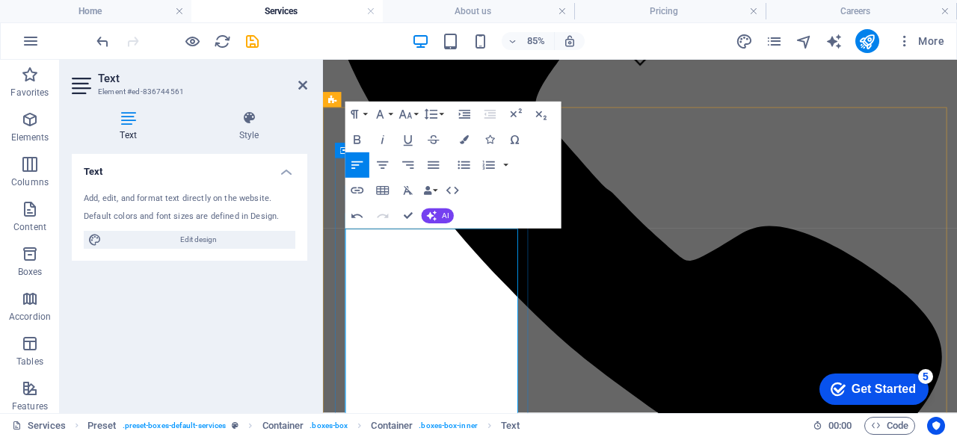
copy span "Spinminds"
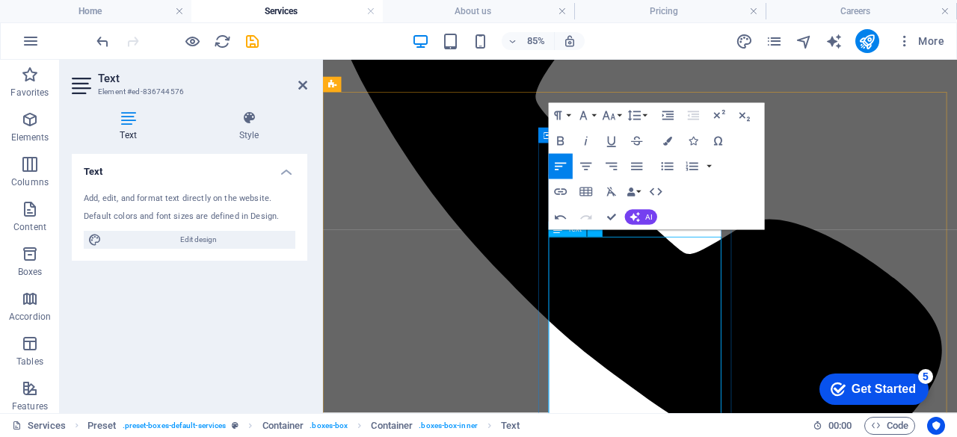
scroll to position [408, 0]
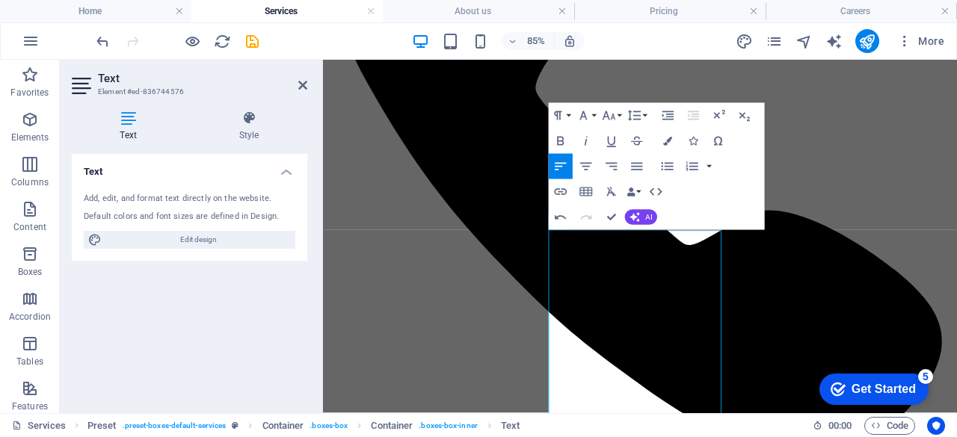
click at [554, 171] on icon "button" at bounding box center [560, 166] width 15 height 15
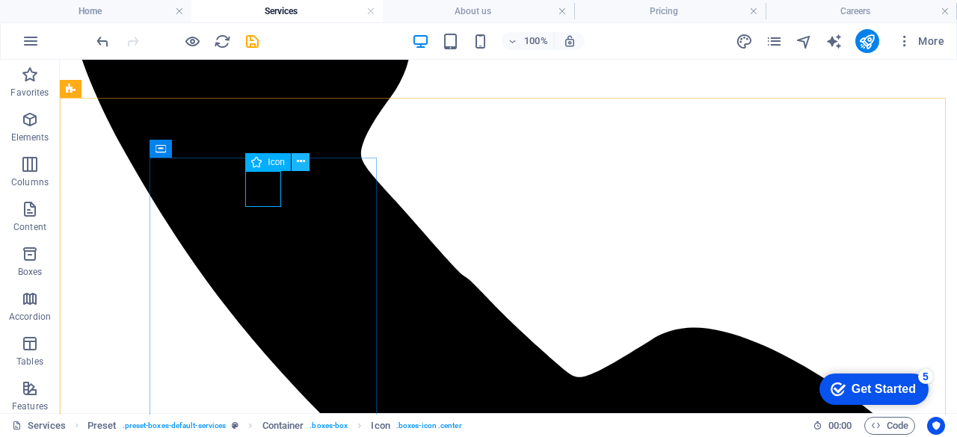
click at [300, 162] on icon at bounding box center [301, 162] width 8 height 16
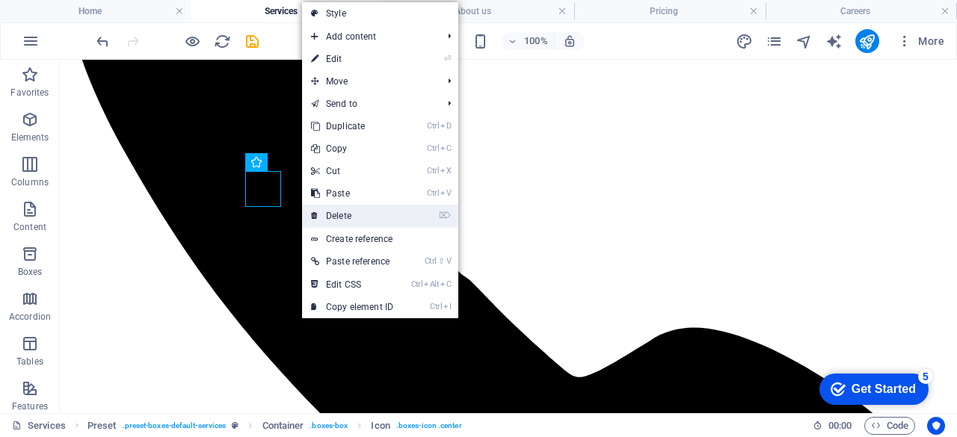
click at [343, 209] on link "⌦ Delete" at bounding box center [352, 216] width 100 height 22
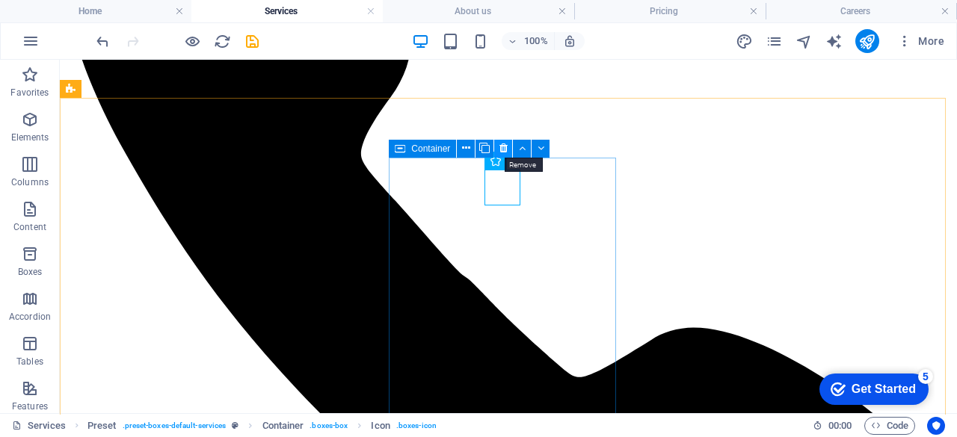
click at [502, 150] on icon at bounding box center [503, 149] width 8 height 16
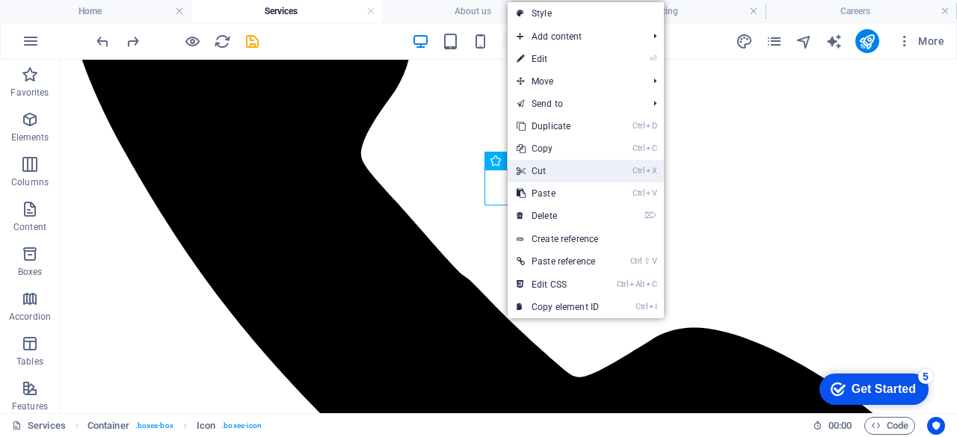
click at [545, 179] on link "Ctrl X Cut" at bounding box center [558, 171] width 100 height 22
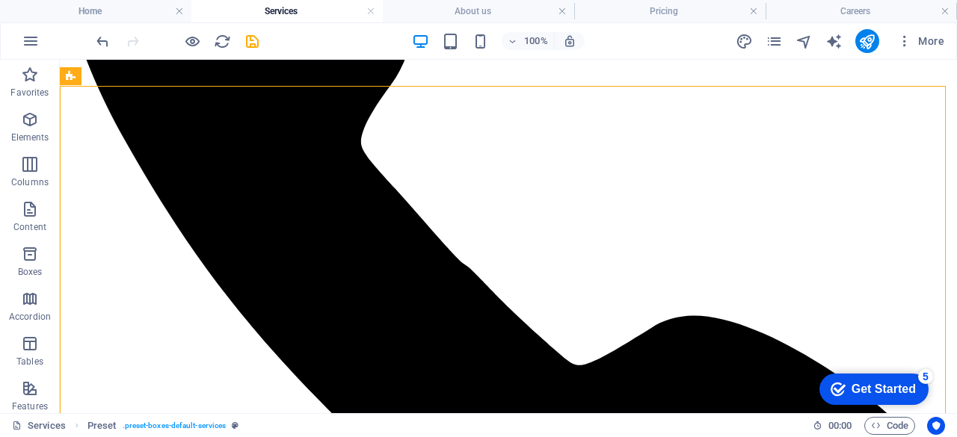
scroll to position [420, 0]
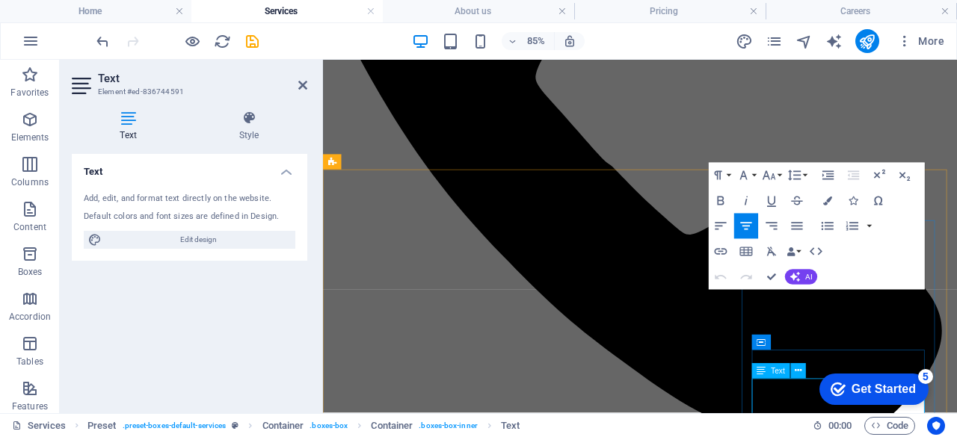
scroll to position [316, 0]
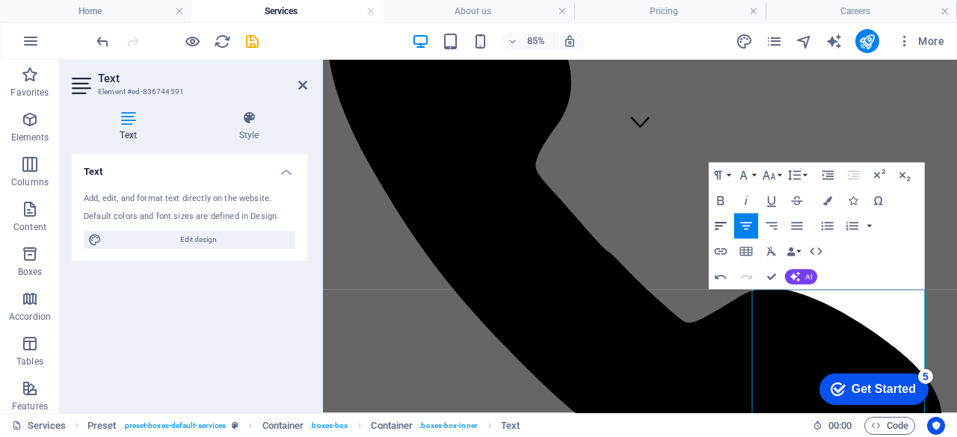
click at [724, 226] on icon "button" at bounding box center [720, 226] width 15 height 15
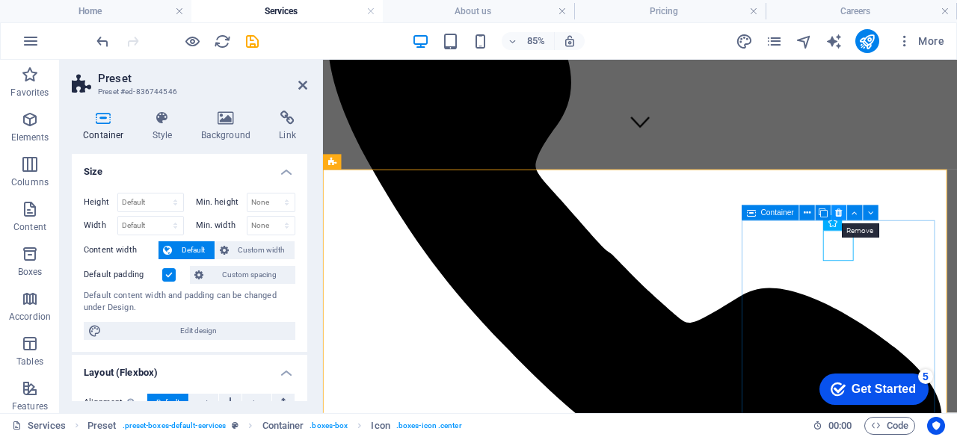
click at [837, 214] on icon at bounding box center [839, 212] width 7 height 13
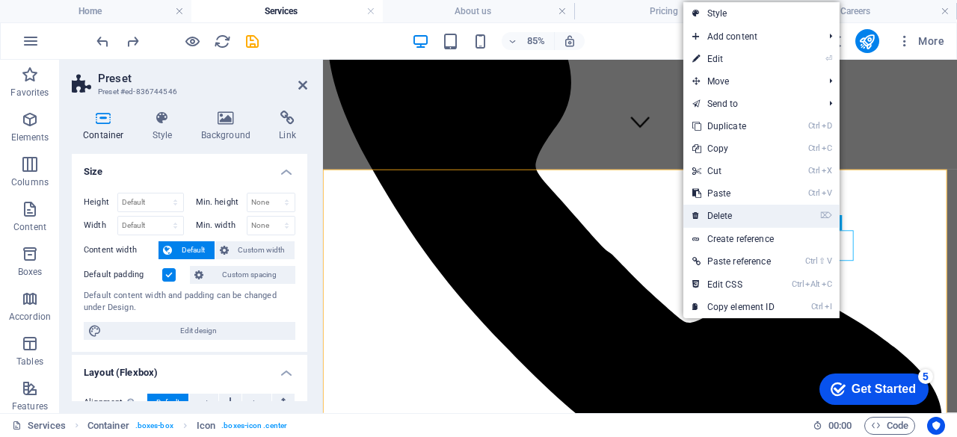
click at [767, 212] on link "⌦ Delete" at bounding box center [733, 216] width 100 height 22
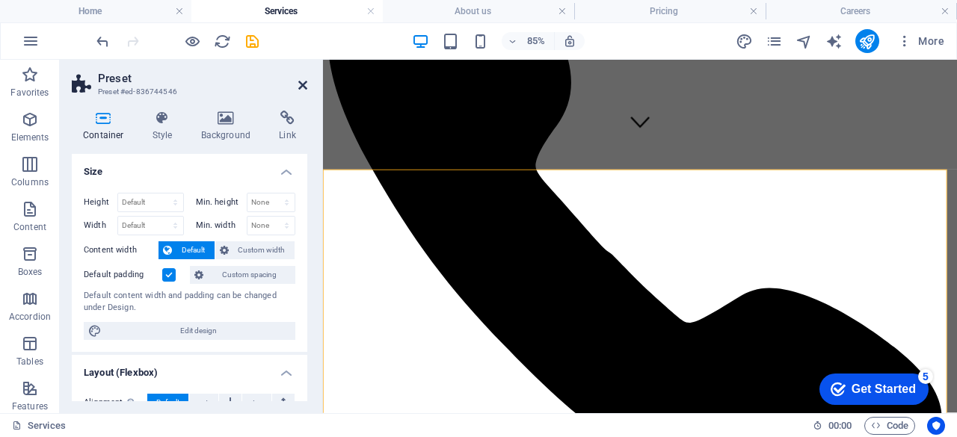
click at [301, 85] on icon at bounding box center [302, 85] width 9 height 12
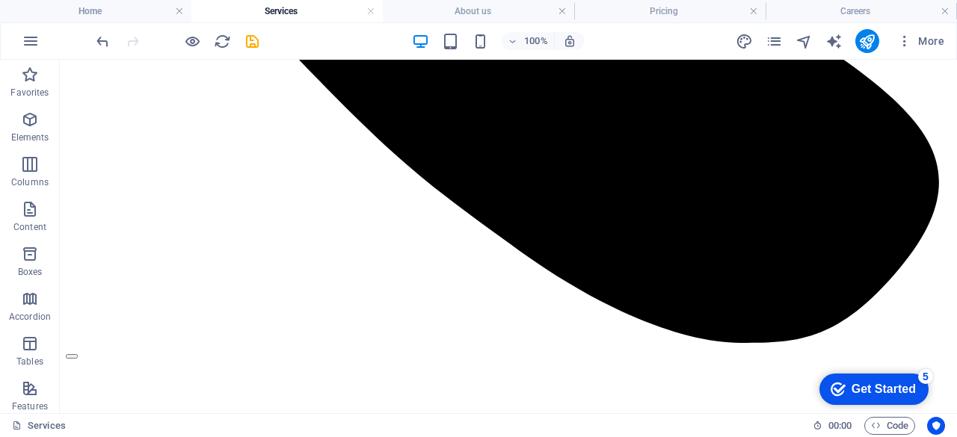
scroll to position [744, 0]
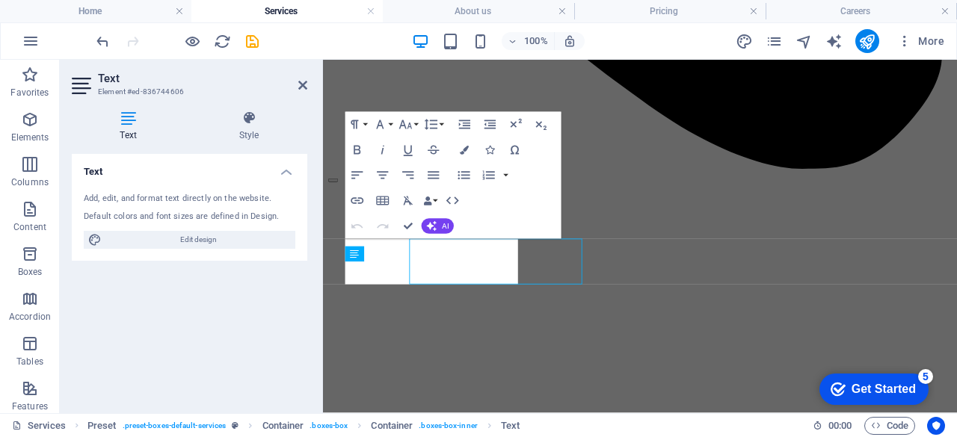
drag, startPoint x: 243, startPoint y: 249, endPoint x: 303, endPoint y: 309, distance: 84.6
click at [303, 309] on div "Text Element #ed-836744606 Text Style Text Add, edit, and format text directly …" at bounding box center [508, 237] width 897 height 354
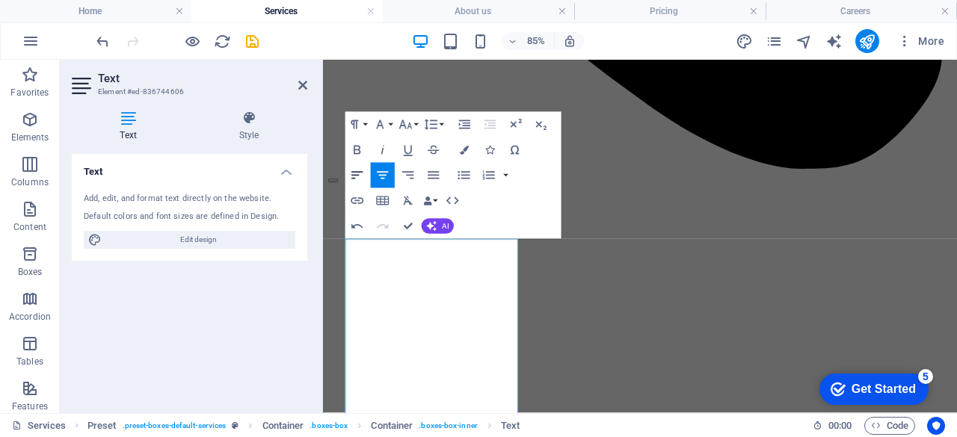
click at [357, 179] on icon "button" at bounding box center [357, 175] width 15 height 15
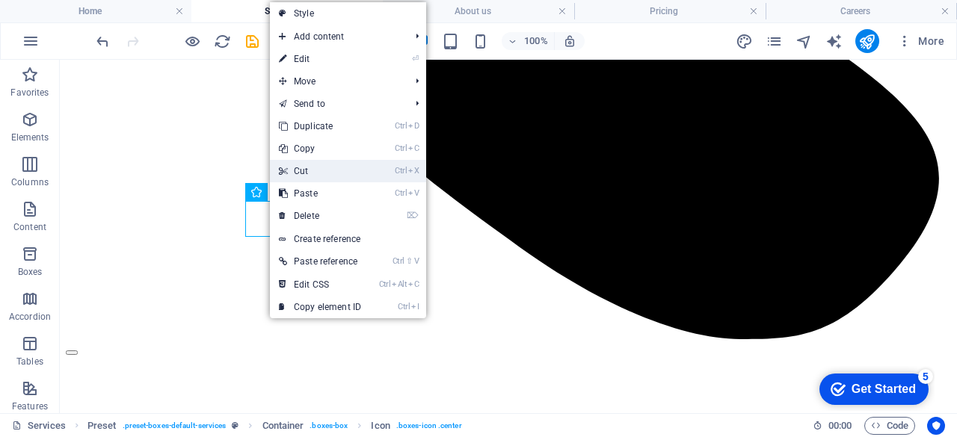
click at [302, 172] on link "Ctrl X Cut" at bounding box center [320, 171] width 100 height 22
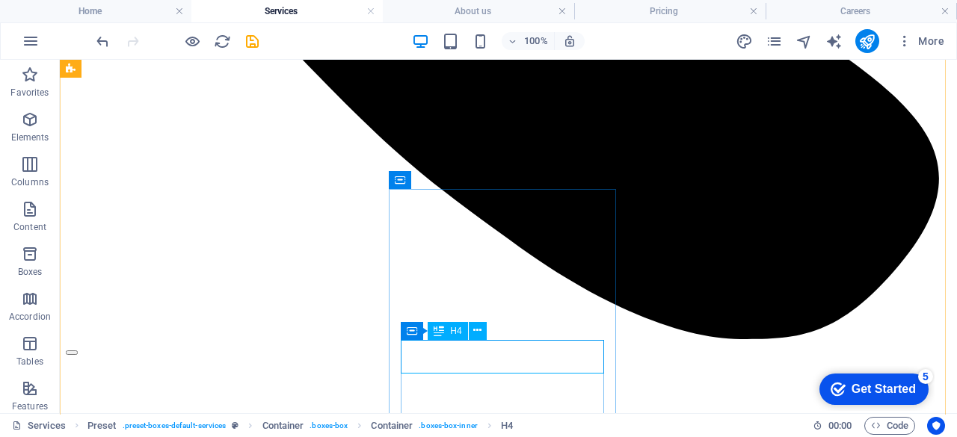
drag, startPoint x: 559, startPoint y: 345, endPoint x: 337, endPoint y: 395, distance: 227.6
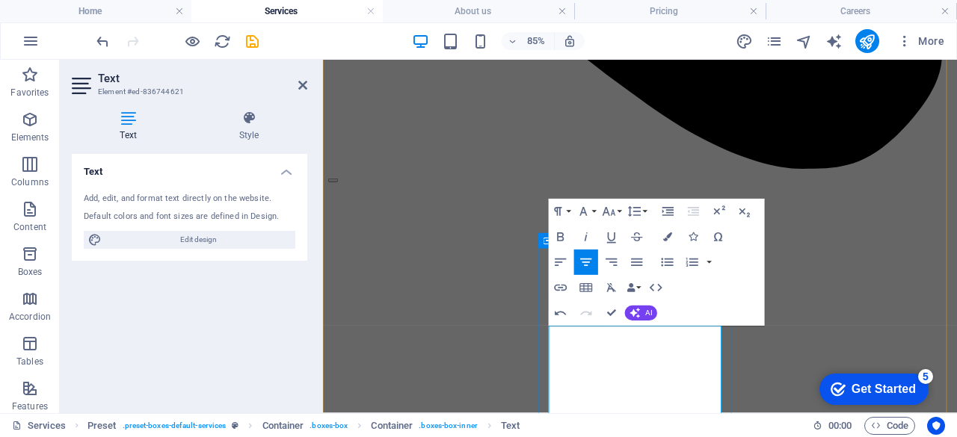
scroll to position [651, 0]
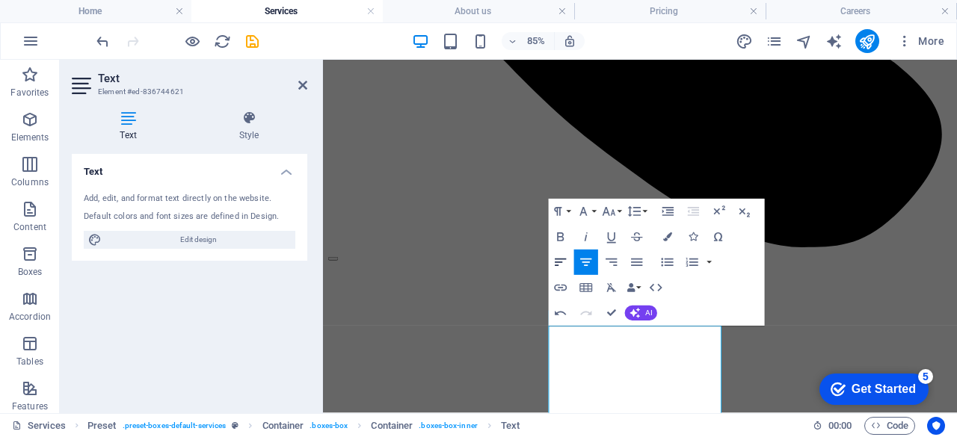
click at [559, 259] on icon "button" at bounding box center [560, 262] width 11 height 7
drag, startPoint x: 673, startPoint y: 385, endPoint x: 639, endPoint y: 380, distance: 34.8
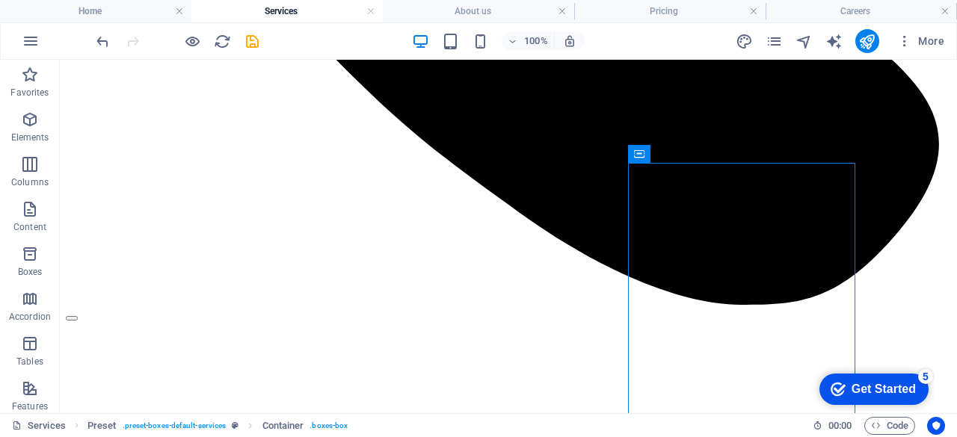
scroll to position [770, 0]
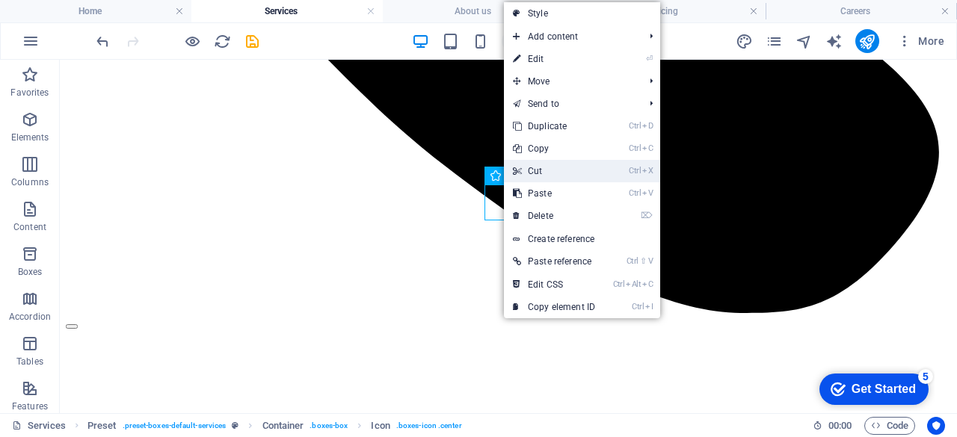
click at [526, 174] on link "Ctrl X Cut" at bounding box center [554, 171] width 100 height 22
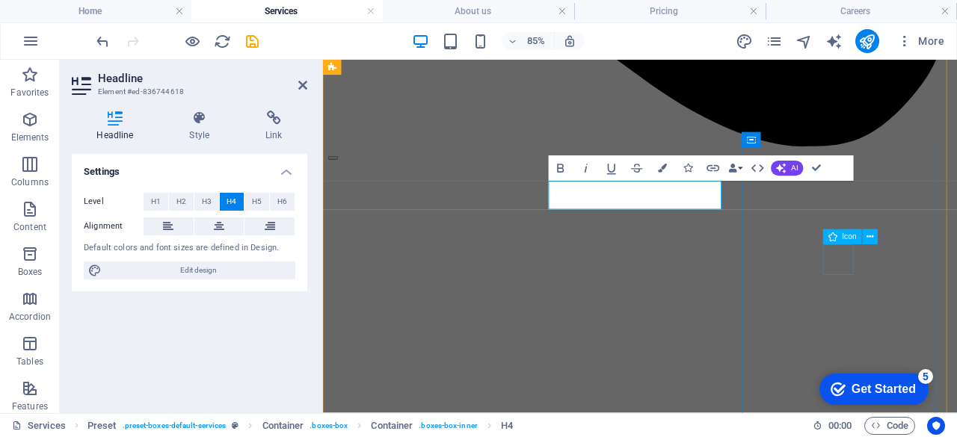
click at [837, 242] on div "Icon" at bounding box center [842, 236] width 39 height 15
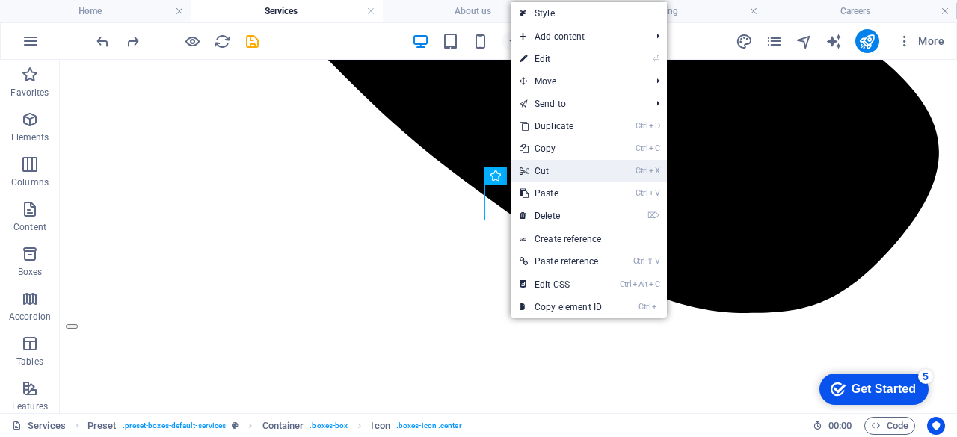
click at [538, 170] on link "Ctrl X Cut" at bounding box center [560, 171] width 100 height 22
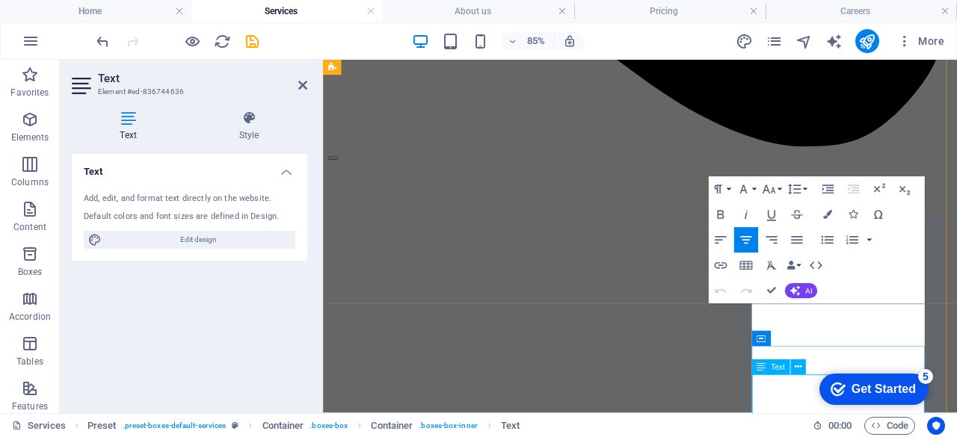
scroll to position [686, 0]
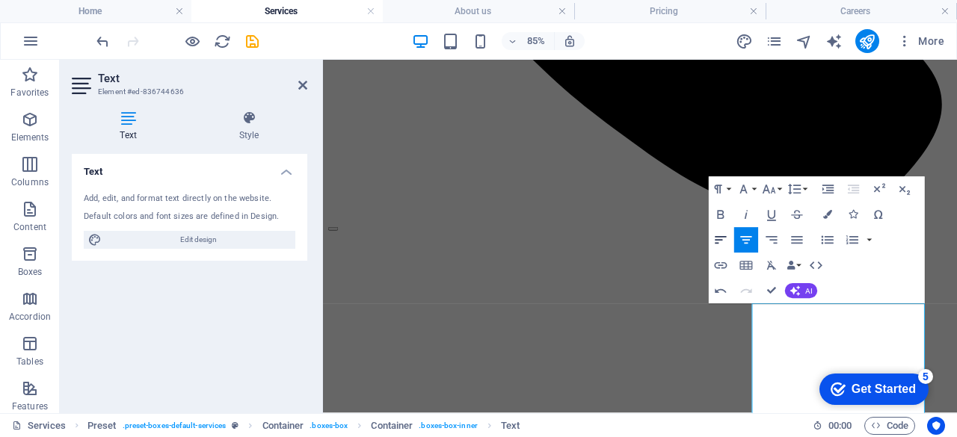
click at [725, 238] on icon "button" at bounding box center [720, 239] width 15 height 15
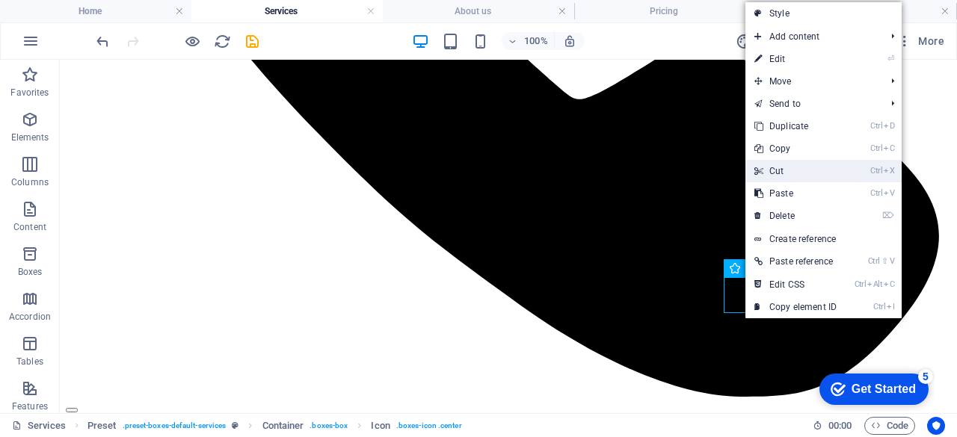
click at [779, 164] on link "Ctrl X Cut" at bounding box center [795, 171] width 100 height 22
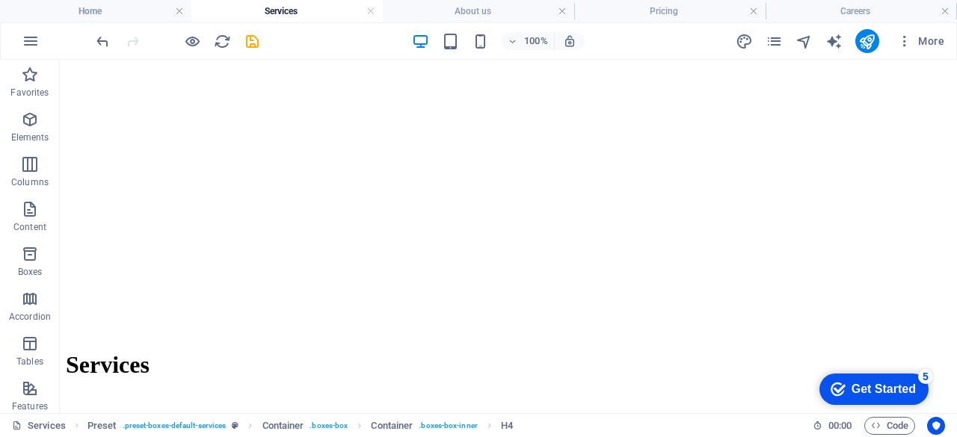
scroll to position [1028, 0]
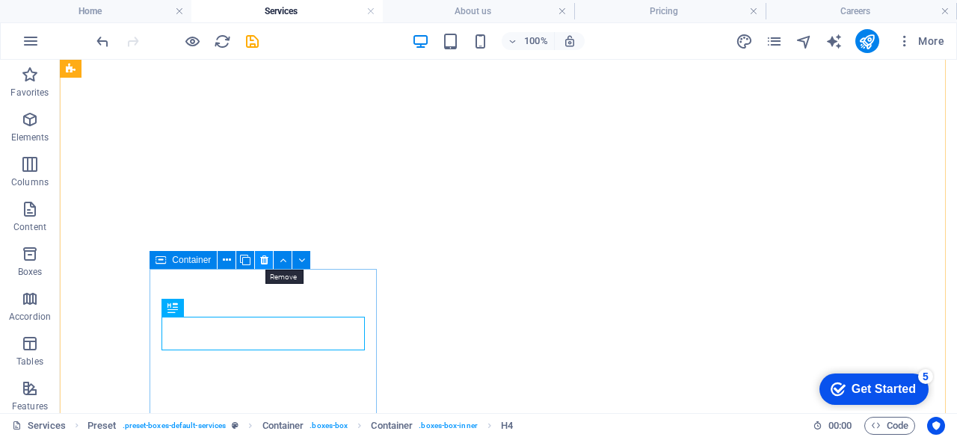
click at [268, 266] on icon at bounding box center [264, 261] width 8 height 16
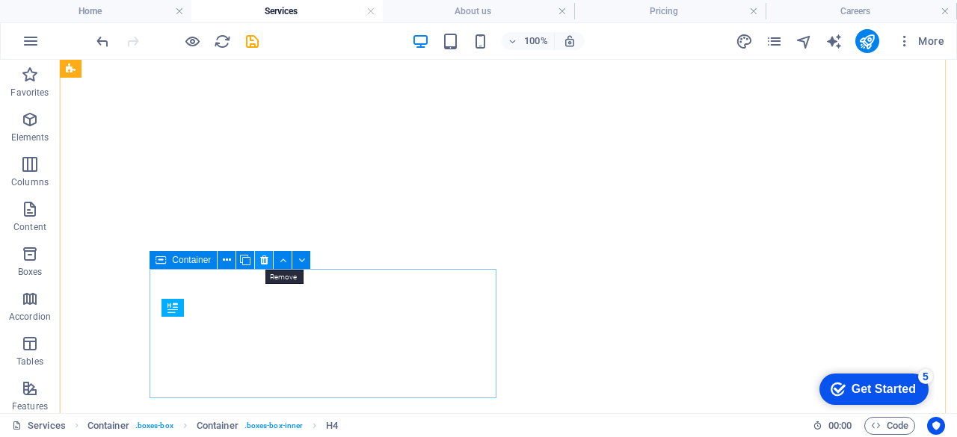
click at [262, 265] on icon at bounding box center [264, 261] width 8 height 16
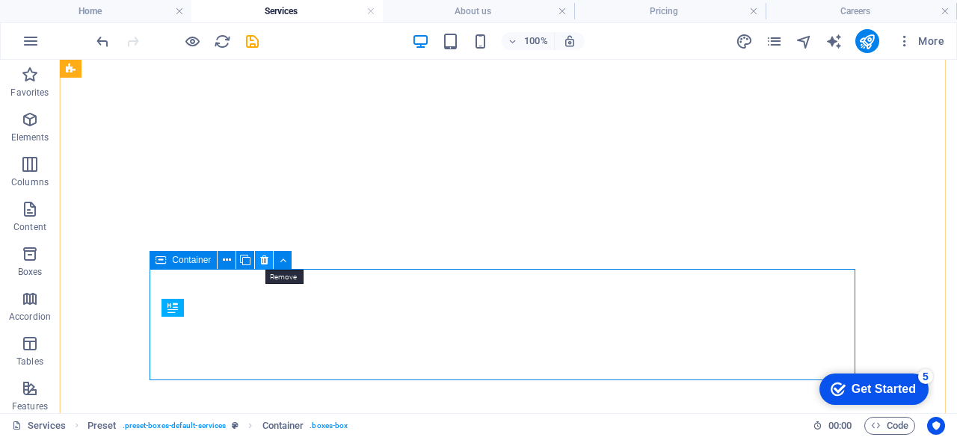
click at [262, 265] on icon at bounding box center [264, 261] width 8 height 16
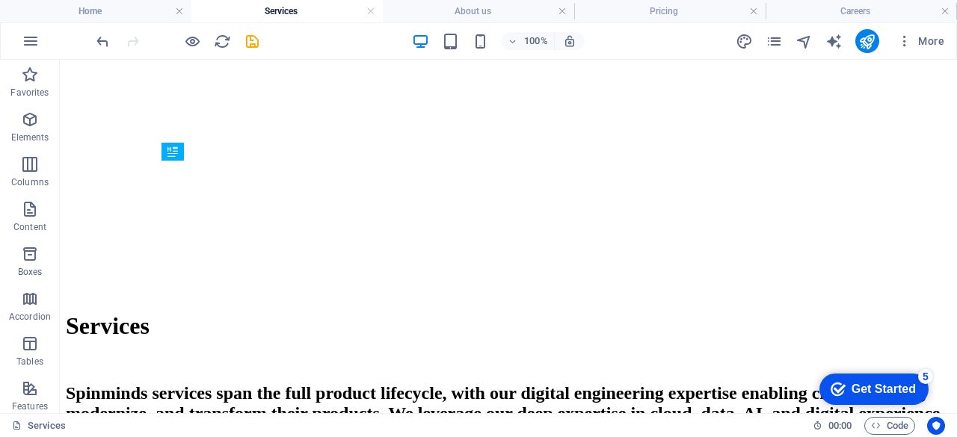
scroll to position [1178, 0]
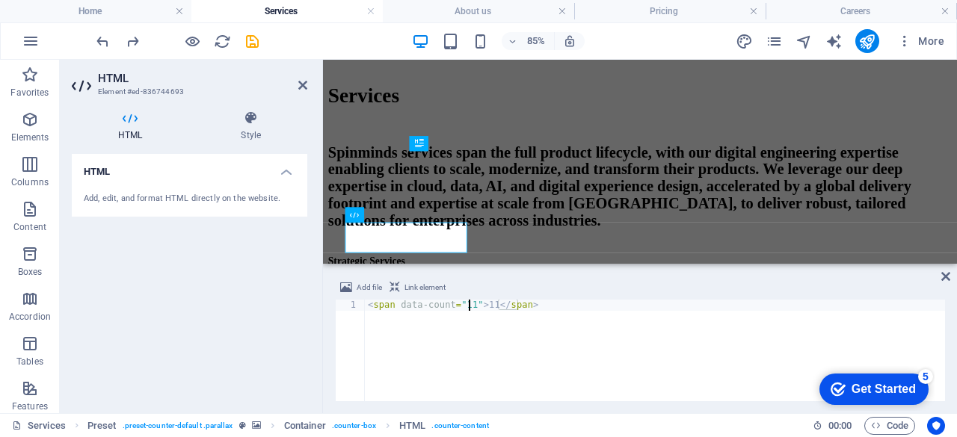
click at [468, 307] on div "< span data-count = "11" > 11 </ span >" at bounding box center [655, 362] width 580 height 124
click at [484, 306] on div "< span data-count = "11" > 11 </ span >" at bounding box center [655, 362] width 580 height 124
click at [493, 354] on div "< span data-count = "11" > 6 </ span >" at bounding box center [655, 362] width 580 height 124
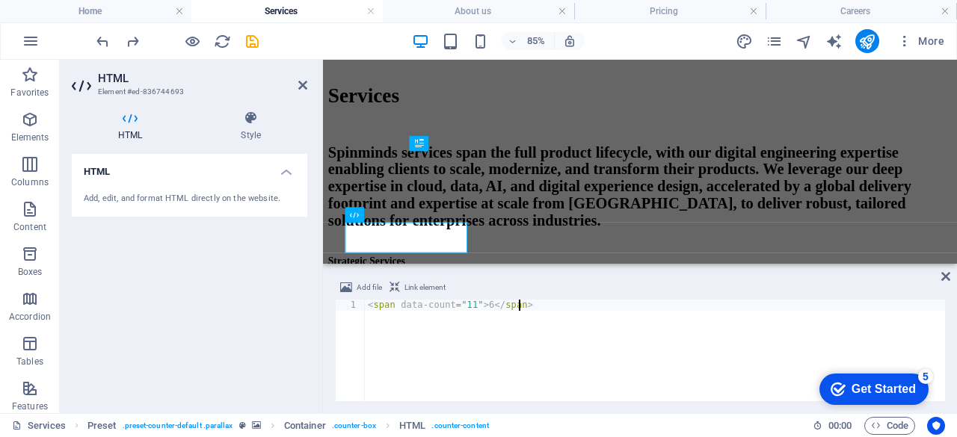
type textarea "<span data-count="11">6</span>"
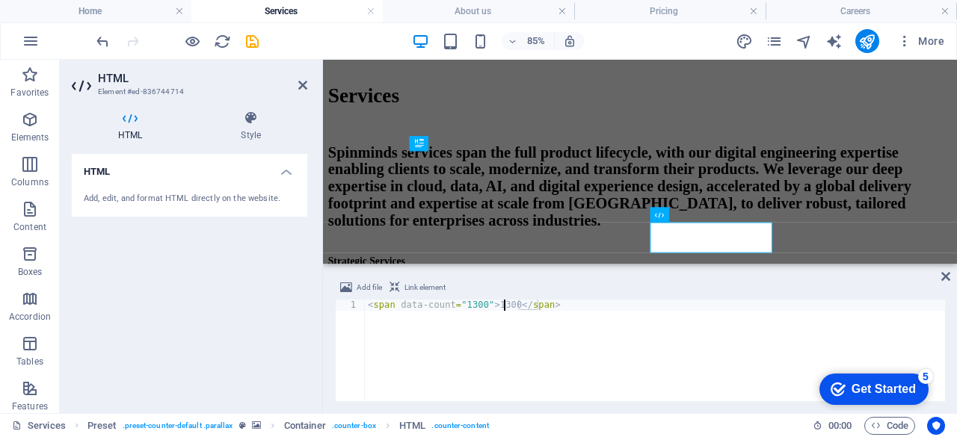
click at [503, 307] on div "< span data-count = "1300" > 1300 </ span >" at bounding box center [655, 362] width 580 height 124
click at [503, 307] on div "< span data-count = "1300" > 1300 </ span >" at bounding box center [655, 351] width 580 height 102
type textarea "<span data-count="1300">130</span>"
click at [305, 85] on icon at bounding box center [302, 85] width 9 height 12
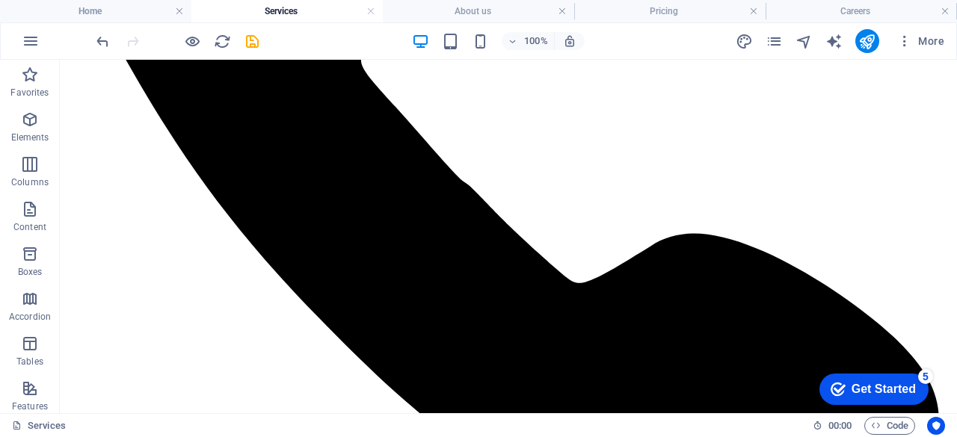
scroll to position [0, 0]
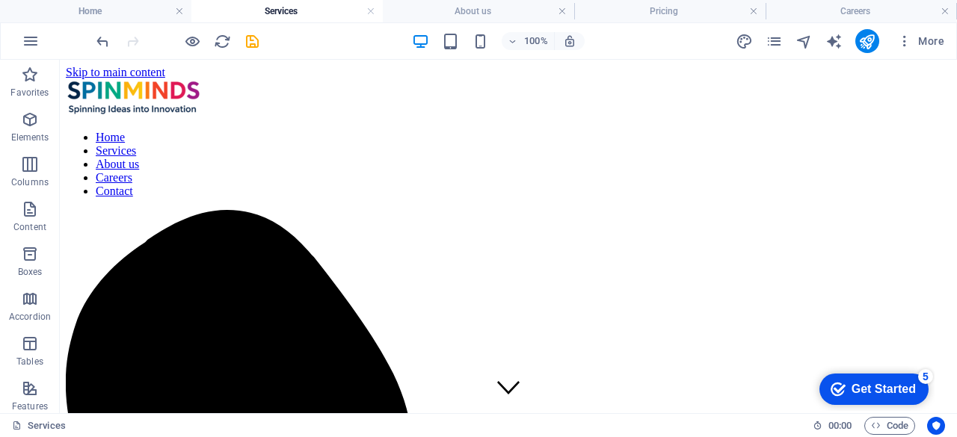
drag, startPoint x: 951, startPoint y: 277, endPoint x: 1016, endPoint y: 116, distance: 173.4
click at [867, 47] on icon "publish" at bounding box center [866, 41] width 17 height 17
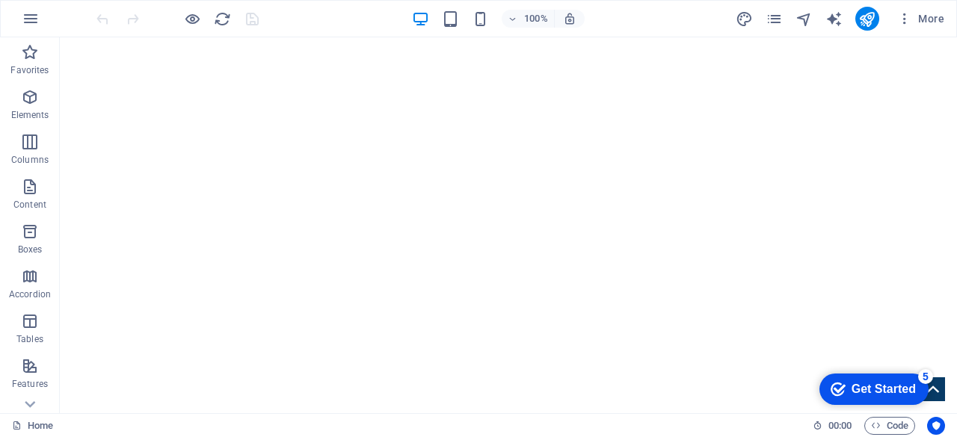
scroll to position [210, 0]
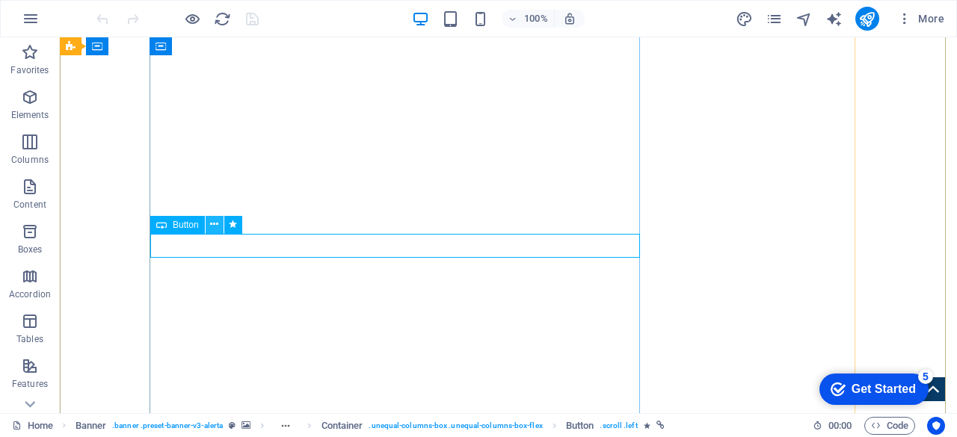
click at [211, 226] on icon at bounding box center [214, 225] width 8 height 16
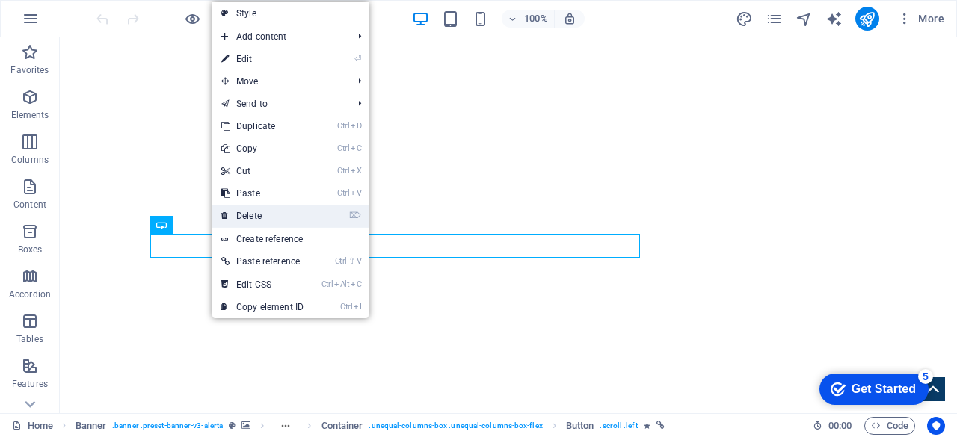
click at [237, 220] on link "⌦ Delete" at bounding box center [262, 216] width 100 height 22
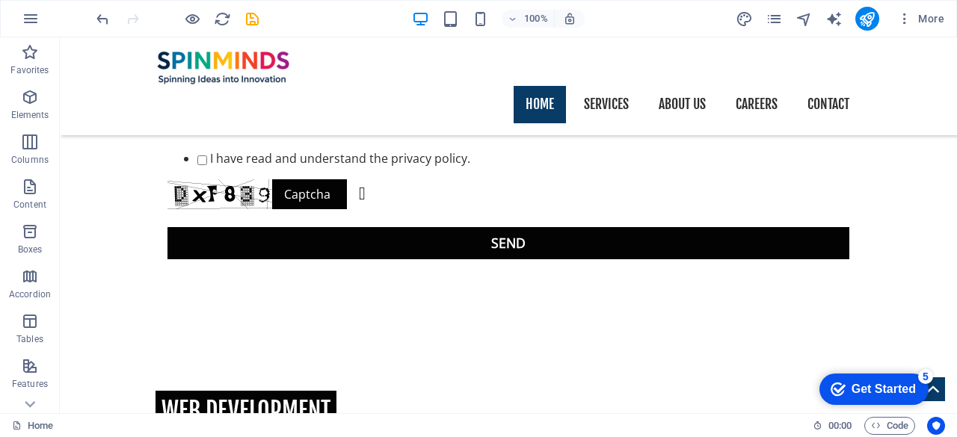
scroll to position [1194, 0]
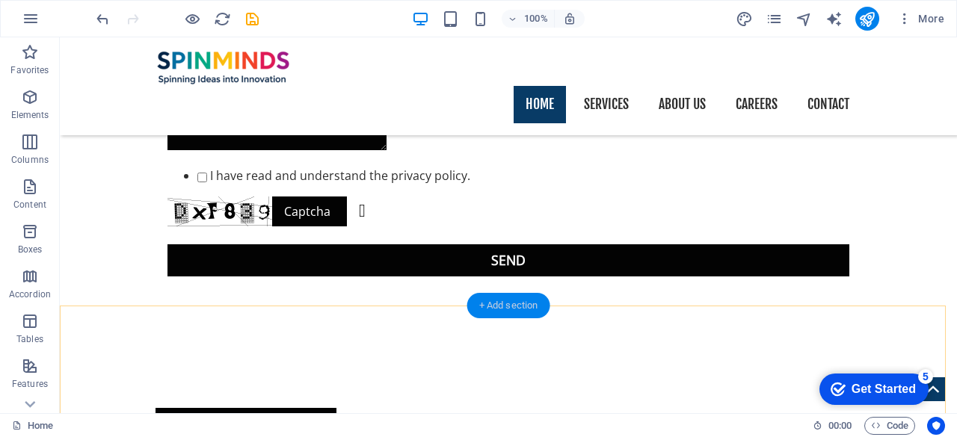
click at [505, 307] on div "+ Add section" at bounding box center [508, 305] width 83 height 25
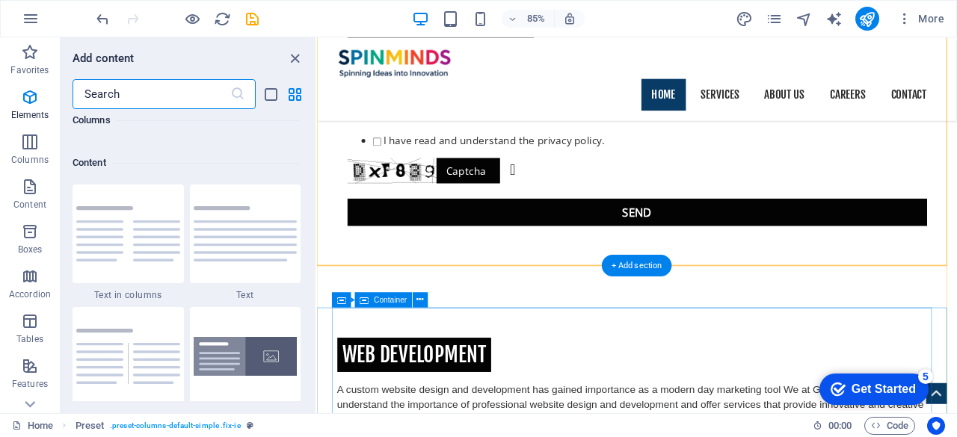
scroll to position [2615, 0]
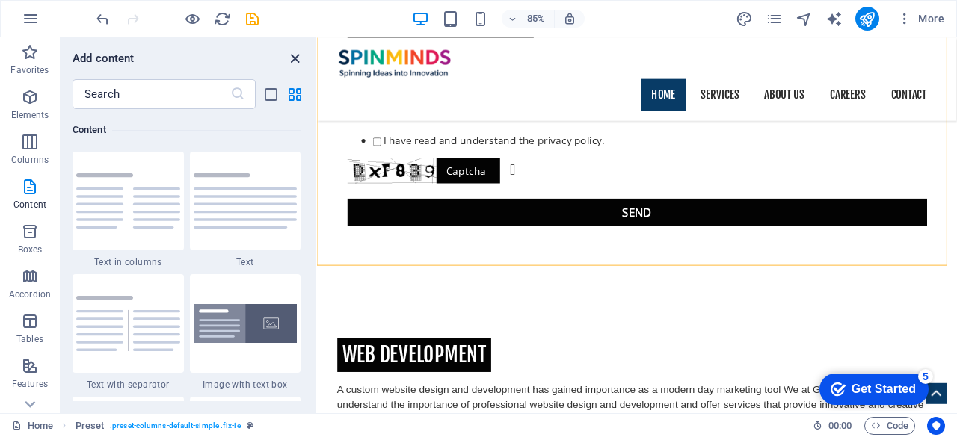
click at [294, 55] on icon "close panel" at bounding box center [294, 58] width 17 height 17
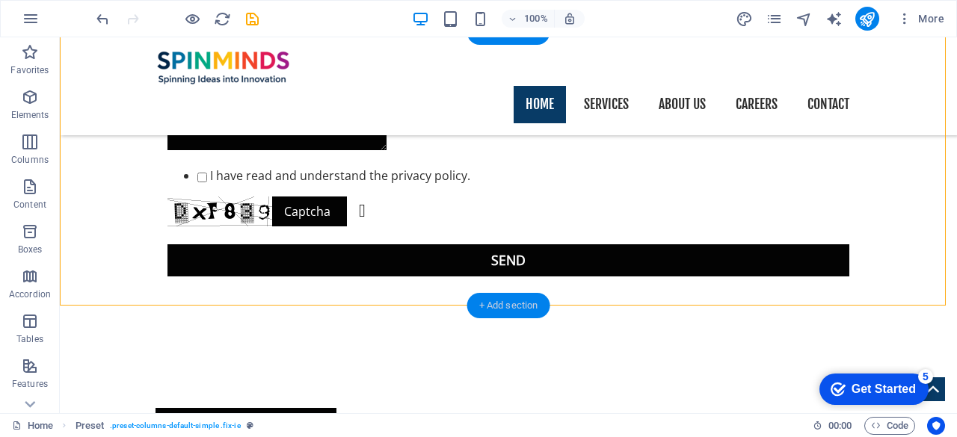
click at [516, 303] on div "+ Add section" at bounding box center [508, 305] width 83 height 25
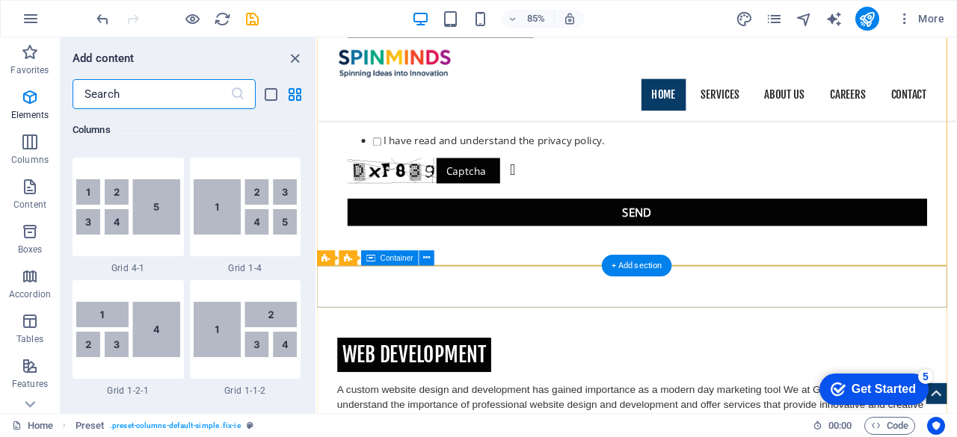
scroll to position [2615, 0]
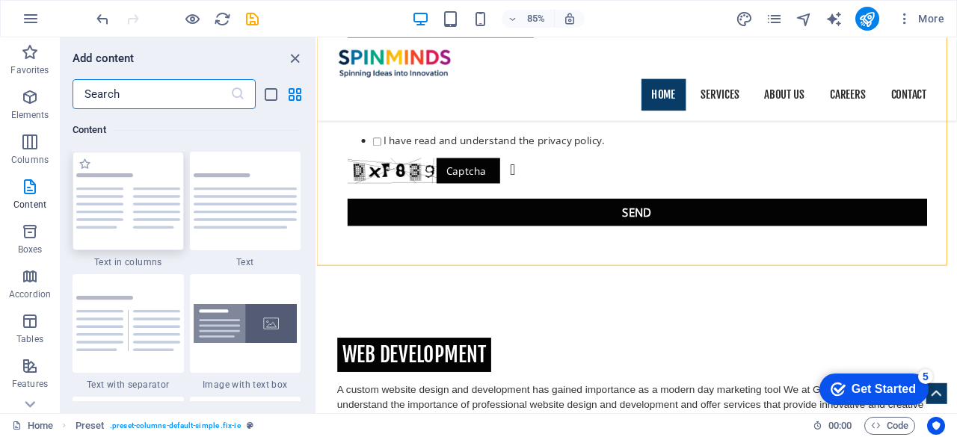
click at [132, 200] on img at bounding box center [128, 200] width 104 height 55
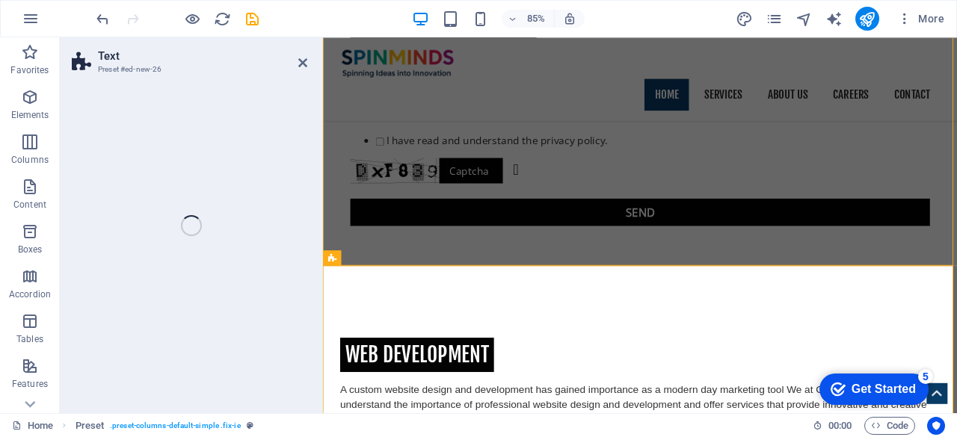
select select "rem"
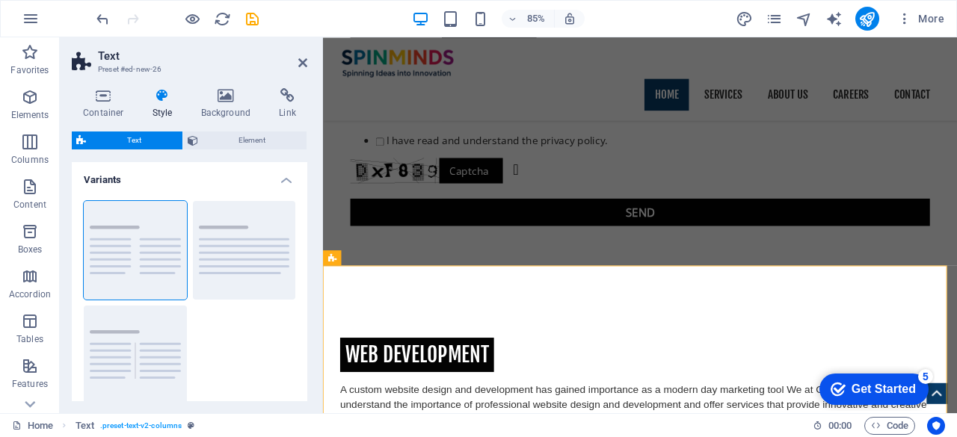
click at [297, 52] on h2 "Text" at bounding box center [202, 55] width 209 height 13
click at [303, 62] on icon at bounding box center [302, 63] width 9 height 12
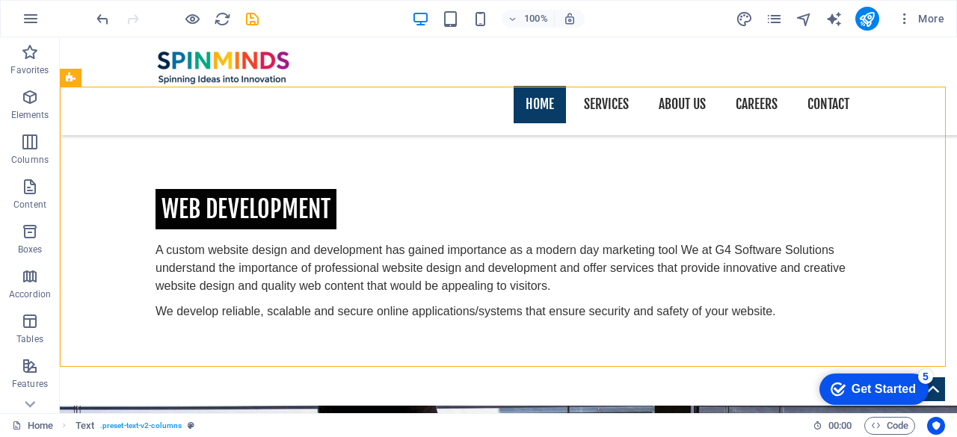
scroll to position [1429, 0]
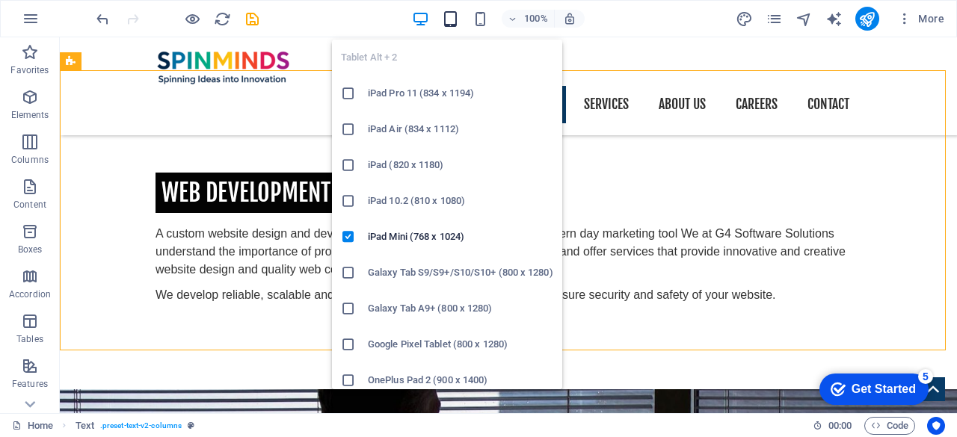
click at [444, 23] on icon "button" at bounding box center [450, 18] width 17 height 17
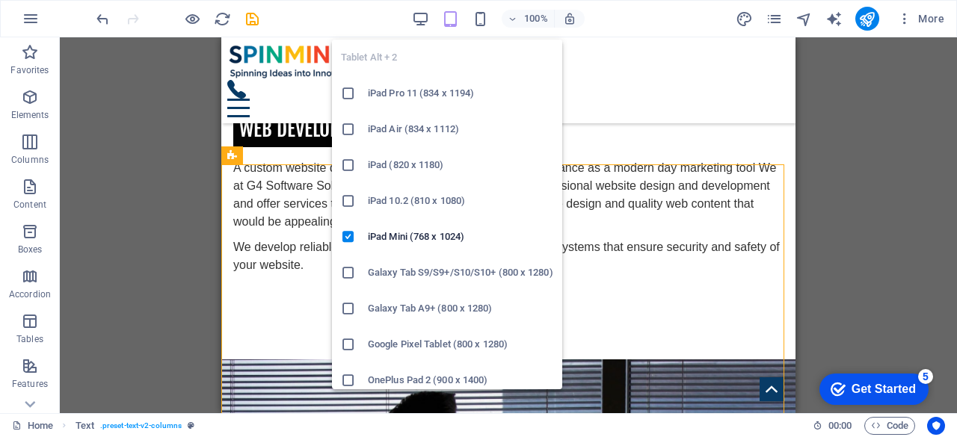
scroll to position [1434, 0]
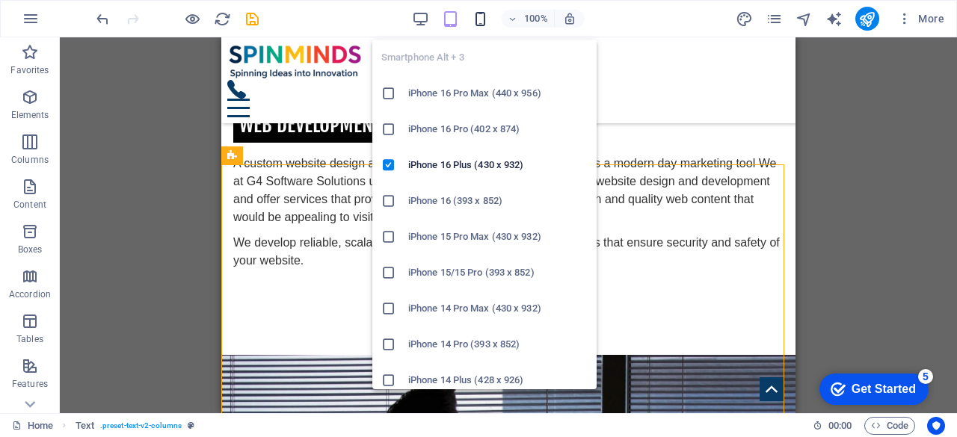
click at [487, 20] on icon "button" at bounding box center [480, 18] width 17 height 17
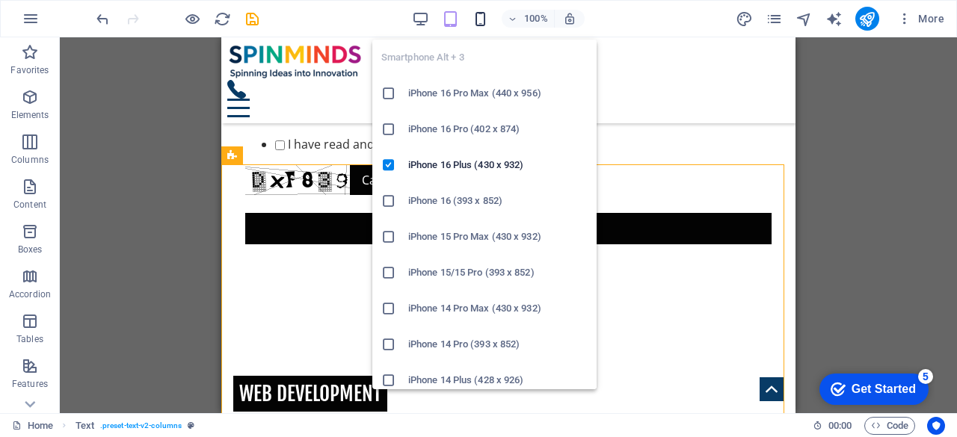
scroll to position [2153, 0]
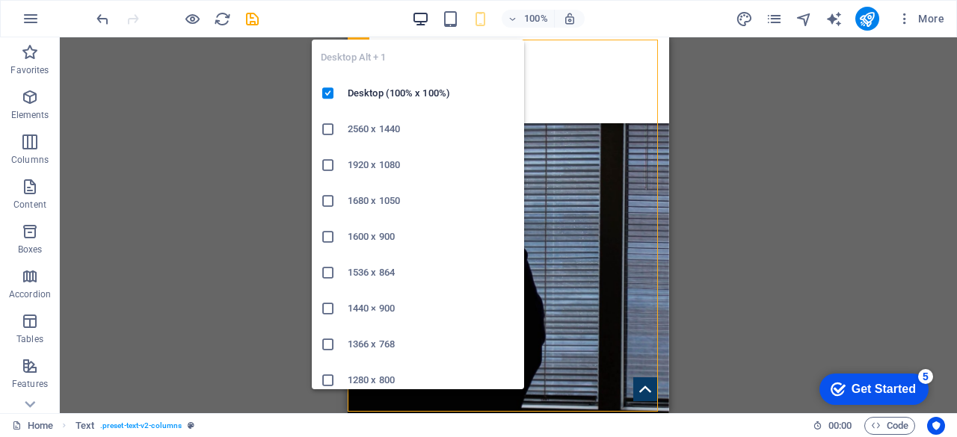
click at [420, 19] on icon "button" at bounding box center [420, 18] width 17 height 17
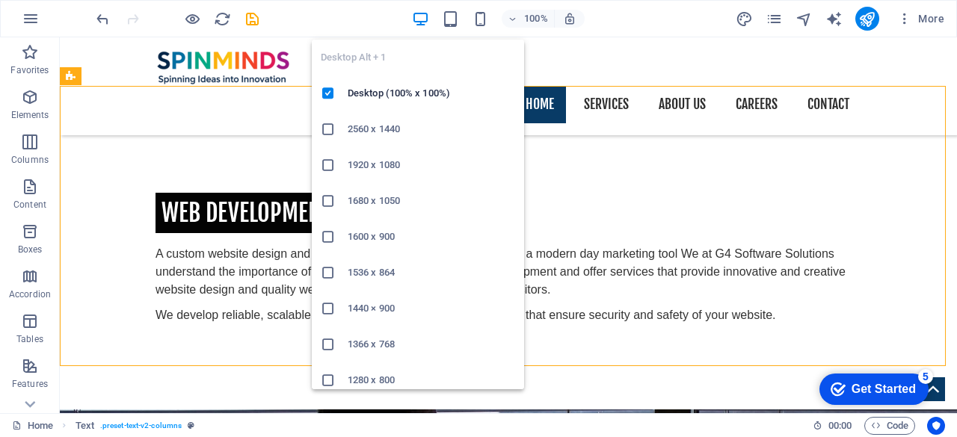
scroll to position [1414, 0]
